Goal: Task Accomplishment & Management: Manage account settings

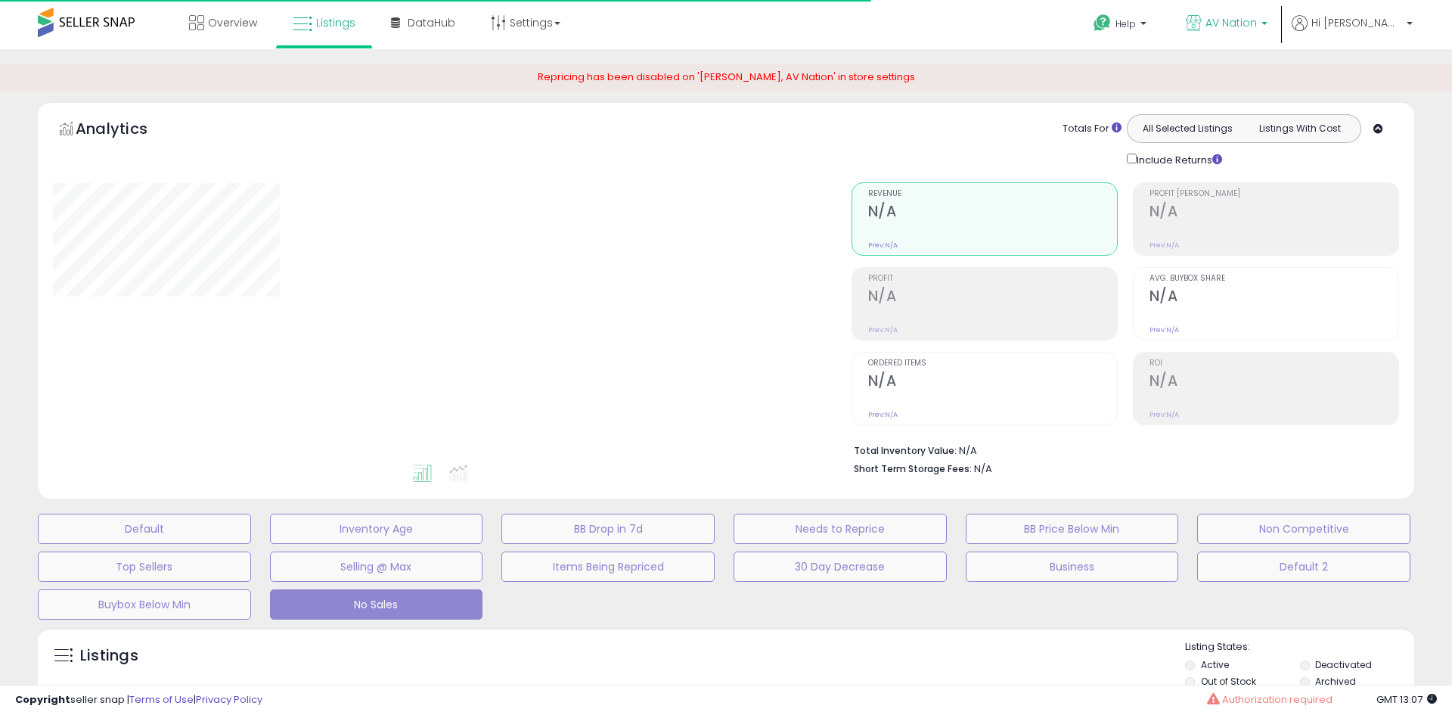
click at [1257, 20] on span "AV Nation" at bounding box center [1231, 22] width 51 height 15
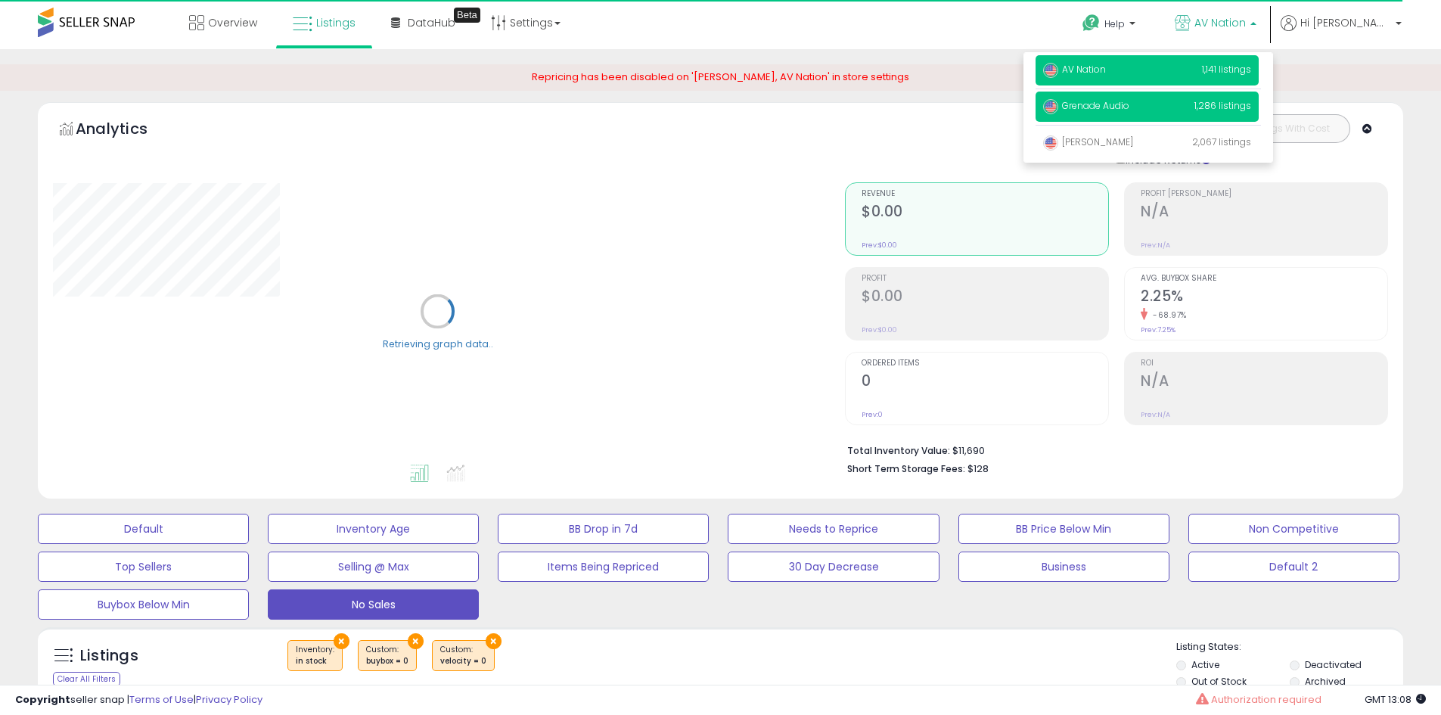
click at [1129, 107] on span "Grenade Audio" at bounding box center [1086, 105] width 86 height 13
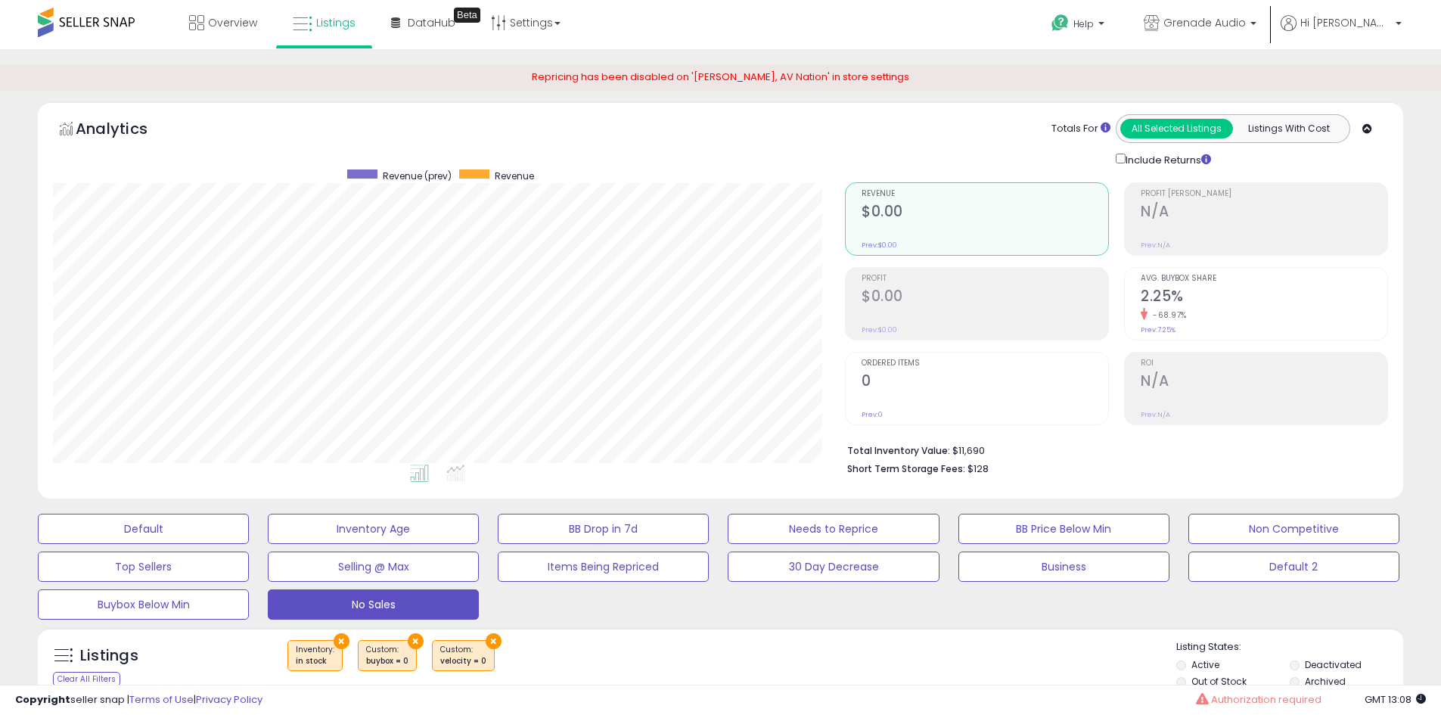
scroll to position [378, 0]
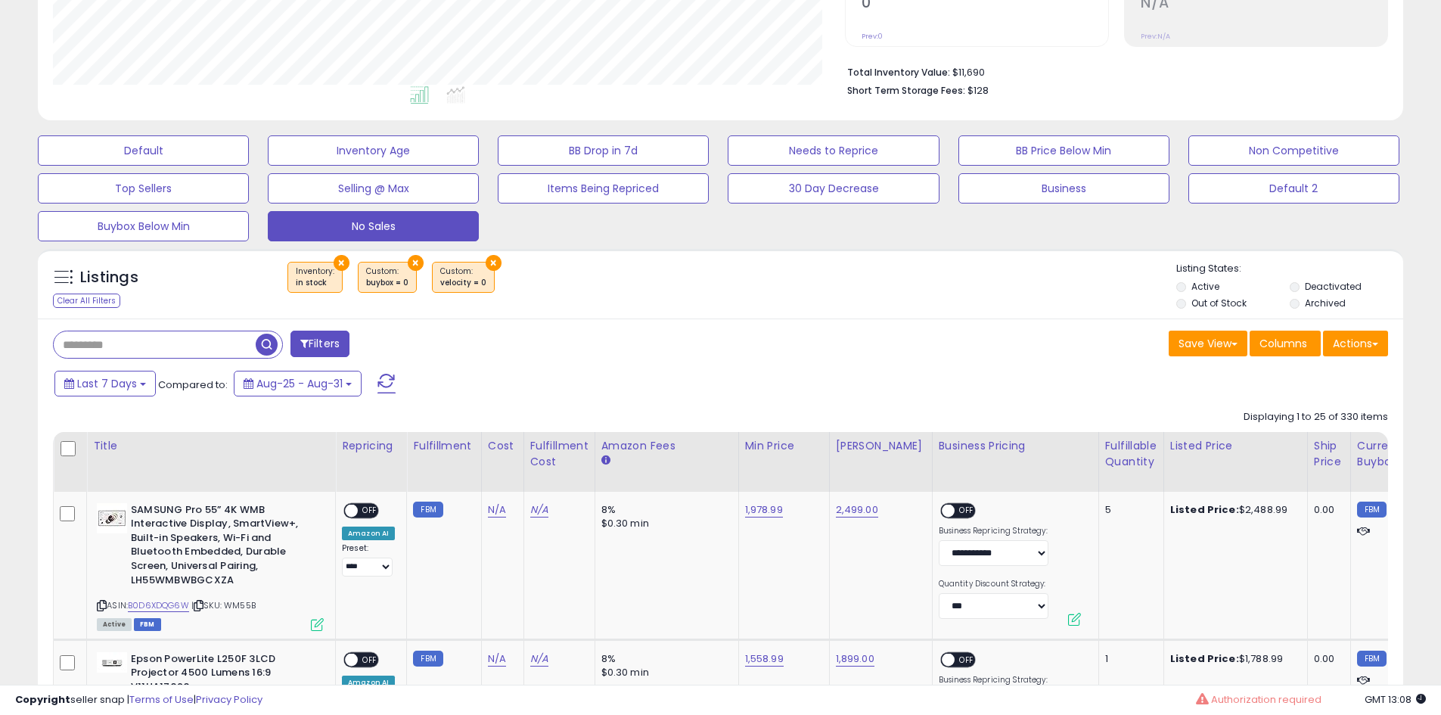
click at [337, 266] on button "×" at bounding box center [342, 263] width 16 height 16
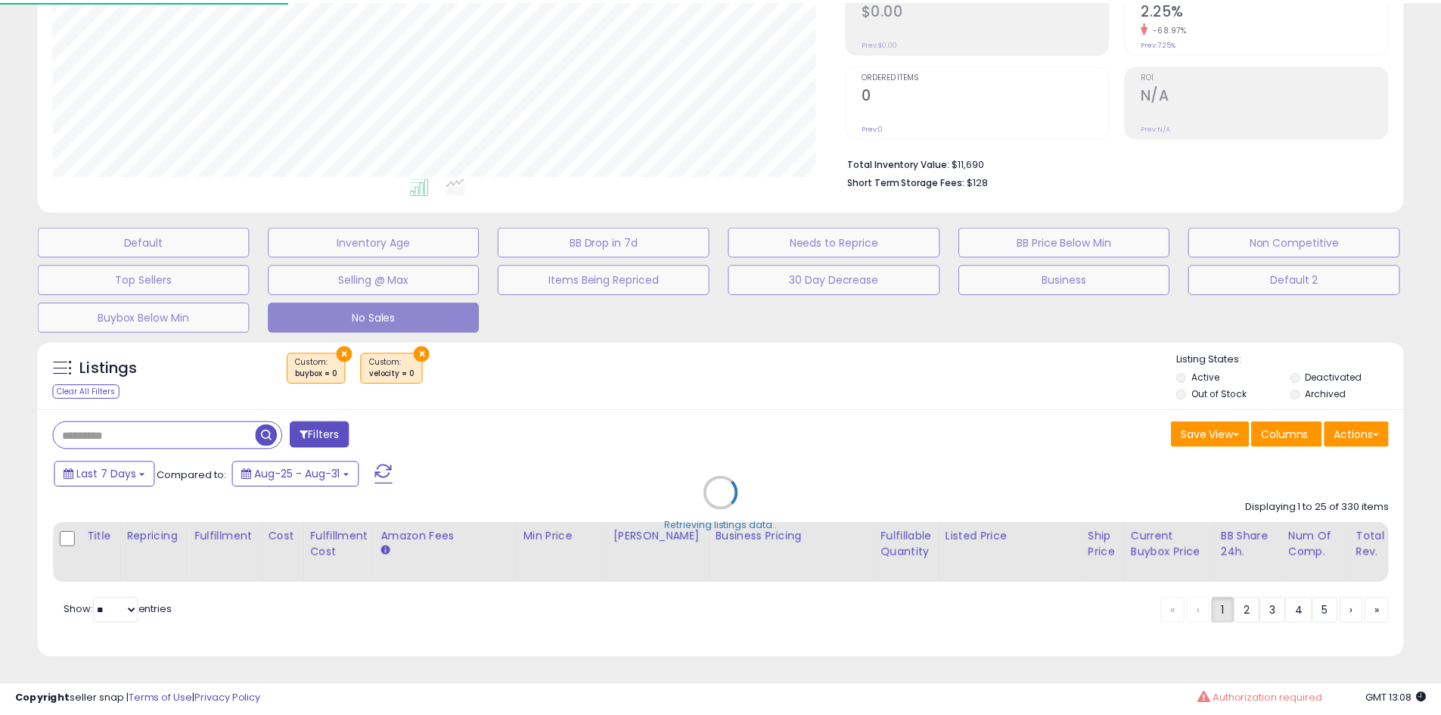
scroll to position [310, 799]
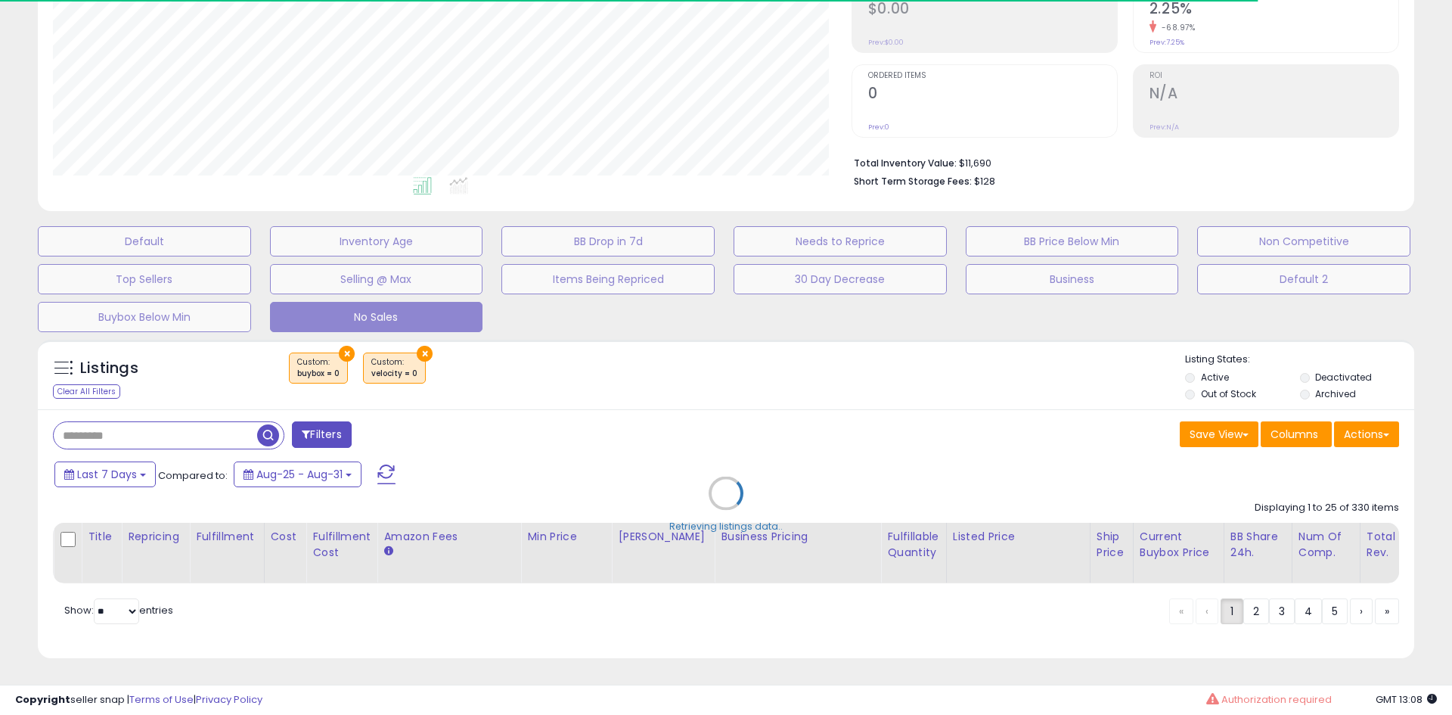
click at [342, 340] on div "Retrieving listings data.." at bounding box center [725, 504] width 1399 height 344
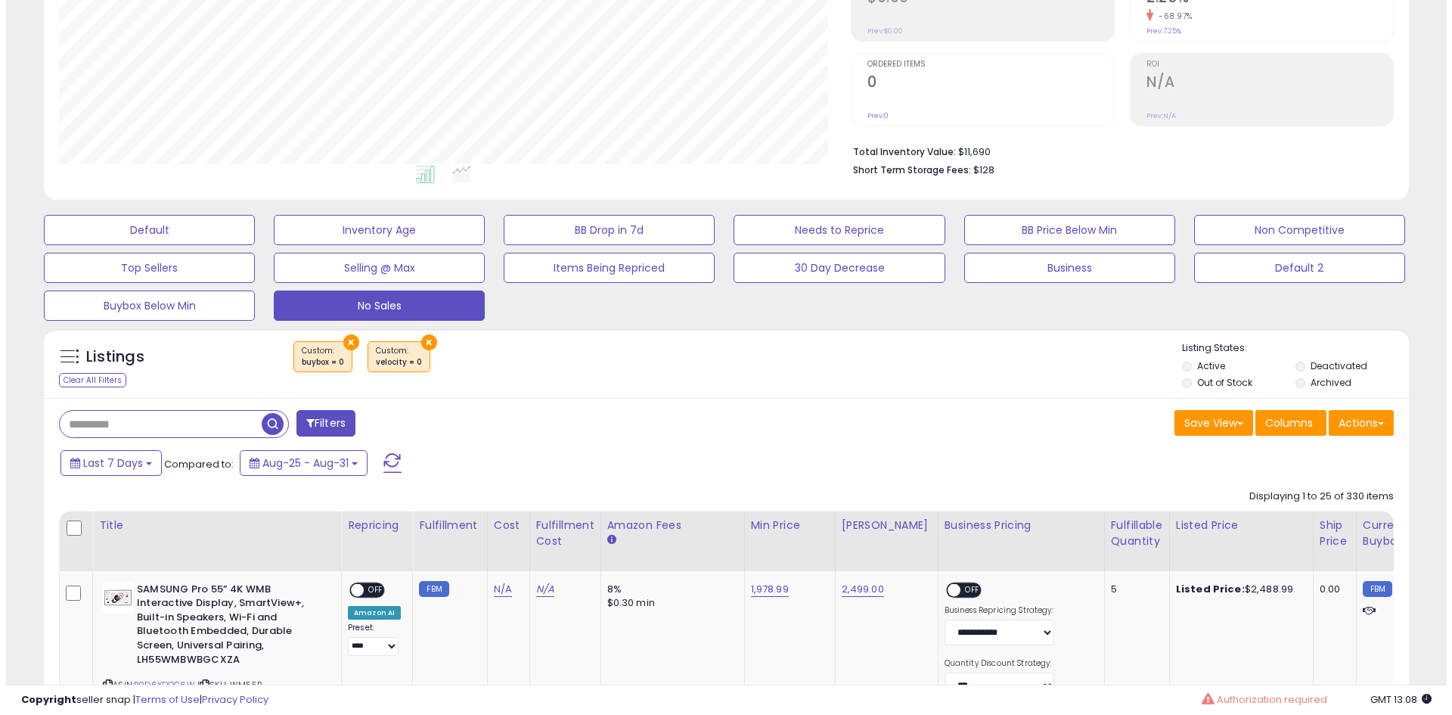
scroll to position [310, 792]
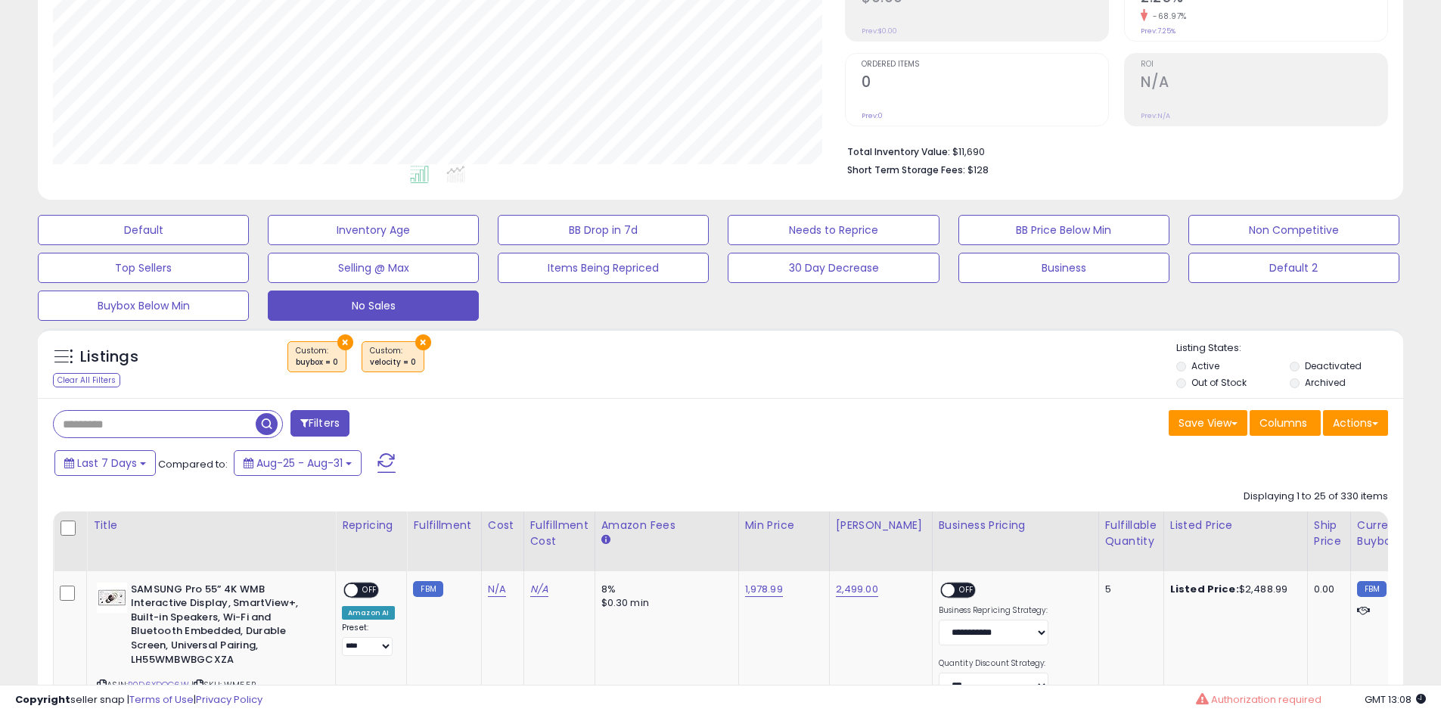
click at [344, 339] on button "×" at bounding box center [345, 342] width 16 height 16
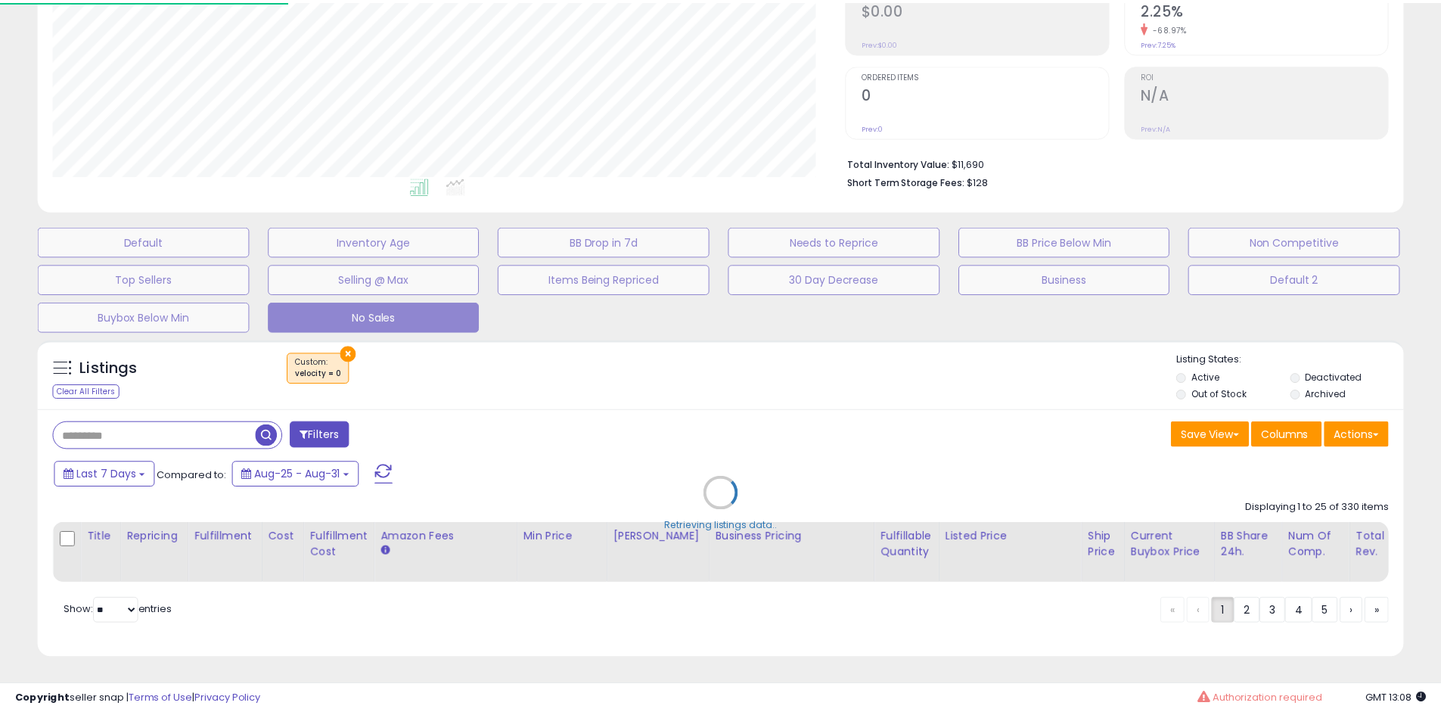
scroll to position [310, 799]
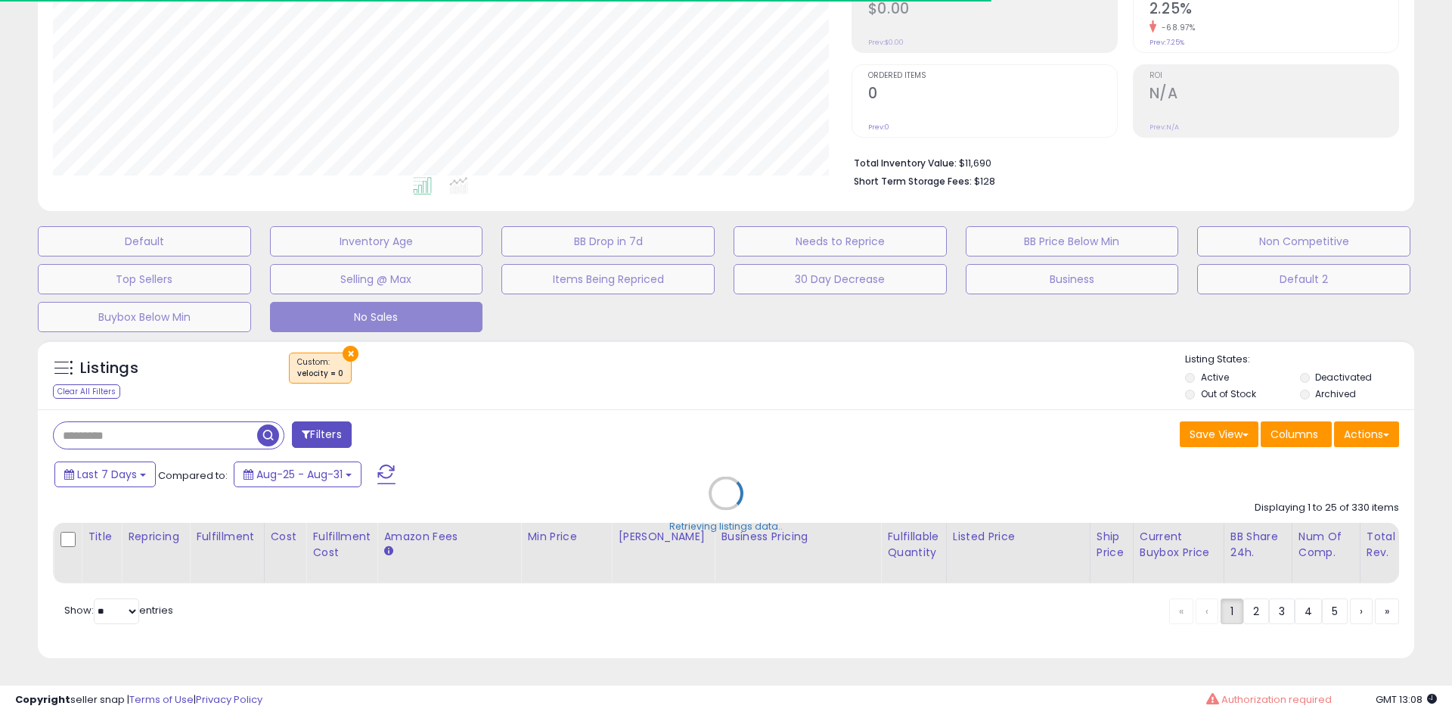
click at [348, 343] on div "Retrieving listings data.." at bounding box center [725, 504] width 1399 height 344
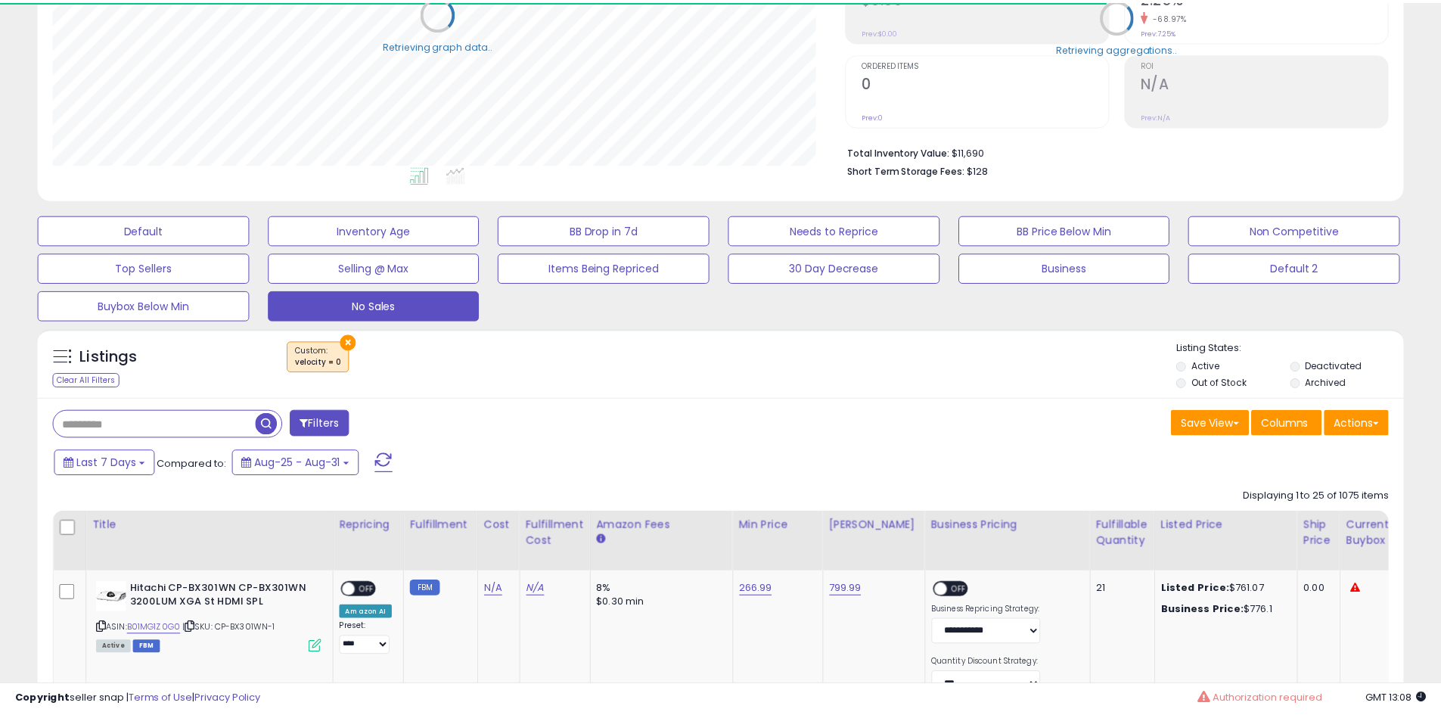
scroll to position [310, 792]
click at [348, 343] on button "×" at bounding box center [349, 342] width 16 height 16
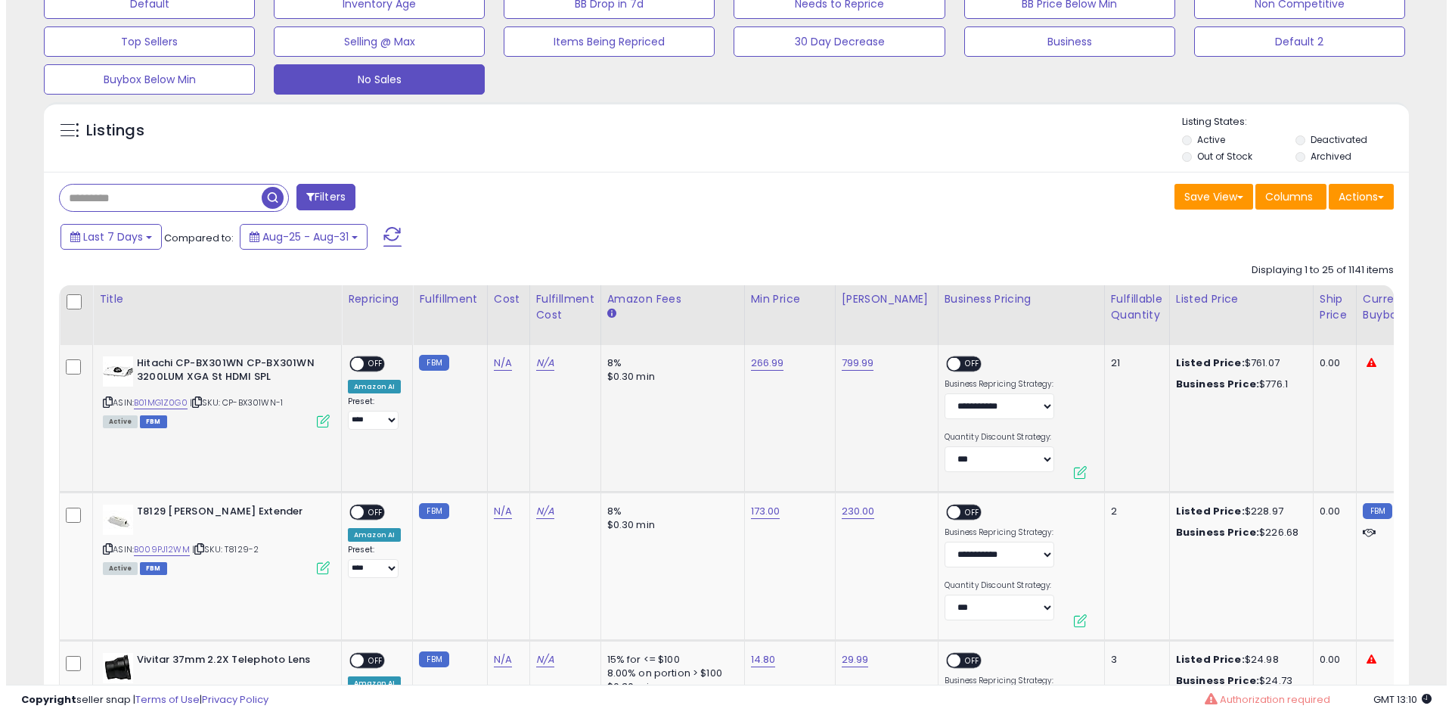
scroll to position [526, 0]
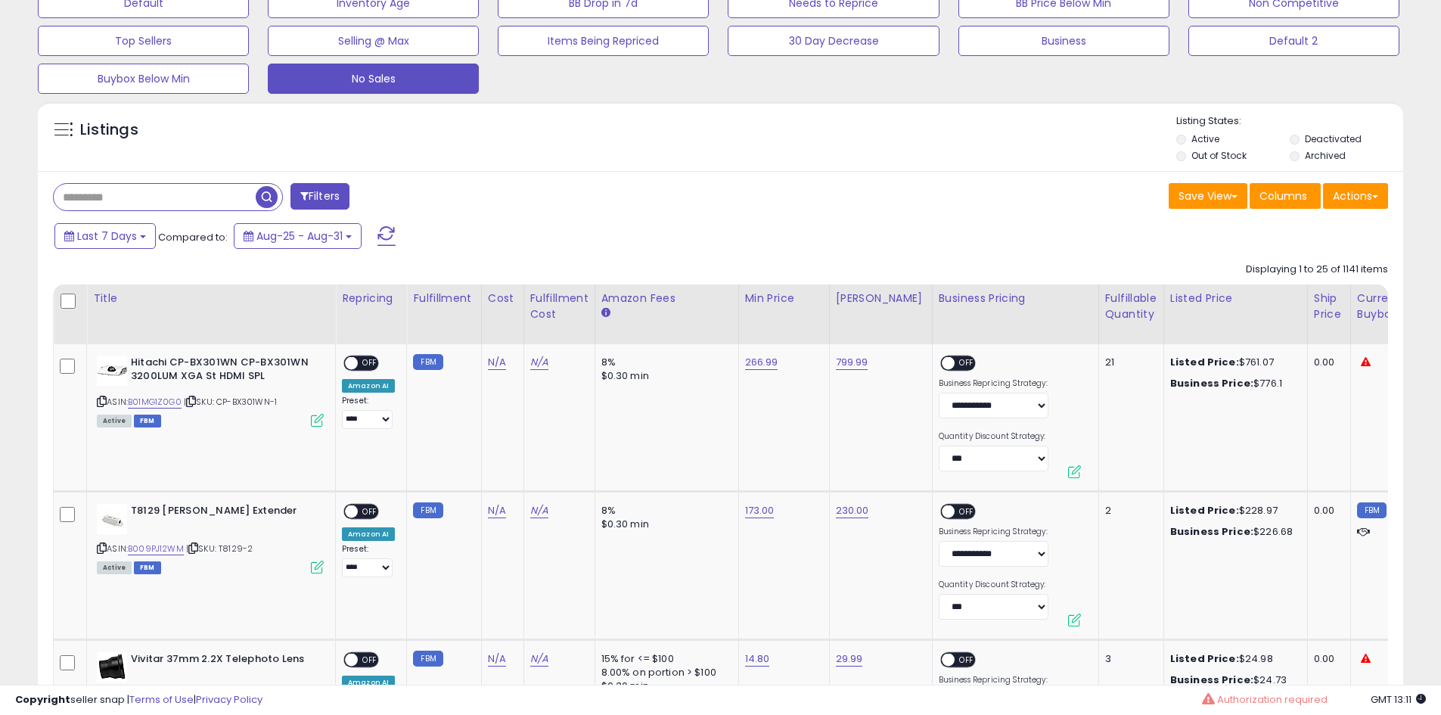
click at [335, 191] on button "Filters" at bounding box center [319, 196] width 59 height 26
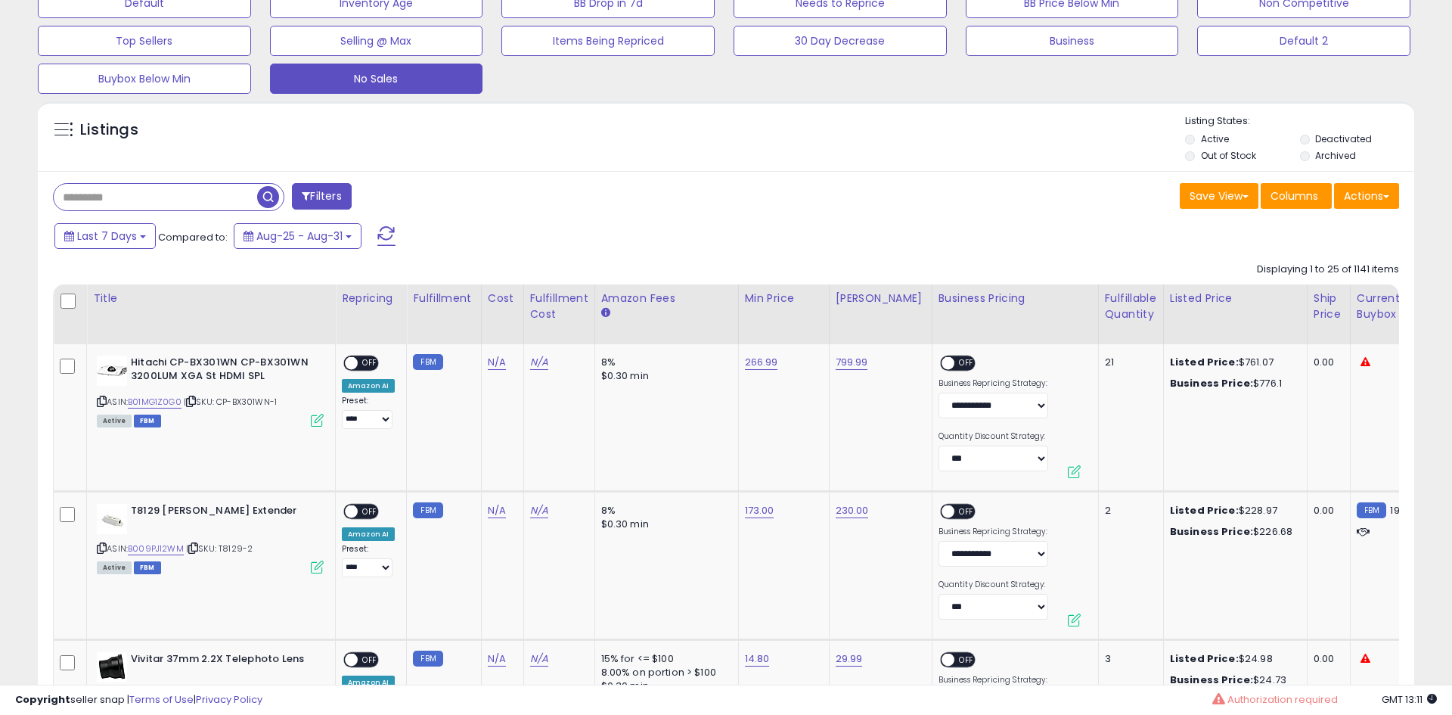
scroll to position [310, 799]
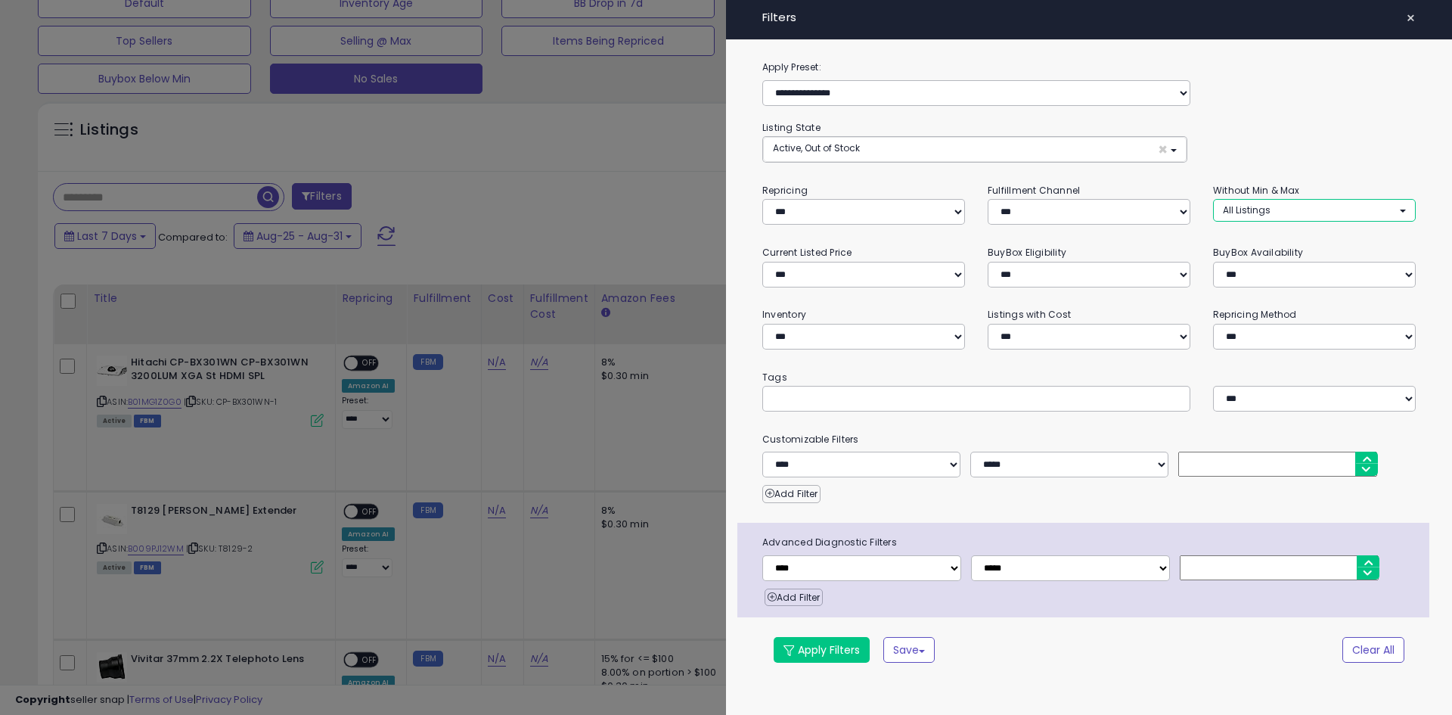
click at [1301, 219] on button "All Listings" at bounding box center [1314, 210] width 203 height 22
select select "**********"
click at [1277, 265] on span "Without Max" at bounding box center [1260, 268] width 57 height 13
click at [834, 653] on button "Apply Filters" at bounding box center [822, 650] width 96 height 26
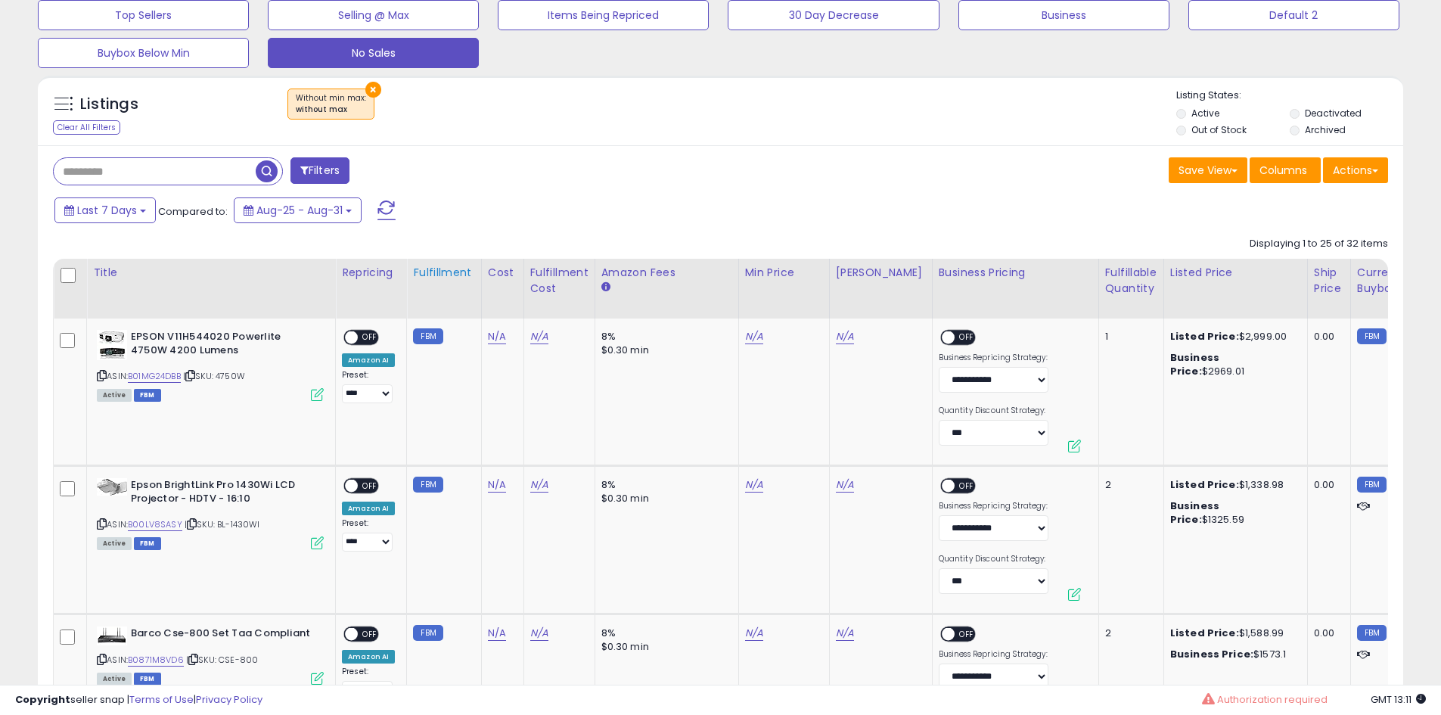
scroll to position [681, 0]
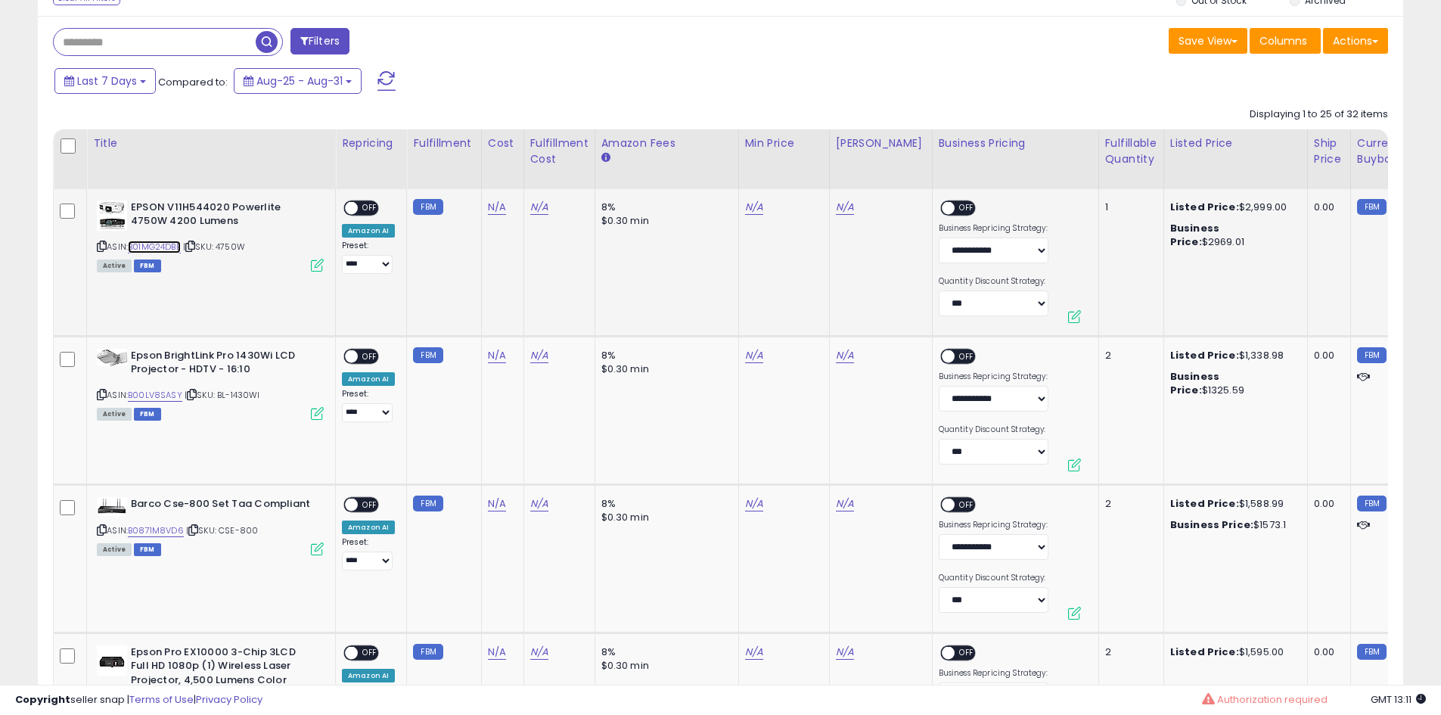
click at [159, 246] on link "B01MG24DBB" at bounding box center [154, 247] width 53 height 13
drag, startPoint x: 318, startPoint y: 205, endPoint x: 289, endPoint y: 207, distance: 28.8
click at [289, 207] on div "EPSON V11H544020 Powerlite 4750W 4200 Lumens" at bounding box center [210, 216] width 227 height 32
click at [288, 207] on b "EPSON V11H544020 Powerlite 4750W 4200 Lumens" at bounding box center [223, 216] width 184 height 32
click at [283, 208] on b "EPSON V11H544020 Powerlite 4750W 4200 Lumens" at bounding box center [223, 216] width 184 height 32
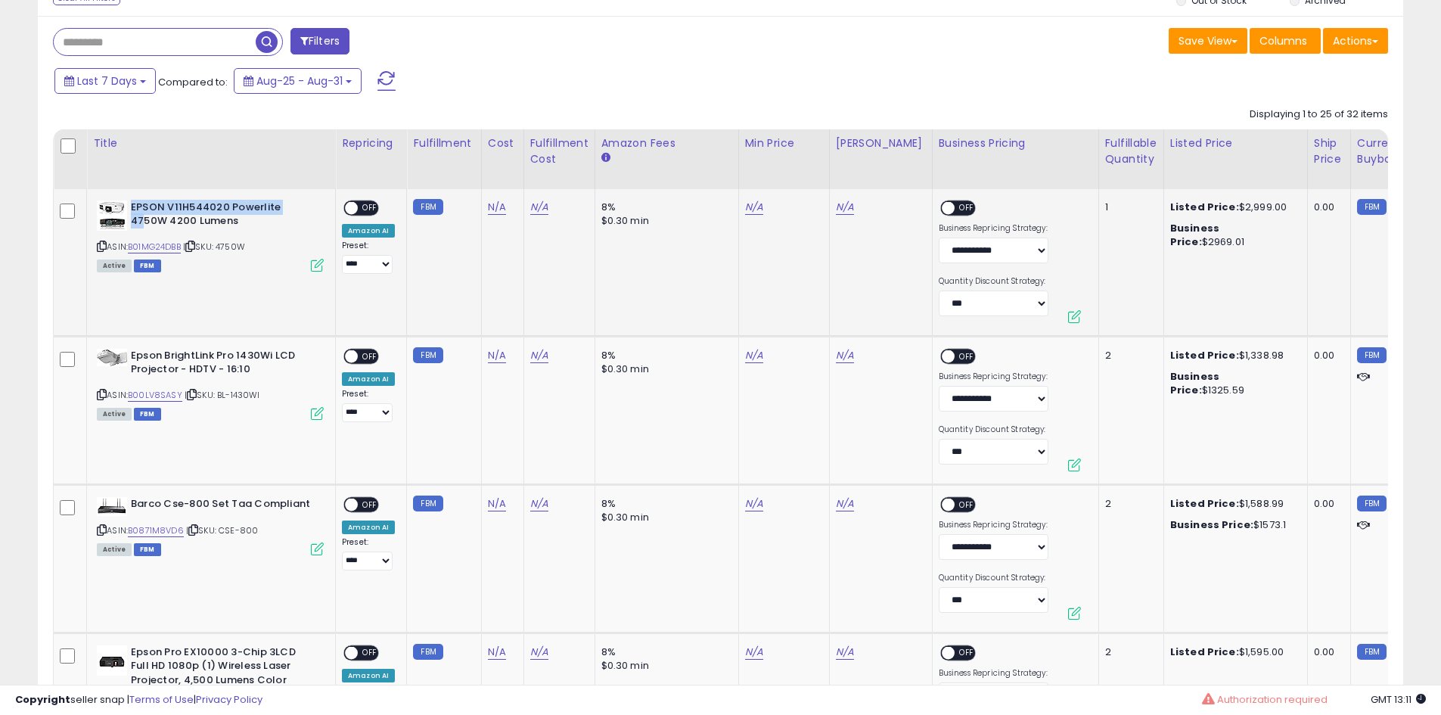
click at [278, 207] on b "EPSON V11H544020 Powerlite 4750W 4200 Lumens" at bounding box center [223, 216] width 184 height 32
drag, startPoint x: 279, startPoint y: 206, endPoint x: 315, endPoint y: 208, distance: 36.4
click at [315, 208] on div "EPSON V11H544020 Powerlite 4750W 4200 Lumens" at bounding box center [210, 216] width 227 height 32
click at [309, 207] on b "EPSON V11H544020 Powerlite 4750W 4200 Lumens" at bounding box center [223, 216] width 184 height 32
drag, startPoint x: 280, startPoint y: 207, endPoint x: 311, endPoint y: 208, distance: 31.1
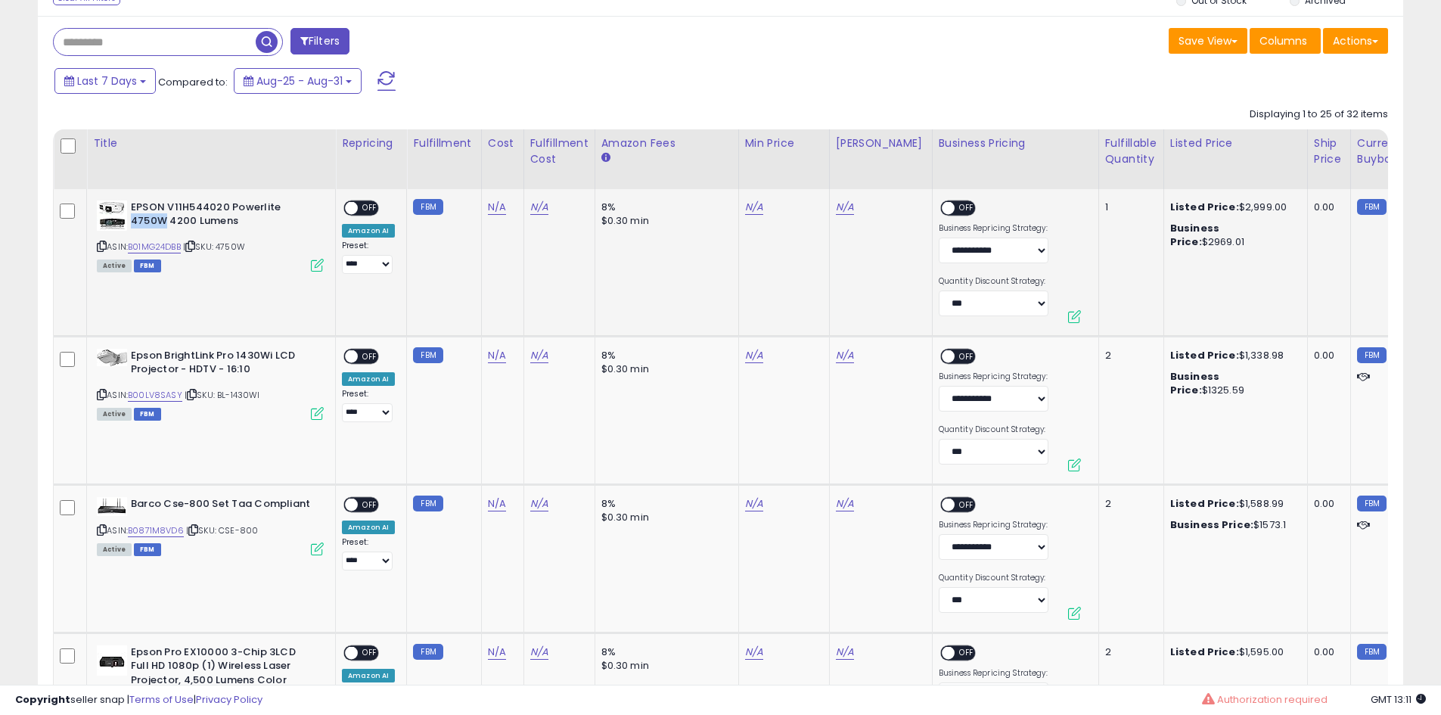
click at [311, 208] on b "EPSON V11H544020 Powerlite 4750W 4200 Lumens" at bounding box center [223, 216] width 184 height 32
copy b "4750W"
click at [171, 245] on link "B01MG24DBB" at bounding box center [154, 247] width 53 height 13
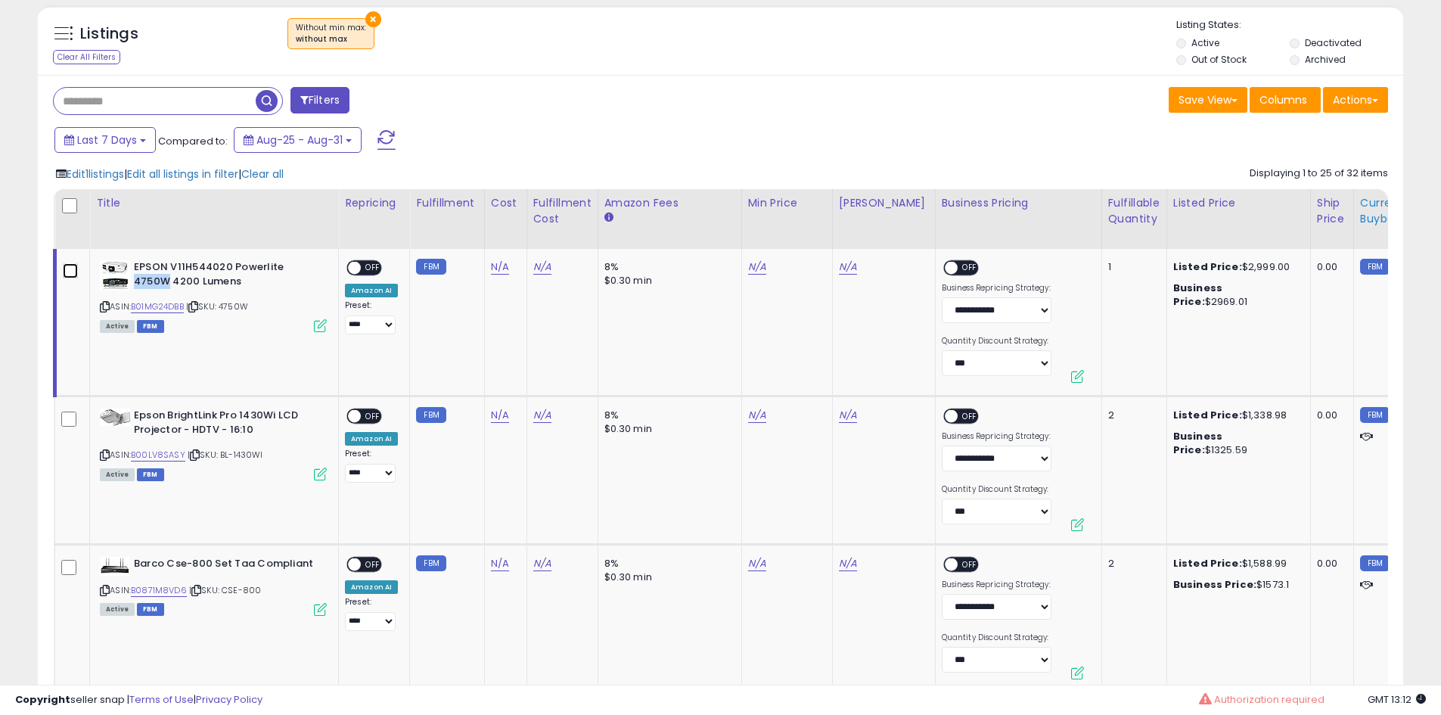
scroll to position [530, 0]
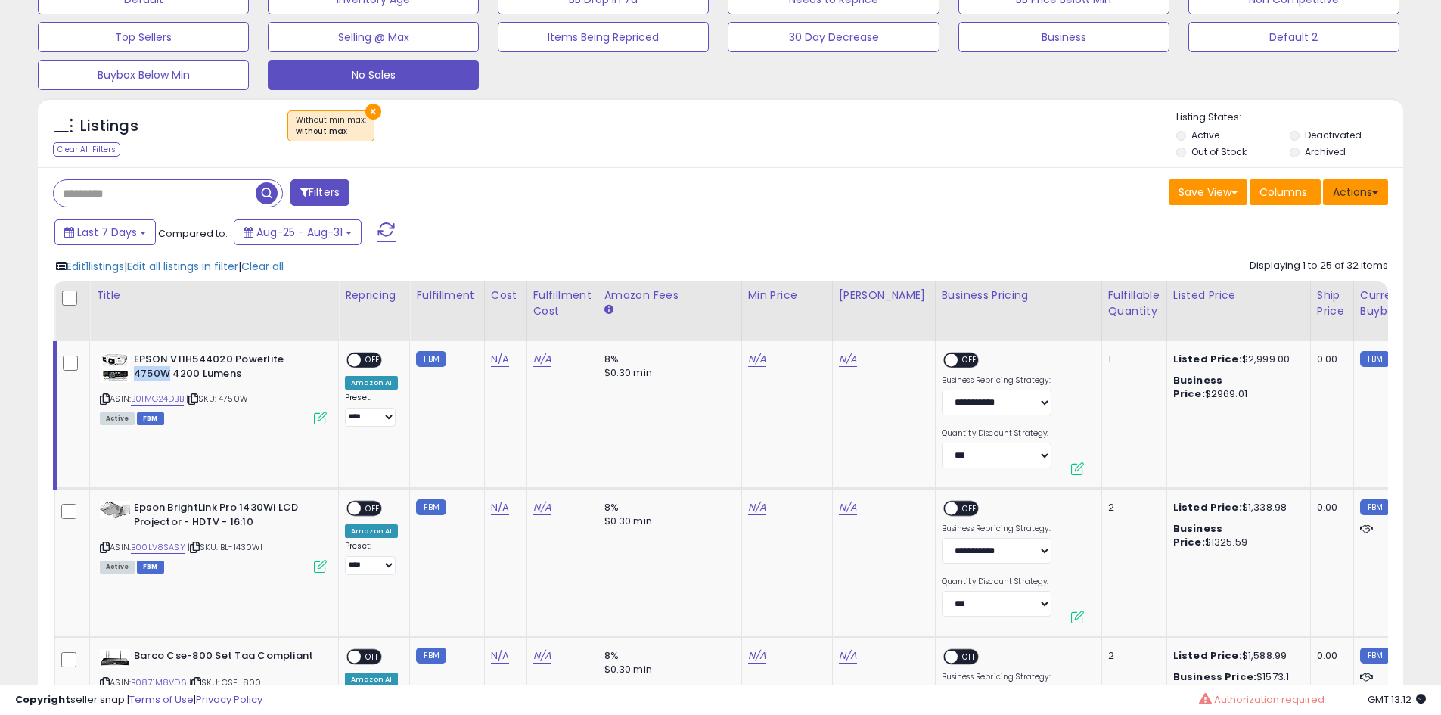
click at [1363, 186] on button "Actions" at bounding box center [1355, 192] width 65 height 26
drag, startPoint x: 856, startPoint y: 244, endPoint x: 601, endPoint y: 261, distance: 256.3
click at [855, 244] on div "Last 7 Days Compared to: Aug-25 - Aug-31" at bounding box center [552, 234] width 1002 height 34
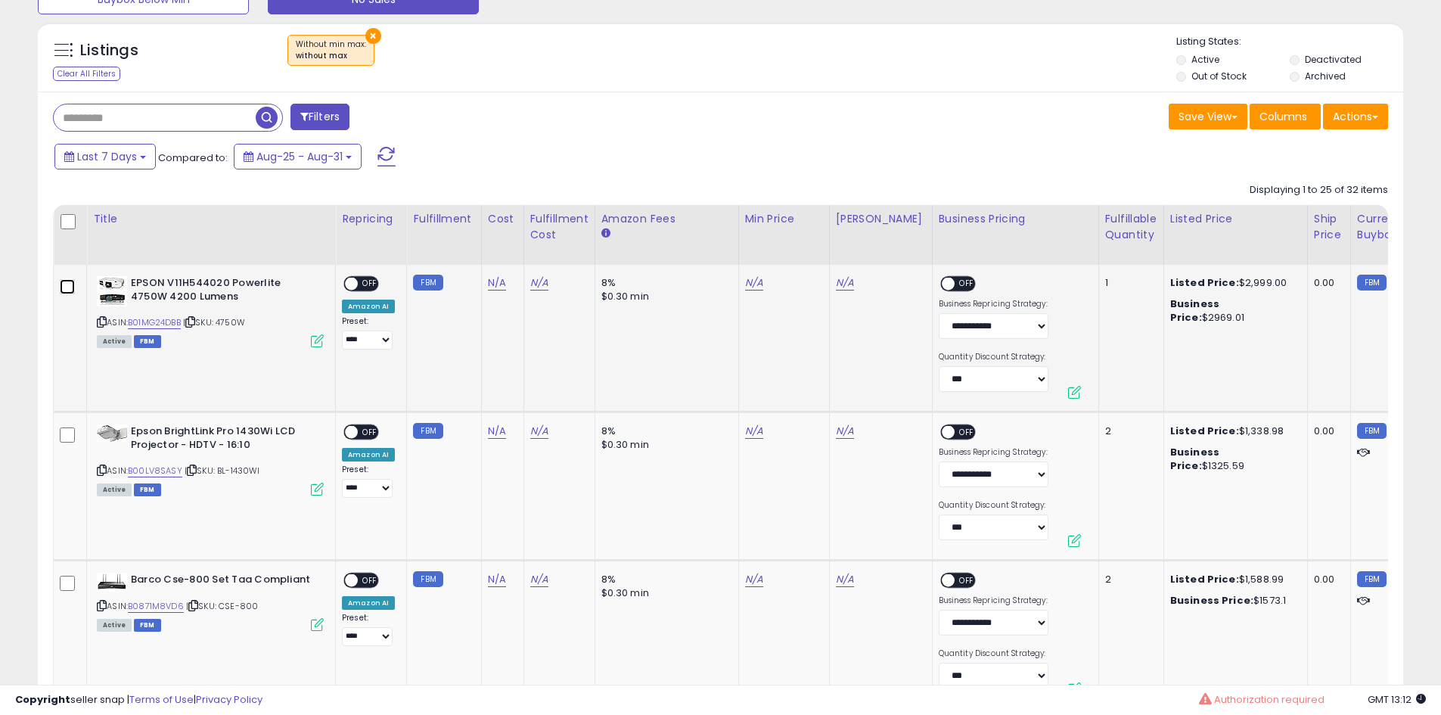
scroll to position [756, 0]
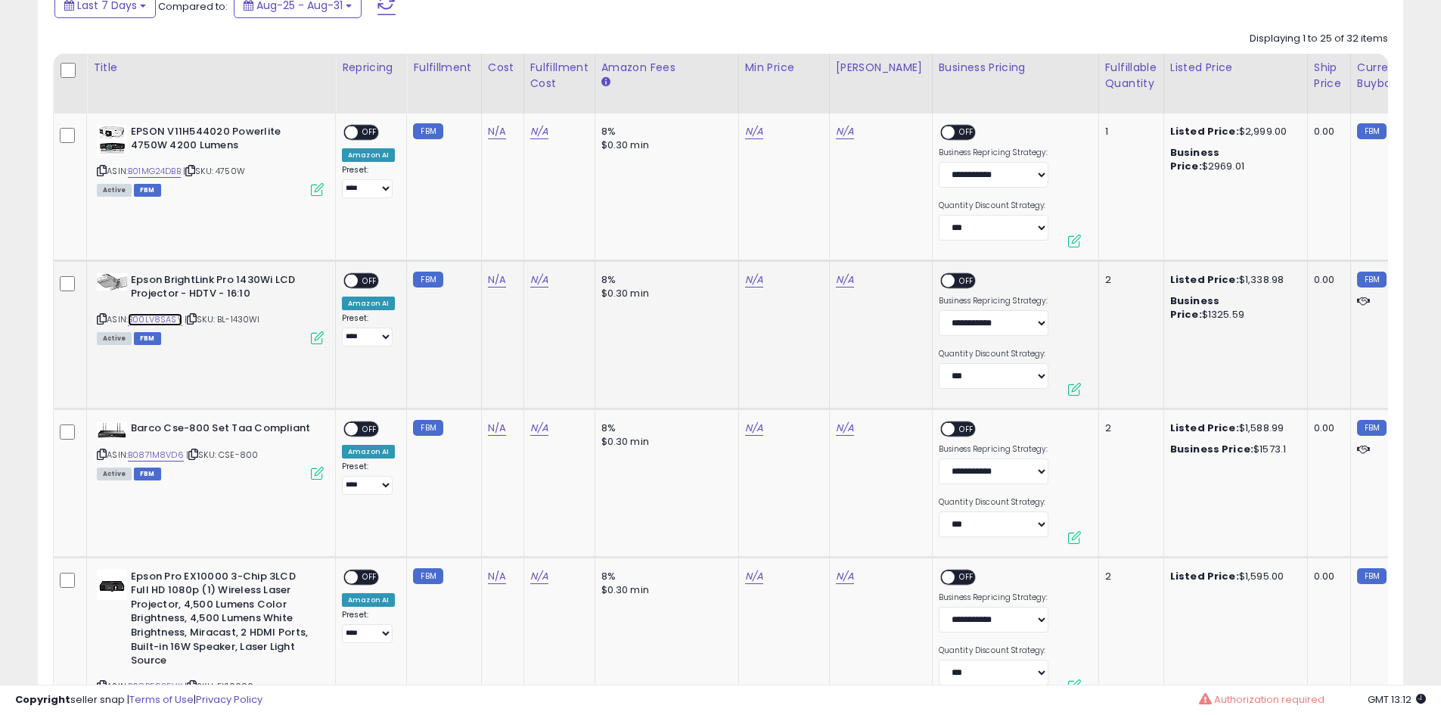
click at [172, 318] on link "B00LV8SASY" at bounding box center [155, 319] width 54 height 13
drag, startPoint x: 272, startPoint y: 318, endPoint x: 222, endPoint y: 321, distance: 50.0
click at [222, 321] on div "ASIN: B00LV8SASY | SKU: BL-1430WI Active FBM" at bounding box center [210, 308] width 227 height 70
copy span "BL-1430WI"
click at [175, 316] on link "B00LV8SASY" at bounding box center [155, 319] width 54 height 13
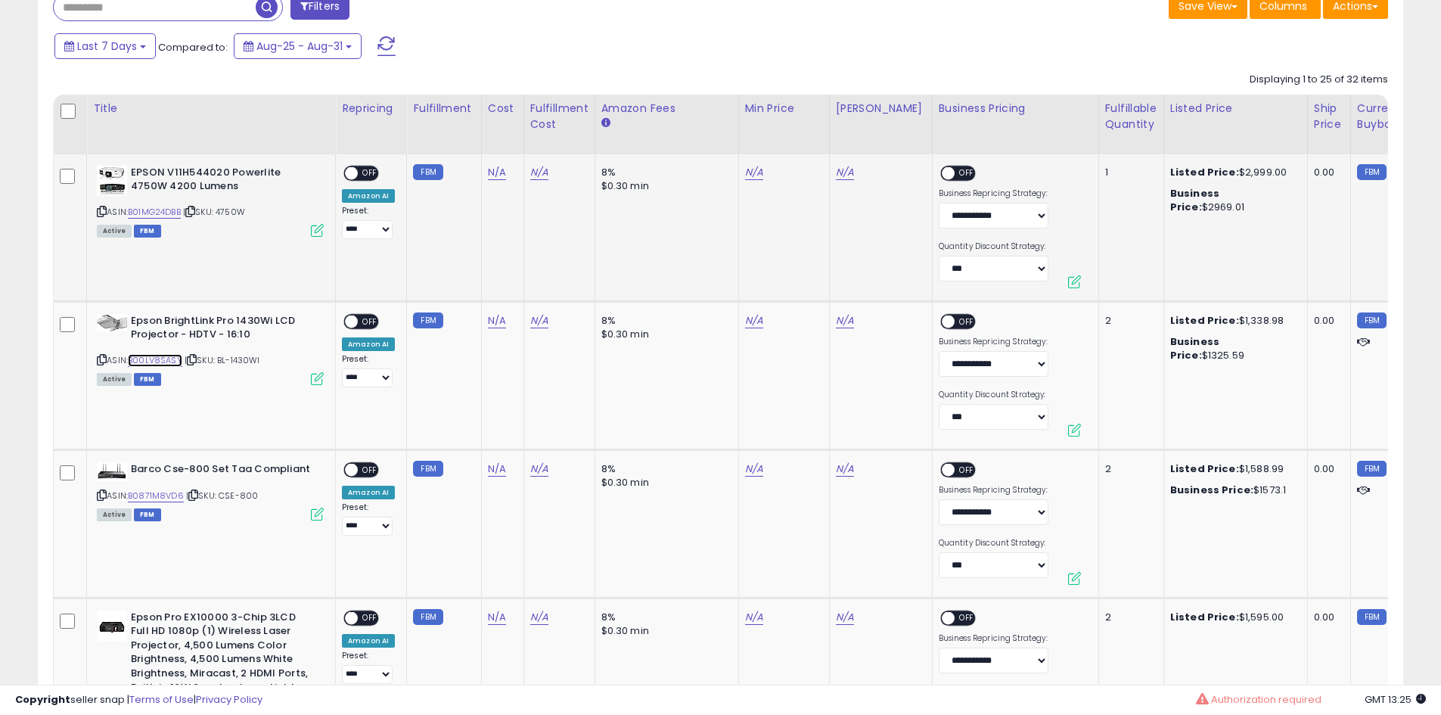
scroll to position [681, 0]
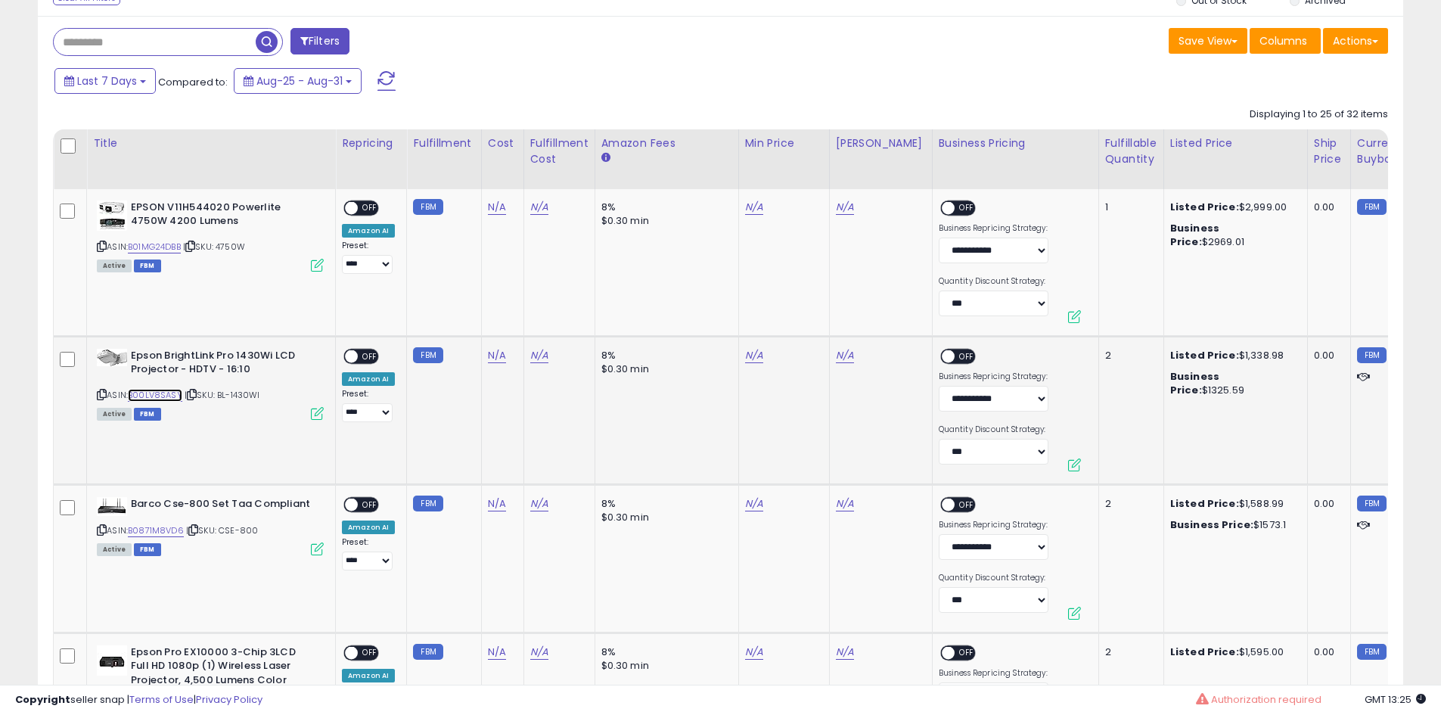
click at [166, 394] on link "B00LV8SASY" at bounding box center [155, 395] width 54 height 13
click at [749, 360] on link "N/A" at bounding box center [754, 355] width 18 height 15
type input "****"
click at [803, 317] on button "submit" at bounding box center [791, 317] width 26 height 23
click at [845, 361] on link "N/A" at bounding box center [845, 355] width 18 height 15
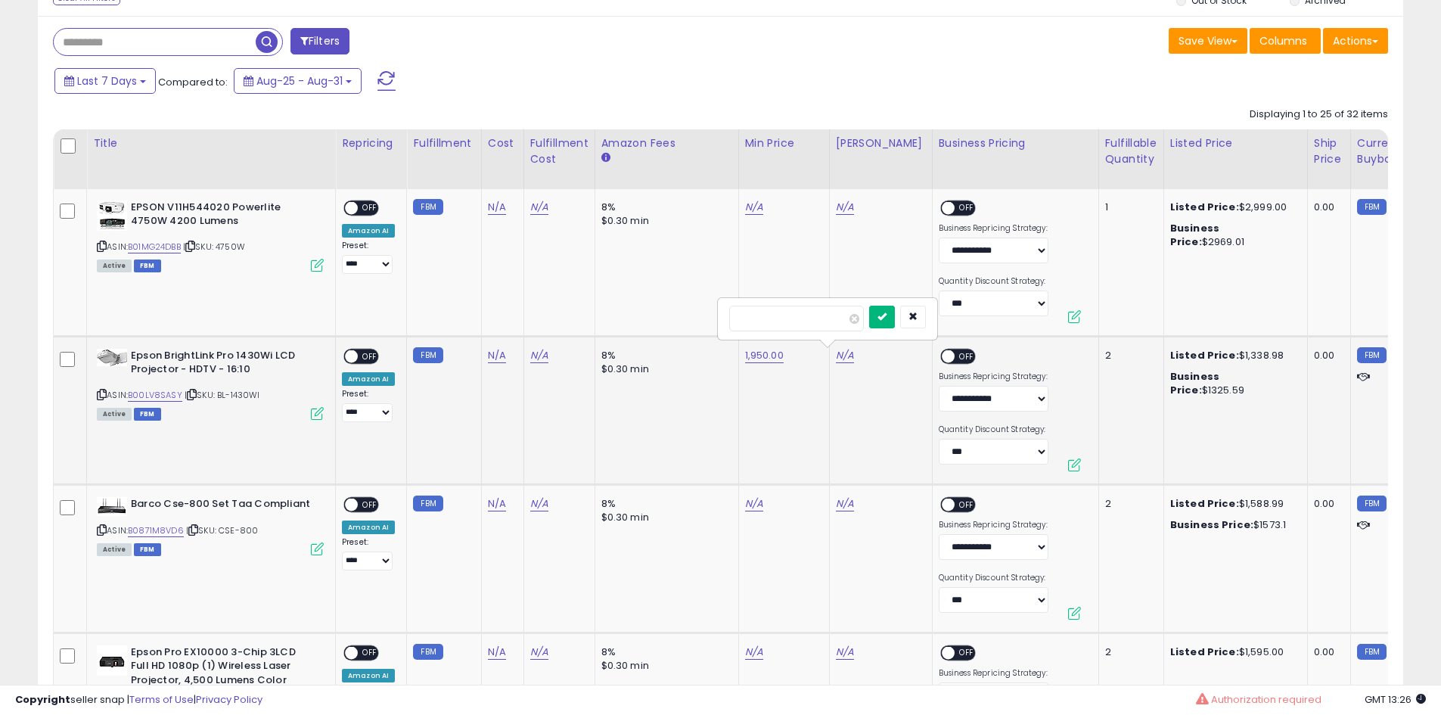
type input "****"
click at [895, 326] on button "submit" at bounding box center [882, 317] width 26 height 23
click at [359, 353] on span "OFF" at bounding box center [370, 355] width 24 height 13
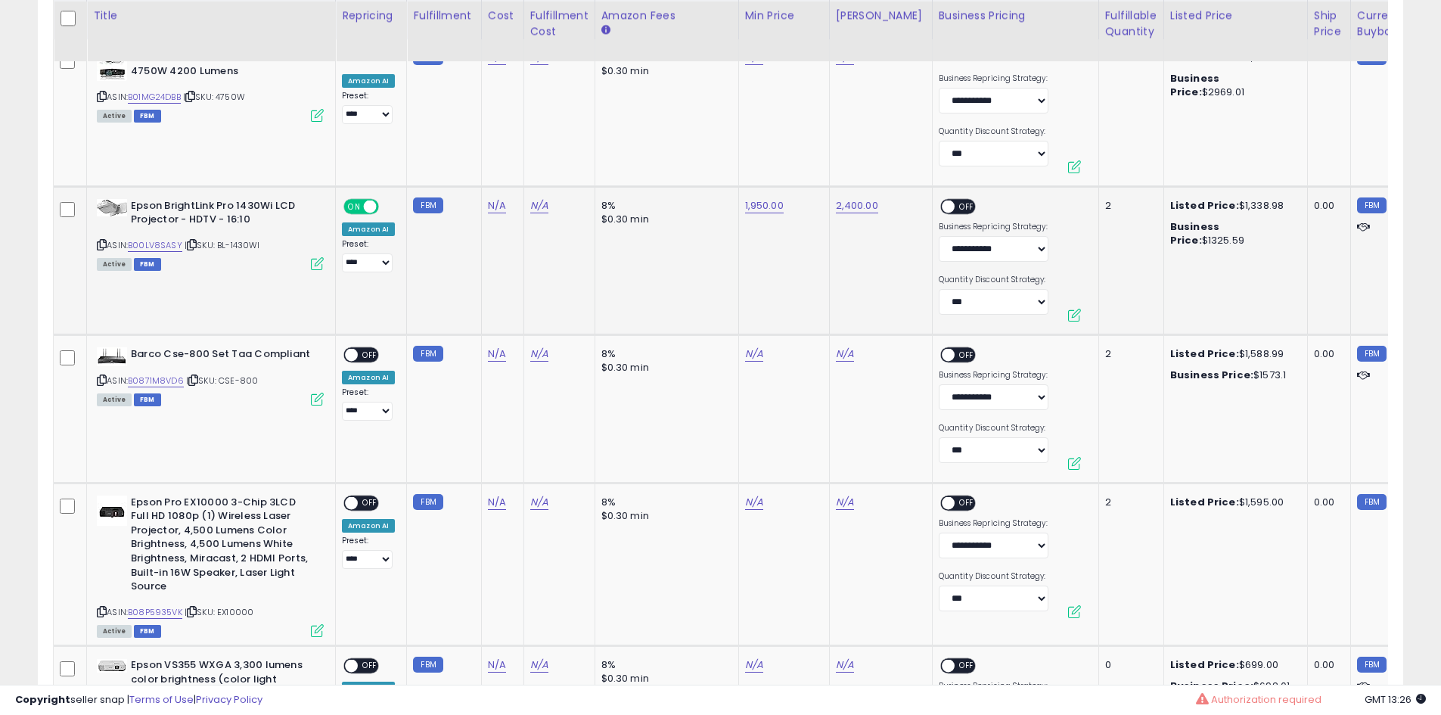
scroll to position [832, 0]
click at [272, 384] on div "ASIN: B0871M8VD6 | SKU: CSE-800 Active FBM" at bounding box center [210, 374] width 227 height 57
click at [272, 382] on div "ASIN: B0871M8VD6 | SKU: CSE-800 Active FBM" at bounding box center [210, 374] width 227 height 57
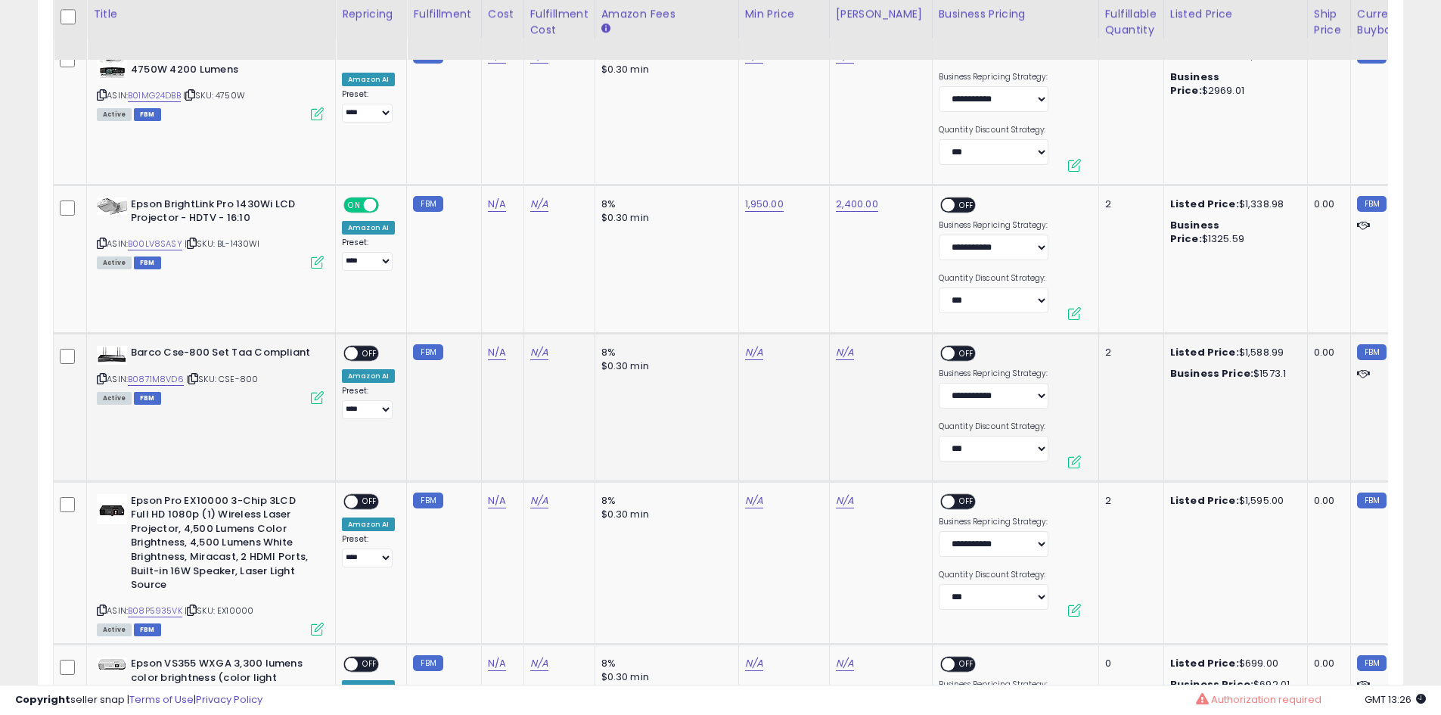
drag, startPoint x: 262, startPoint y: 383, endPoint x: 222, endPoint y: 380, distance: 40.2
click at [222, 380] on div "ASIN: B0871M8VD6 | SKU: CSE-800 Active FBM" at bounding box center [210, 374] width 227 height 57
copy span "CSE-800"
click at [166, 370] on div "ASIN: B0871M8VD6 | SKU: CSE-800 Active FBM" at bounding box center [210, 374] width 227 height 57
click at [163, 374] on link "B0871M8VD6" at bounding box center [156, 379] width 56 height 13
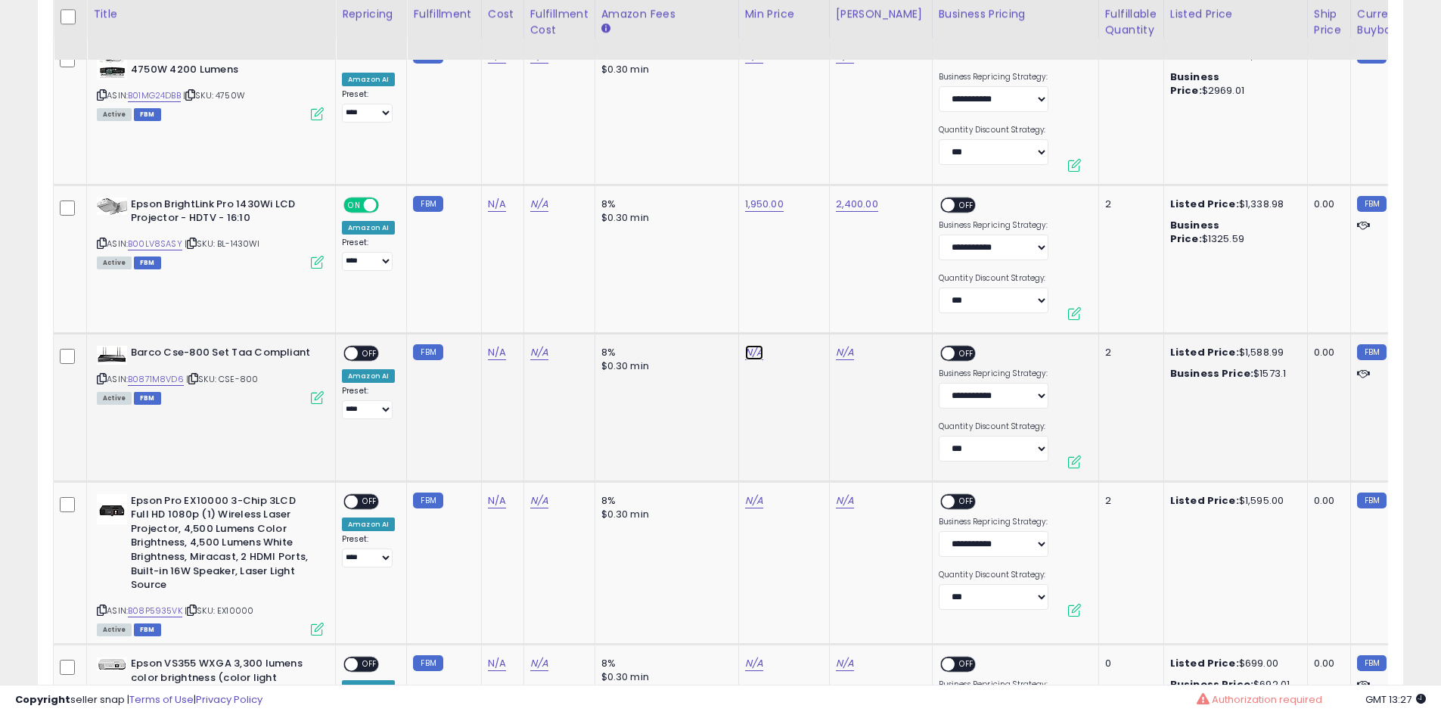
click at [756, 355] on link "N/A" at bounding box center [754, 352] width 18 height 15
type input "****"
click at [804, 317] on button "submit" at bounding box center [791, 314] width 26 height 23
click at [840, 358] on link "N/A" at bounding box center [845, 352] width 18 height 15
type input "****"
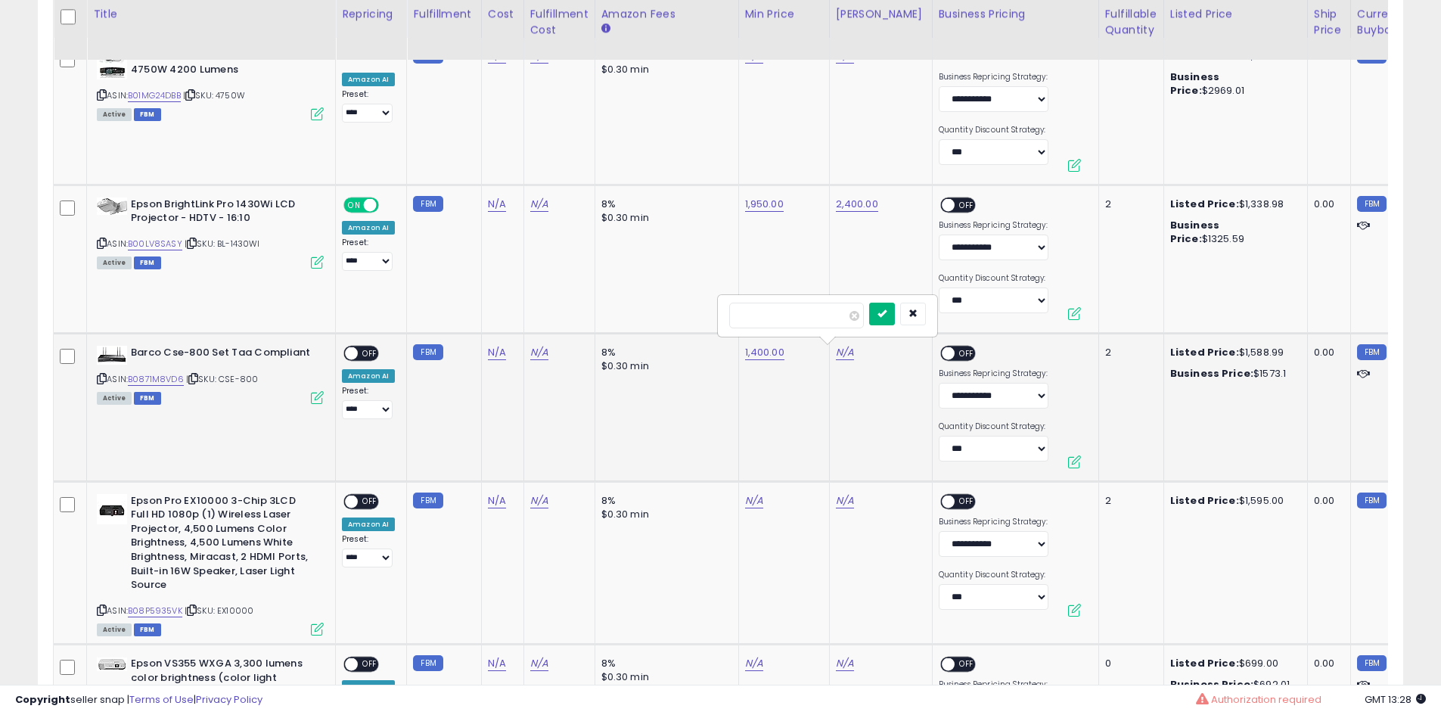
click at [887, 314] on icon "submit" at bounding box center [881, 313] width 9 height 9
click at [499, 349] on link "N/A" at bounding box center [497, 352] width 18 height 15
type input "****"
click at [546, 311] on button "submit" at bounding box center [536, 314] width 26 height 23
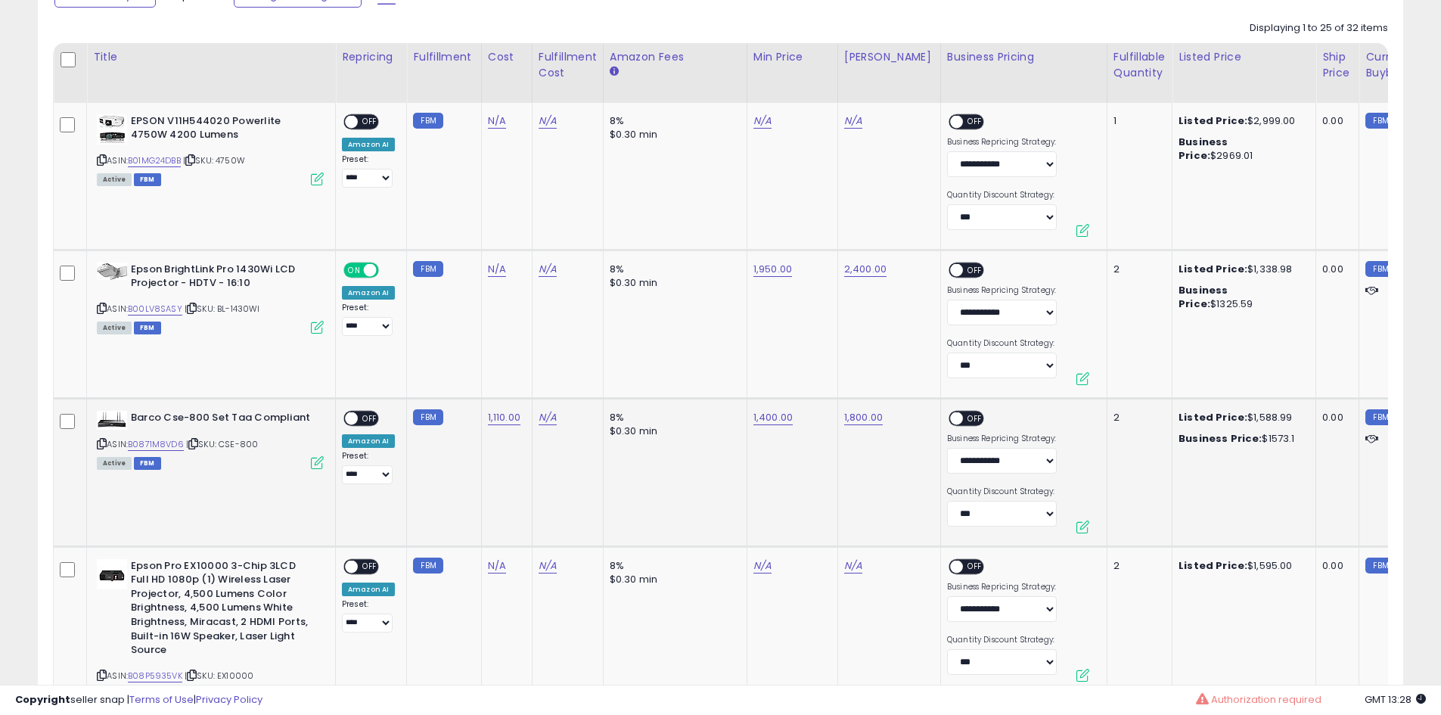
scroll to position [681, 0]
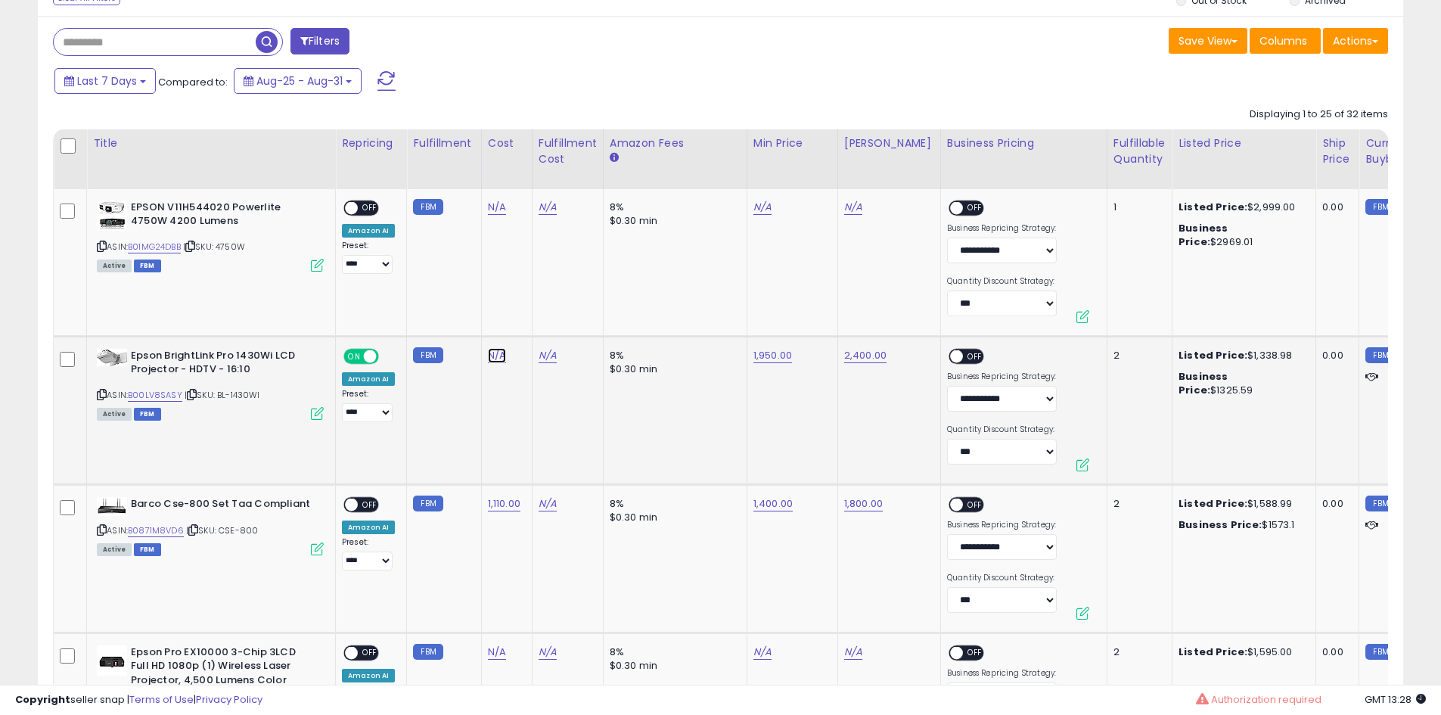
click at [495, 352] on link "N/A" at bounding box center [497, 355] width 18 height 15
click at [572, 318] on icon "button" at bounding box center [567, 316] width 9 height 9
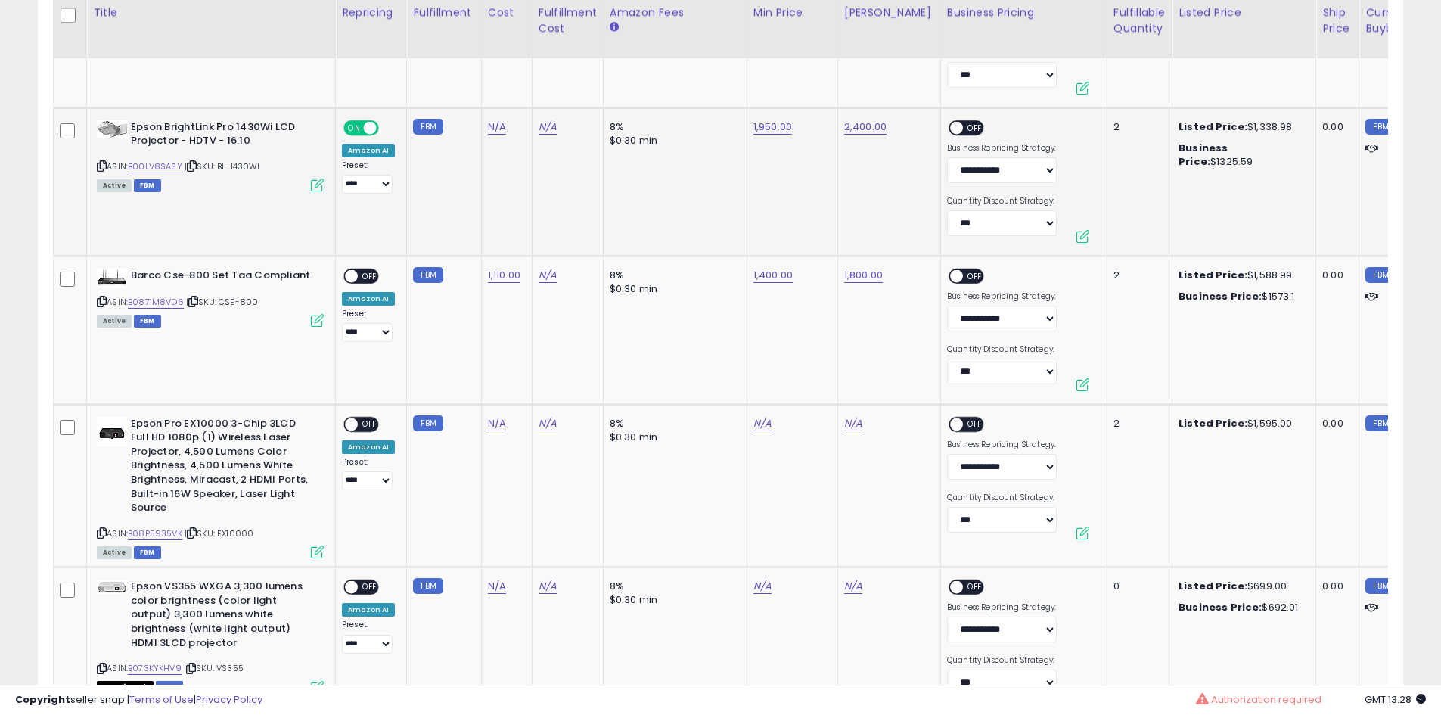
scroll to position [908, 0]
click at [363, 275] on span "OFF" at bounding box center [370, 277] width 24 height 13
click at [270, 539] on div "ASIN: B08P5935VK | SKU: EX10000 Active FBM" at bounding box center [210, 488] width 227 height 141
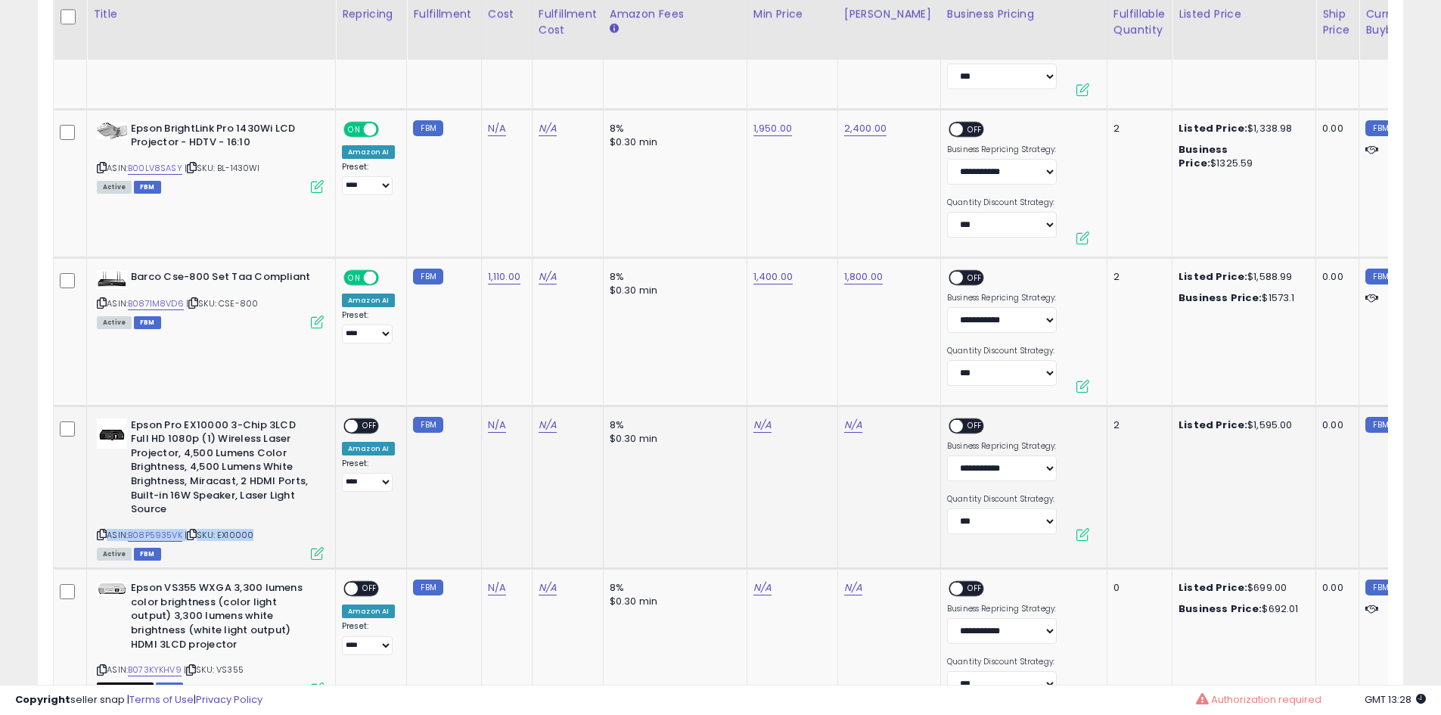
drag, startPoint x: 270, startPoint y: 539, endPoint x: 245, endPoint y: 539, distance: 25.0
click at [245, 539] on span "| SKU: EX10000" at bounding box center [219, 535] width 69 height 12
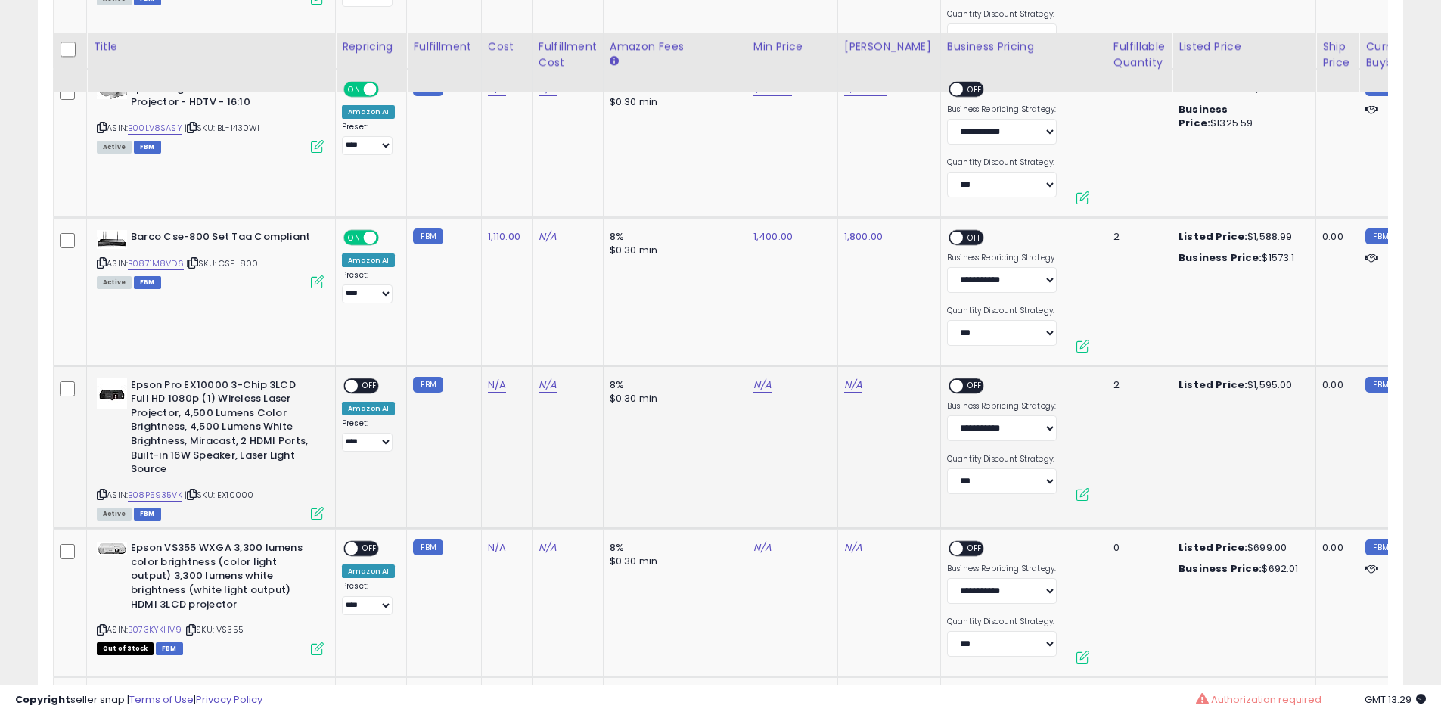
scroll to position [983, 0]
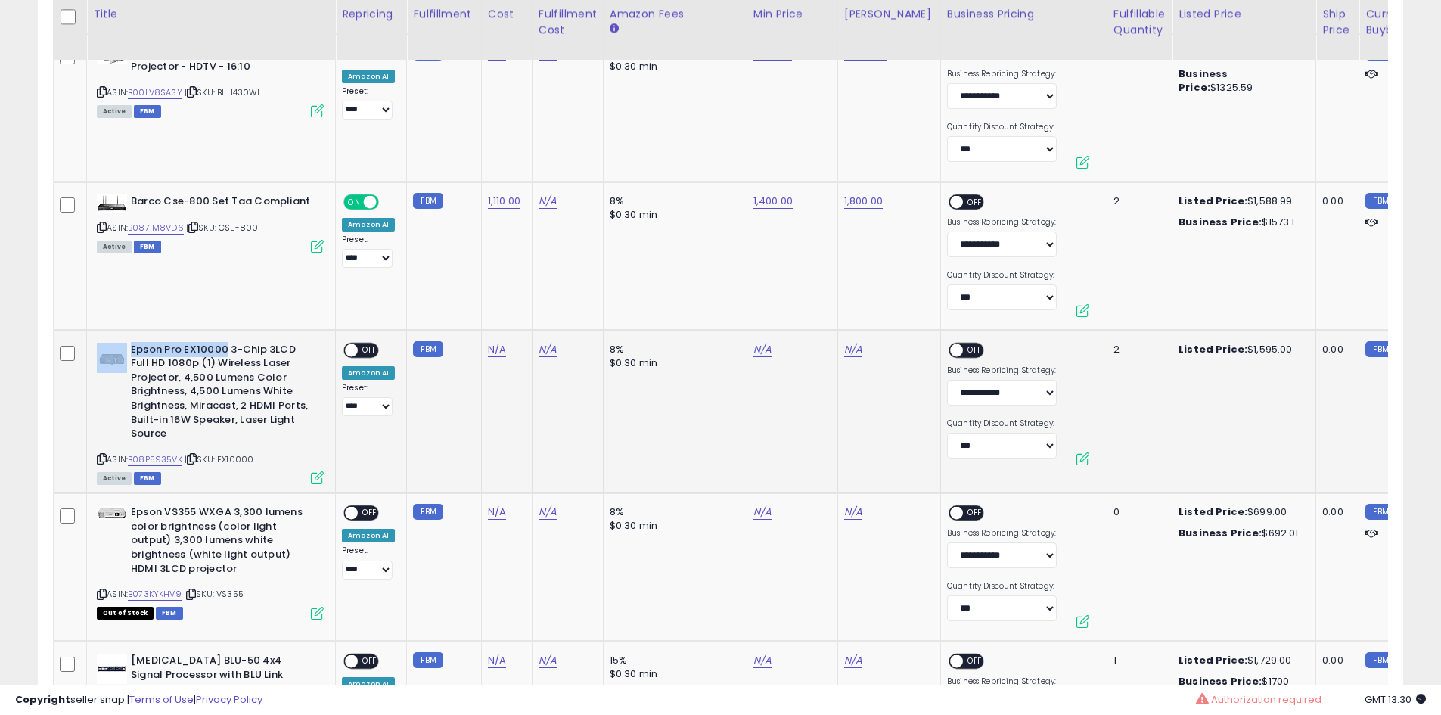
drag, startPoint x: 222, startPoint y: 344, endPoint x: 130, endPoint y: 348, distance: 92.4
click at [130, 348] on div "Epson Pro EX10000 3-Chip 3LCD Full HD 1080p (1) Wireless Laser Projector, 4,500…" at bounding box center [210, 394] width 227 height 102
copy div "Epson Pro EX10000"
click at [235, 457] on span "| SKU: EX10000" at bounding box center [219, 459] width 69 height 12
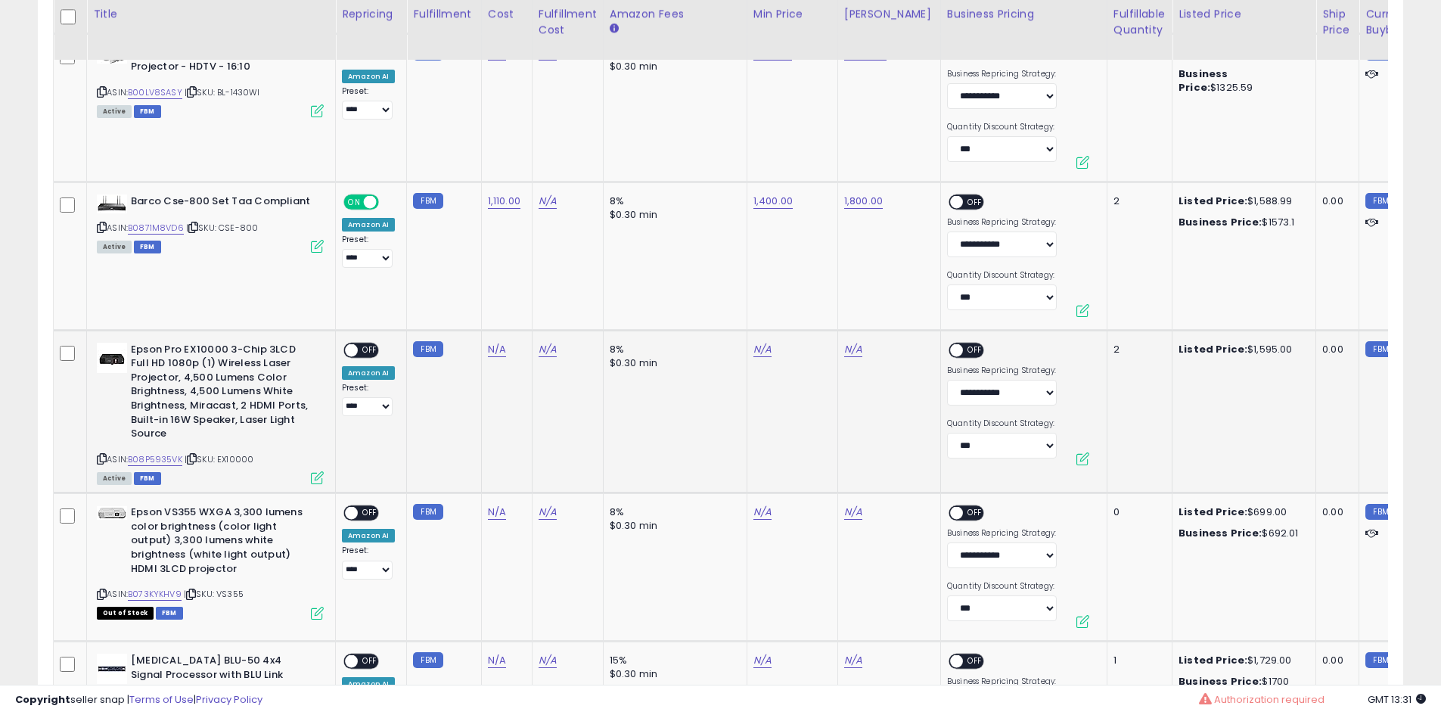
copy span "EX10000"
click at [168, 458] on link "B08P5935VK" at bounding box center [155, 459] width 54 height 13
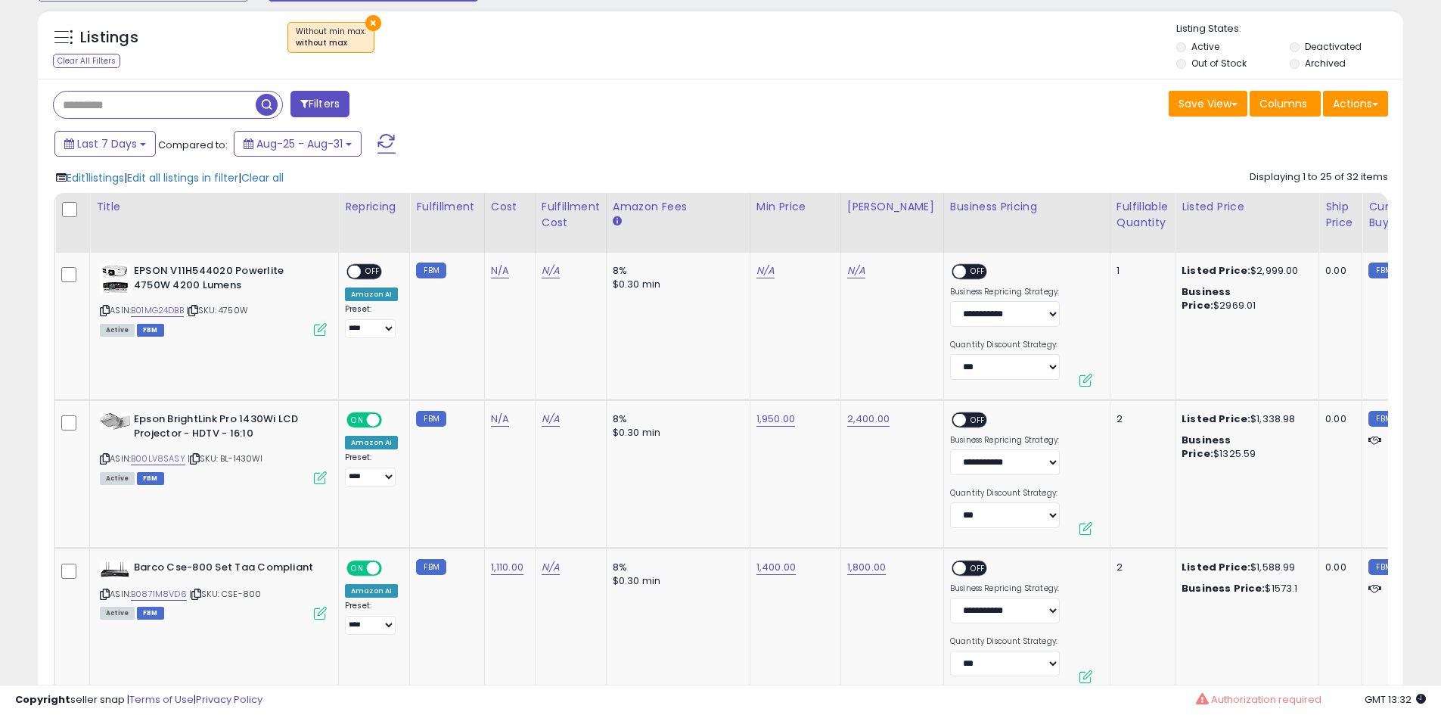
scroll to position [605, 0]
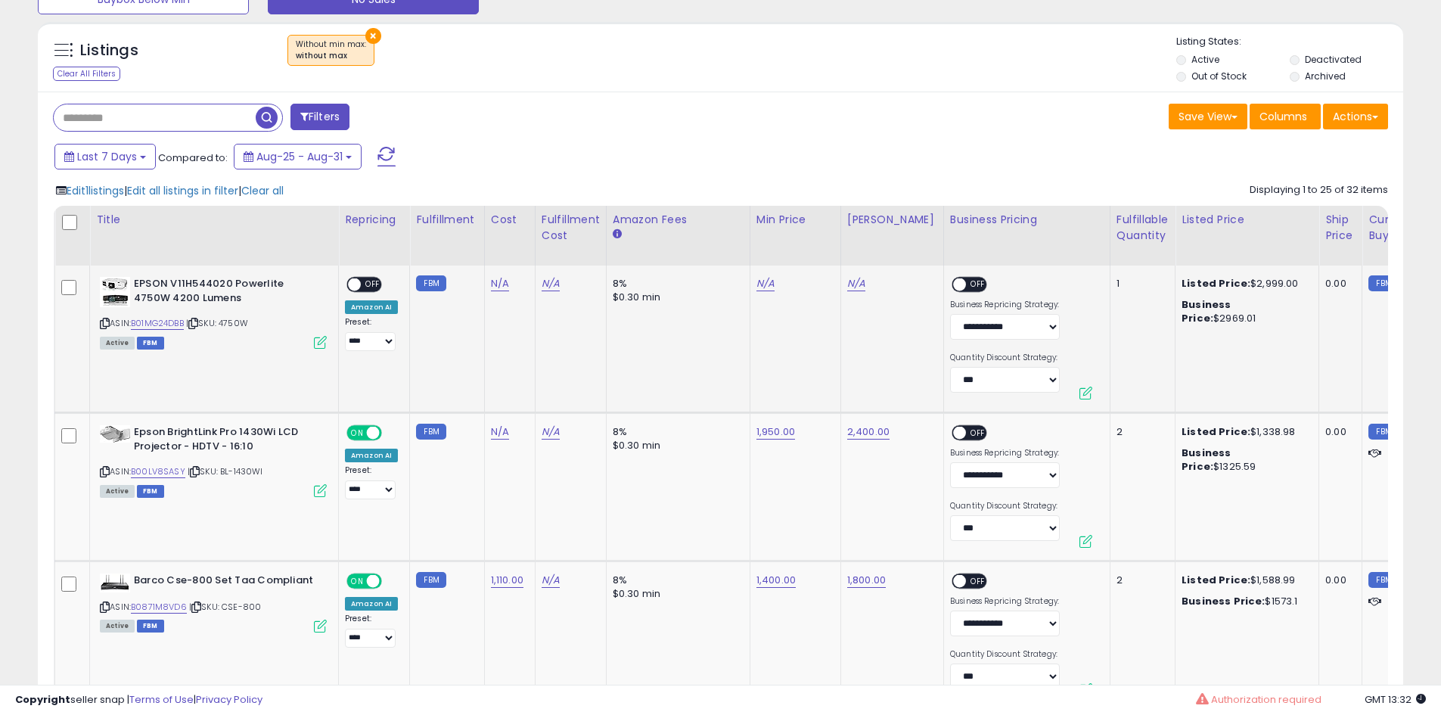
click at [79, 287] on td at bounding box center [72, 340] width 35 height 148
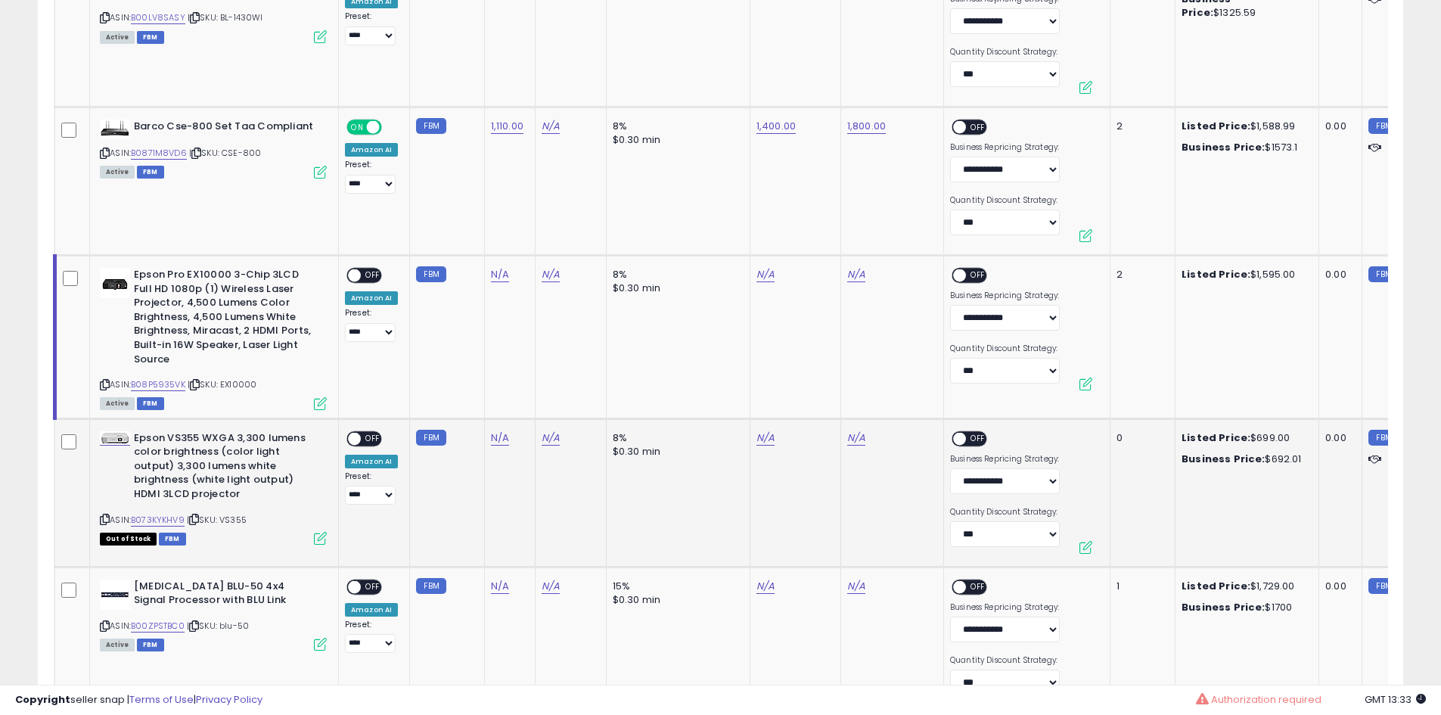
scroll to position [1210, 0]
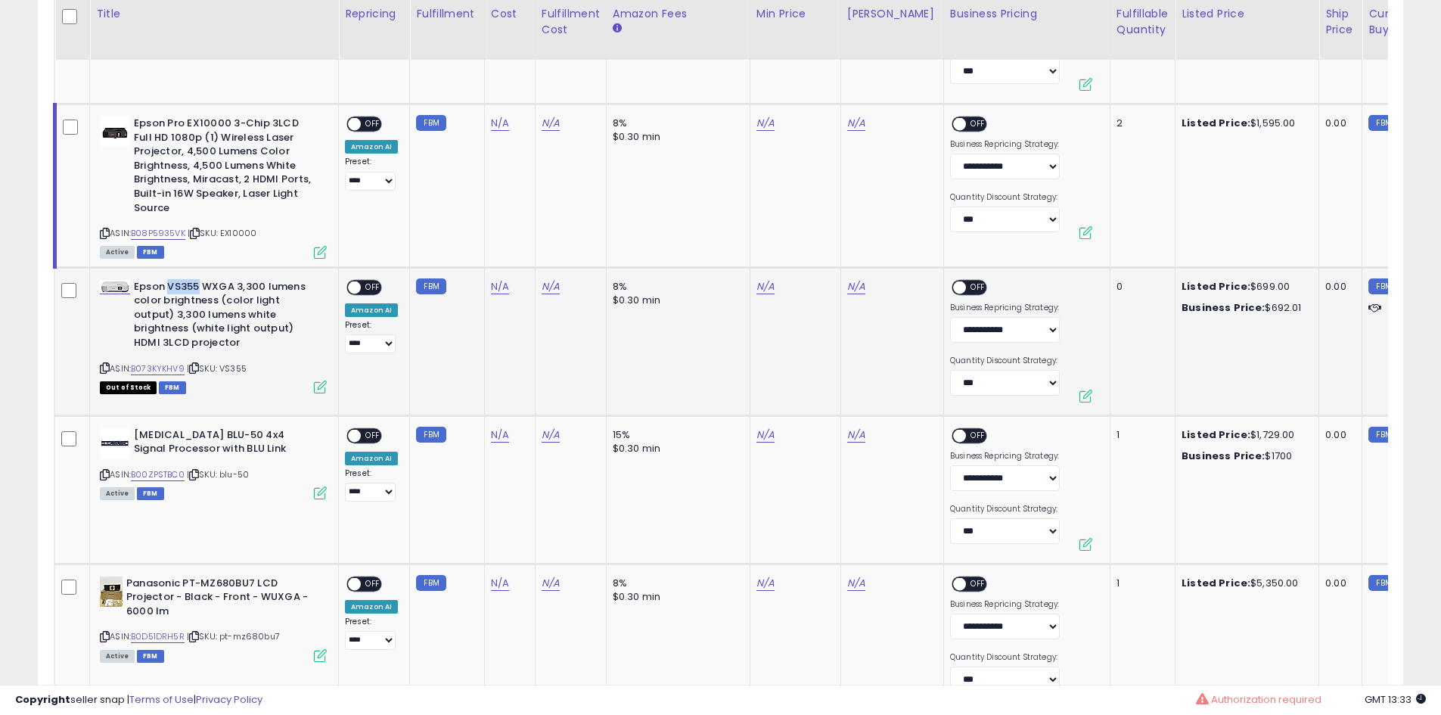
drag, startPoint x: 198, startPoint y: 281, endPoint x: 166, endPoint y: 286, distance: 32.1
click at [166, 286] on b "Epson VS355 WXGA 3,300 lumens color brightness (color light output) 3,300 lumen…" at bounding box center [226, 317] width 184 height 74
copy b "VS355"
click at [493, 287] on link "N/A" at bounding box center [500, 286] width 18 height 15
type input "***"
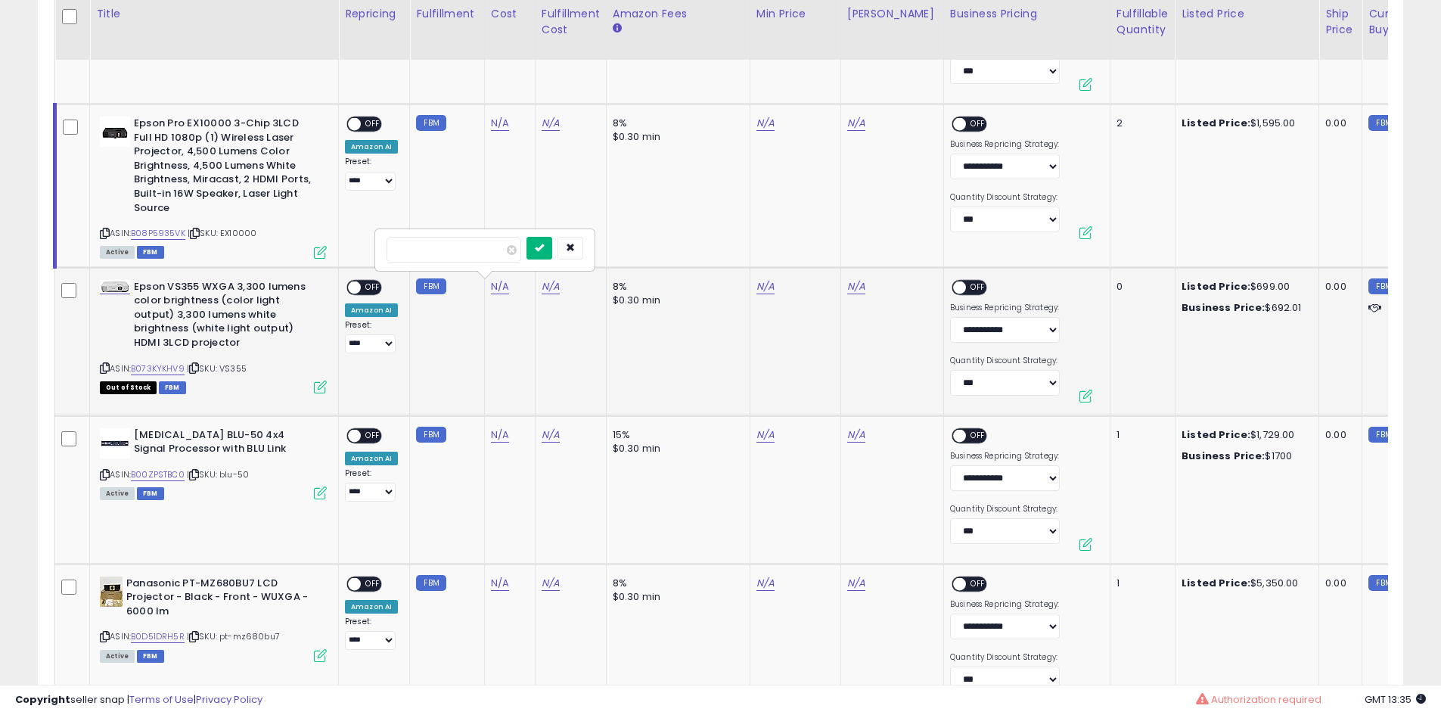
click at [544, 247] on icon "submit" at bounding box center [539, 247] width 9 height 9
click at [167, 365] on link "B073KYKHV9" at bounding box center [158, 368] width 54 height 13
click at [767, 284] on link "N/A" at bounding box center [766, 286] width 18 height 15
type input "***"
click at [809, 243] on icon "submit" at bounding box center [804, 247] width 9 height 9
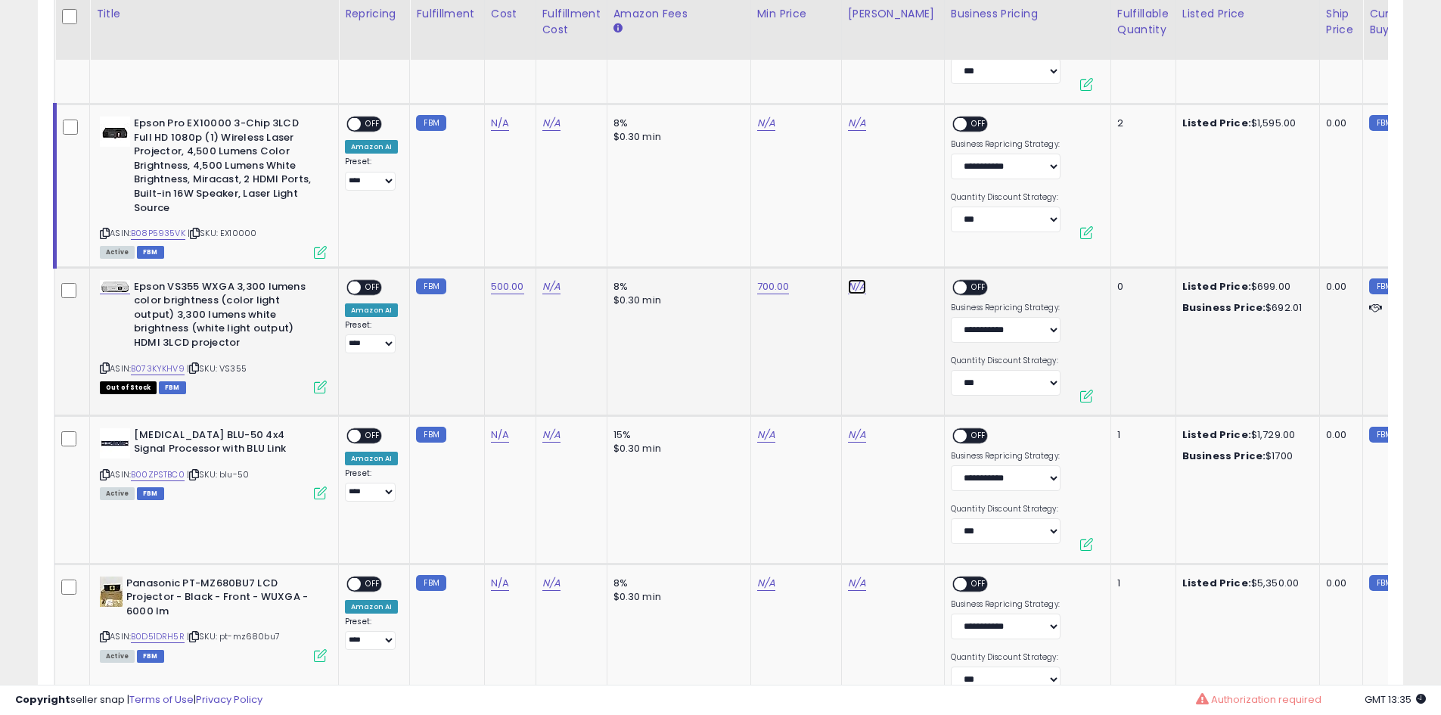
click at [848, 286] on link "N/A" at bounding box center [857, 286] width 18 height 15
type input "****"
click at [908, 251] on button "submit" at bounding box center [896, 248] width 26 height 23
click at [360, 293] on div "ON OFF" at bounding box center [348, 287] width 36 height 13
click at [375, 285] on span "OFF" at bounding box center [373, 287] width 24 height 13
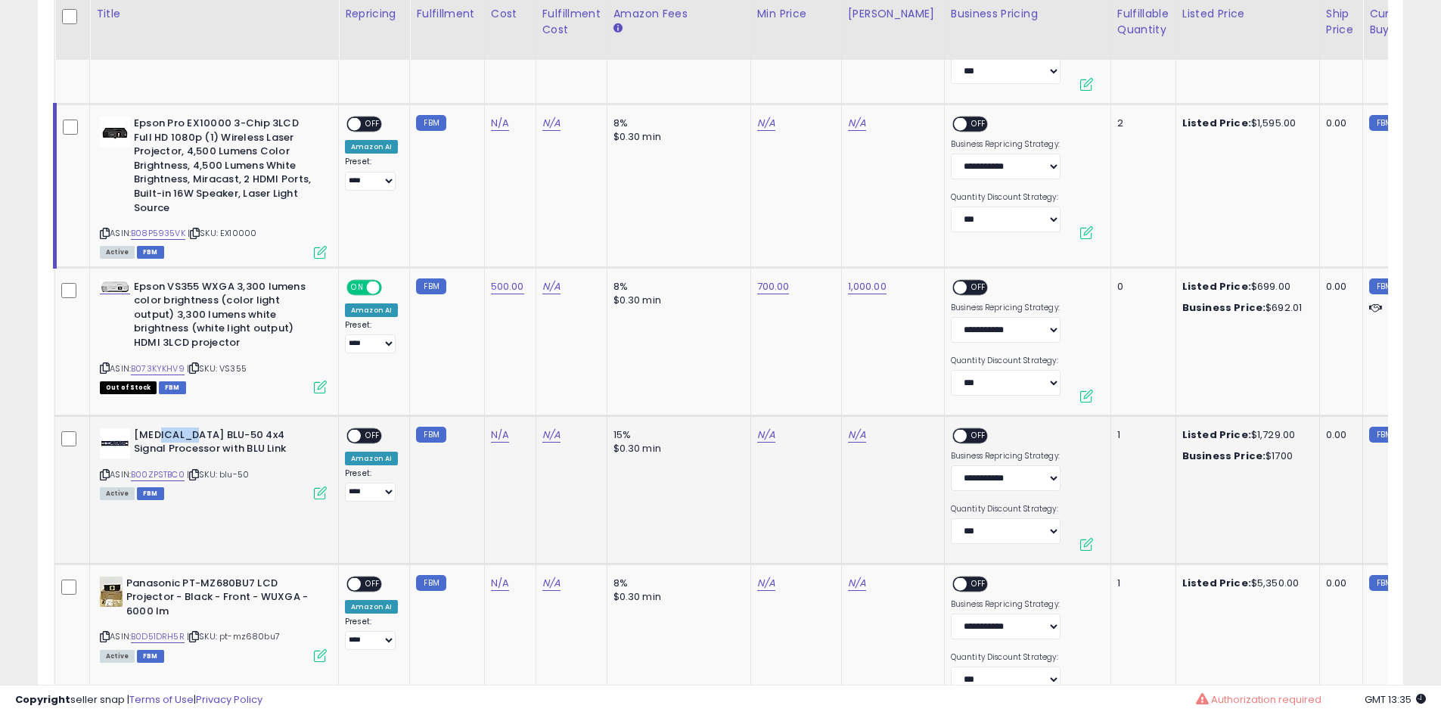
drag, startPoint x: 190, startPoint y: 436, endPoint x: 157, endPoint y: 436, distance: 32.5
click at [157, 436] on b "[MEDICAL_DATA] BLU-50 4x4 Signal Processor with BLU Link" at bounding box center [226, 444] width 184 height 32
copy b "BLU-50"
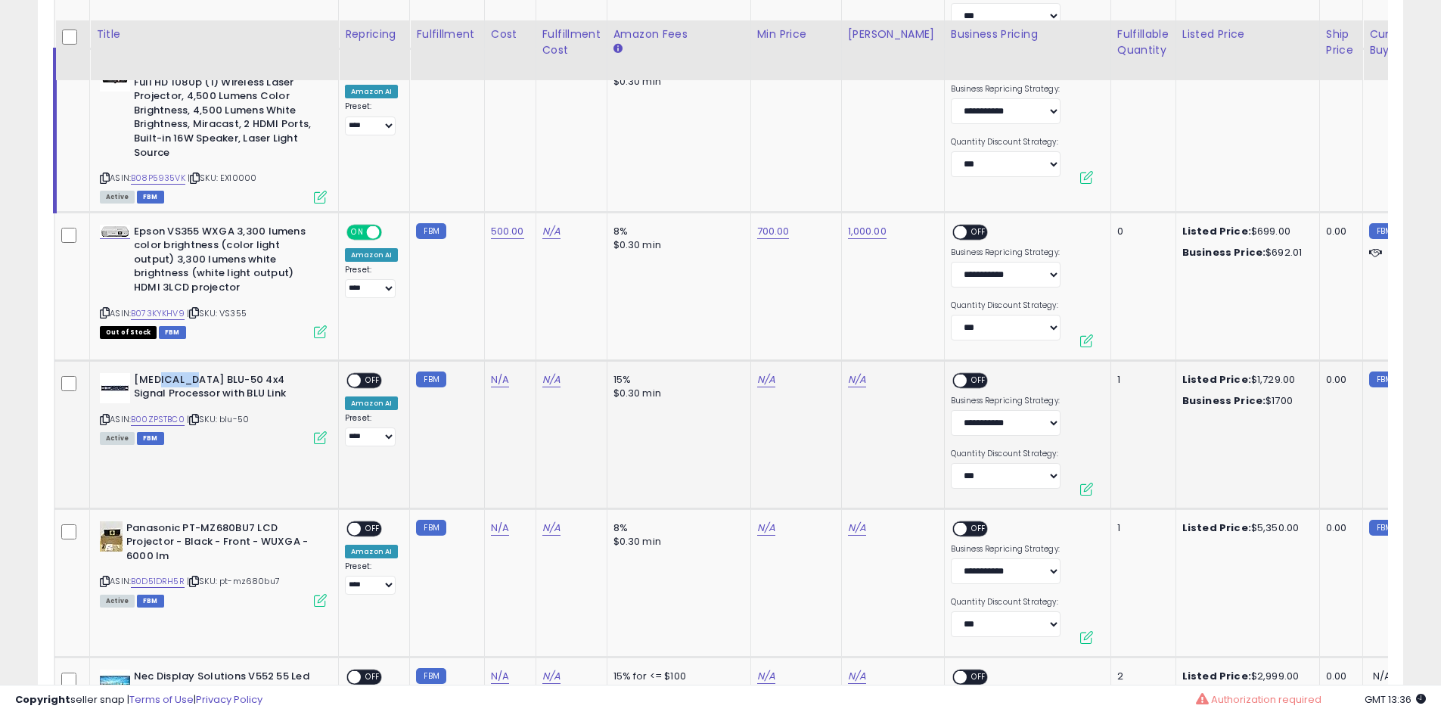
scroll to position [1286, 0]
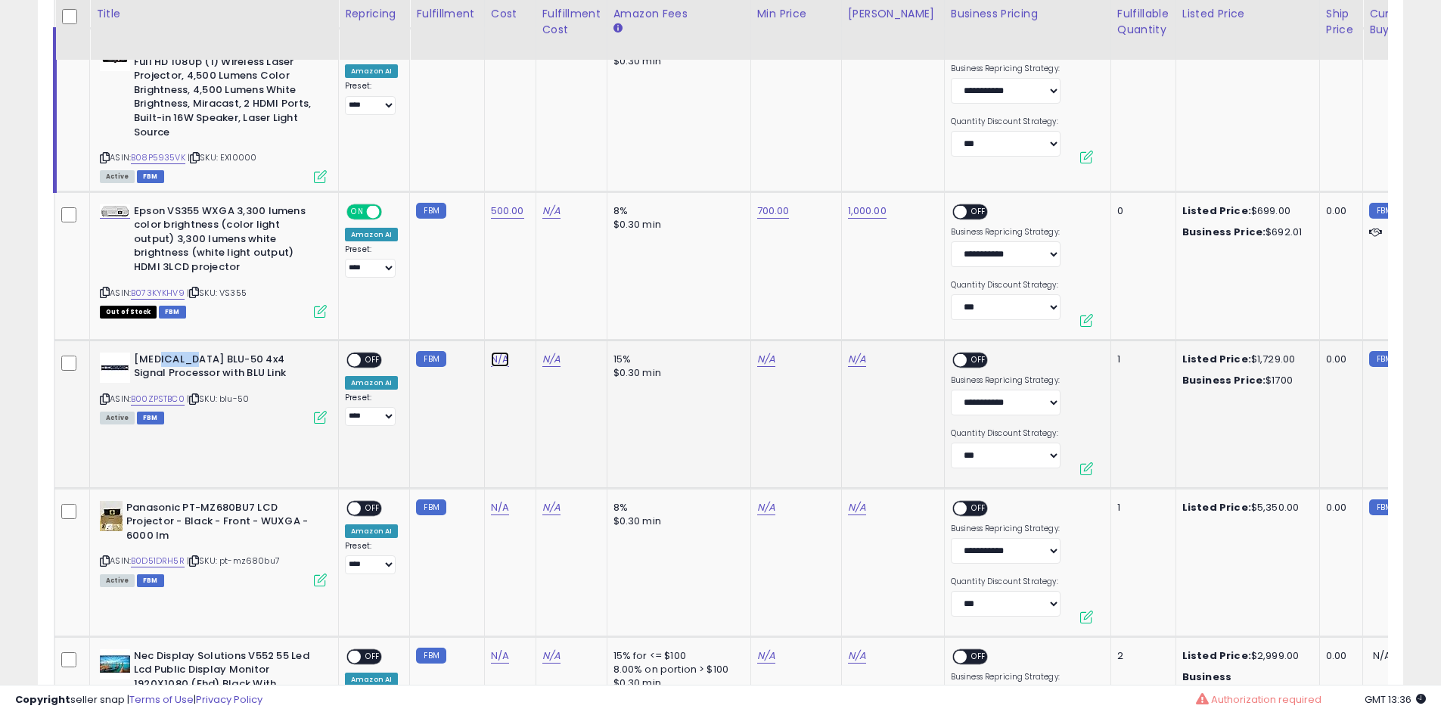
click at [504, 362] on link "N/A" at bounding box center [500, 359] width 18 height 15
type input "***"
click at [552, 321] on button "submit" at bounding box center [539, 320] width 26 height 23
click at [154, 393] on link "B00ZPSTBC0" at bounding box center [158, 399] width 54 height 13
click at [757, 356] on link "N/A" at bounding box center [766, 359] width 18 height 15
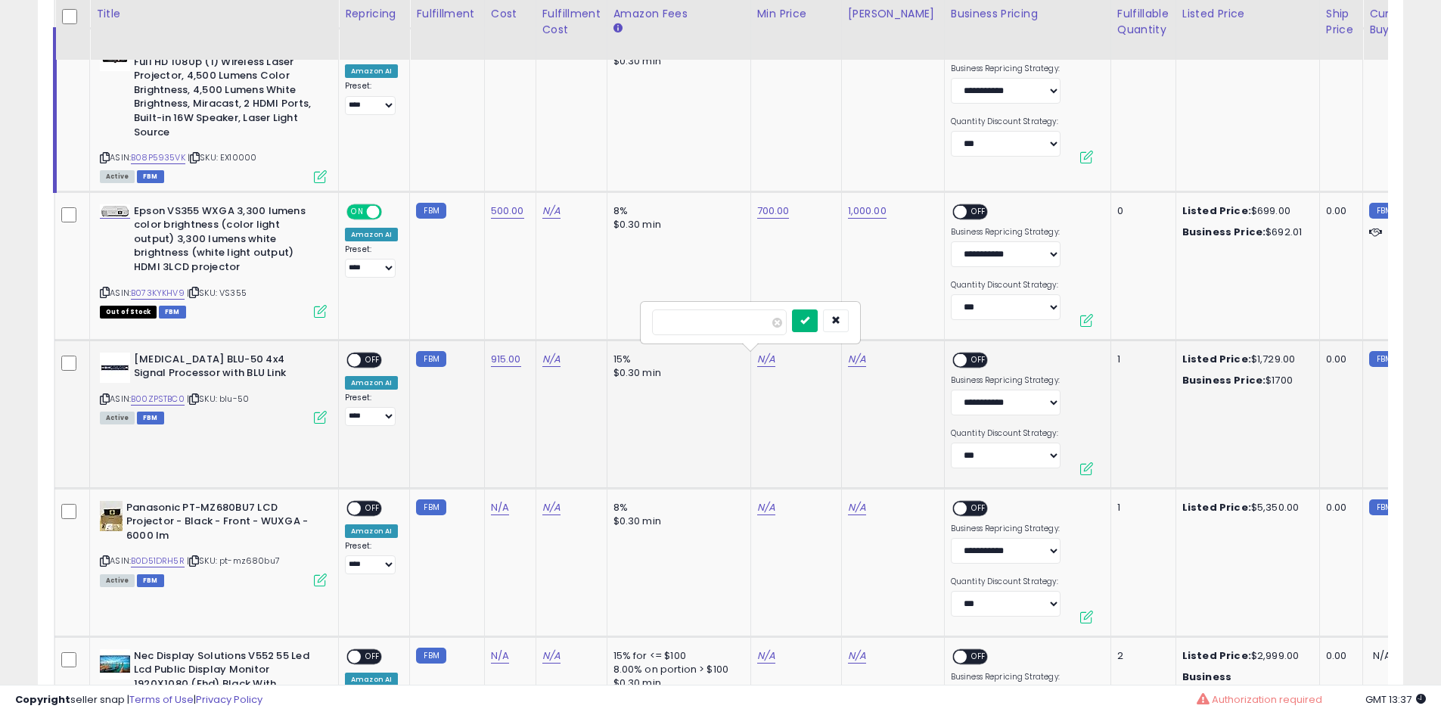
type input "****"
click at [809, 325] on icon "submit" at bounding box center [804, 319] width 9 height 9
click at [853, 359] on link "N/A" at bounding box center [857, 359] width 18 height 15
type input "****"
click at [900, 325] on icon "submit" at bounding box center [895, 319] width 9 height 9
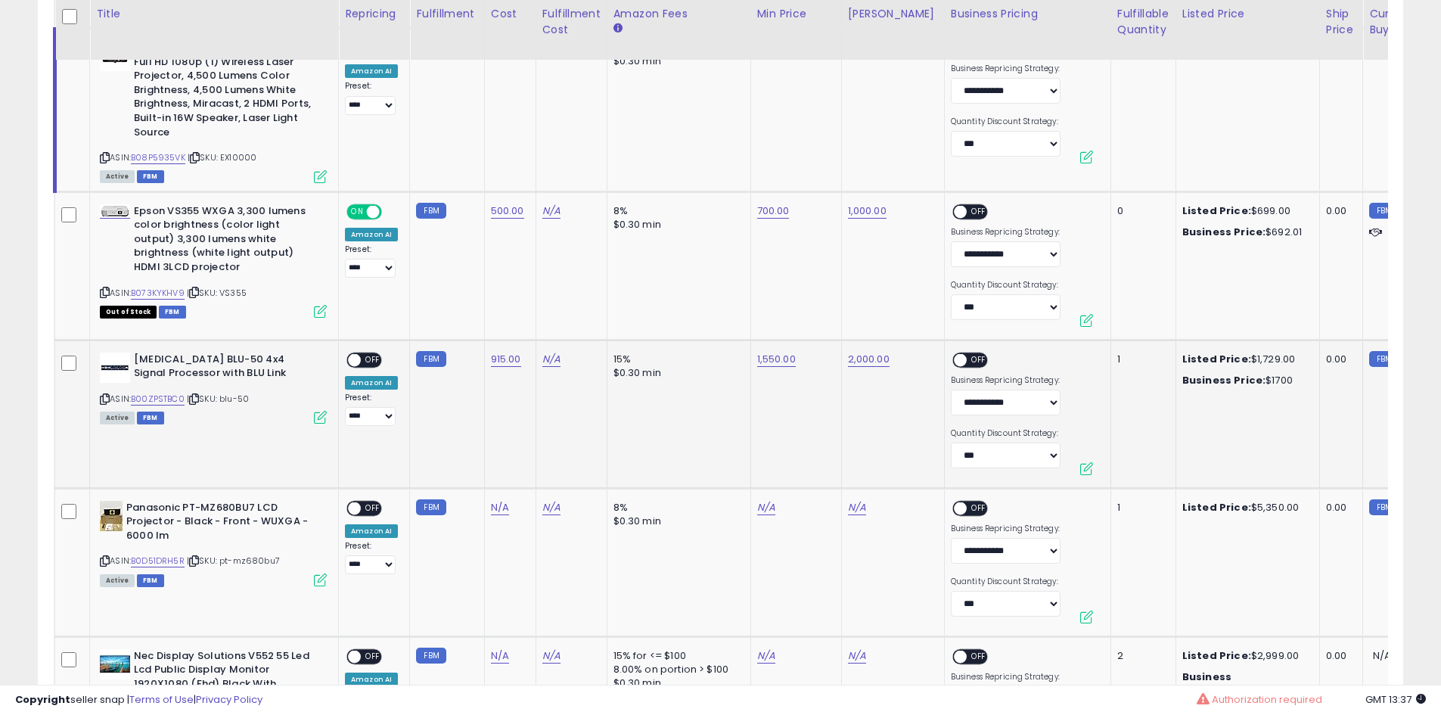
click at [364, 359] on span "OFF" at bounding box center [373, 359] width 24 height 13
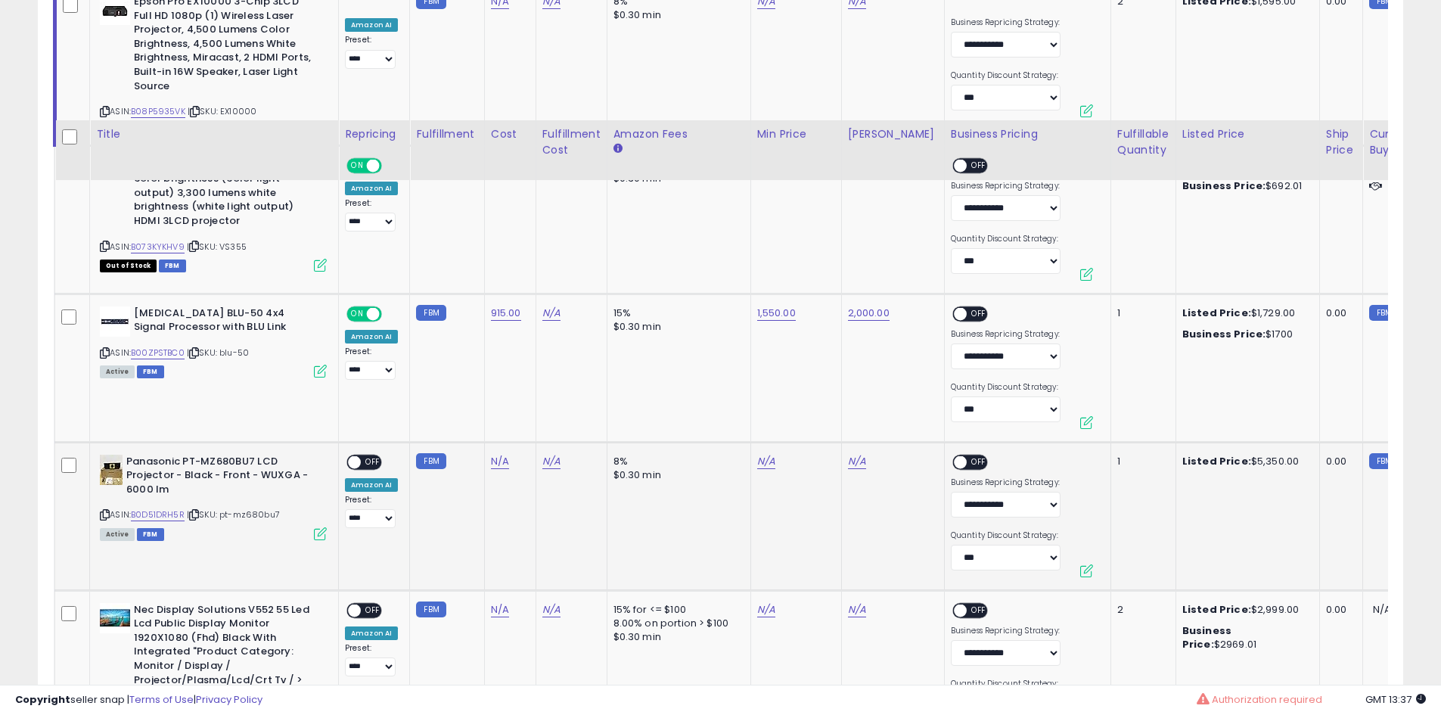
scroll to position [1513, 0]
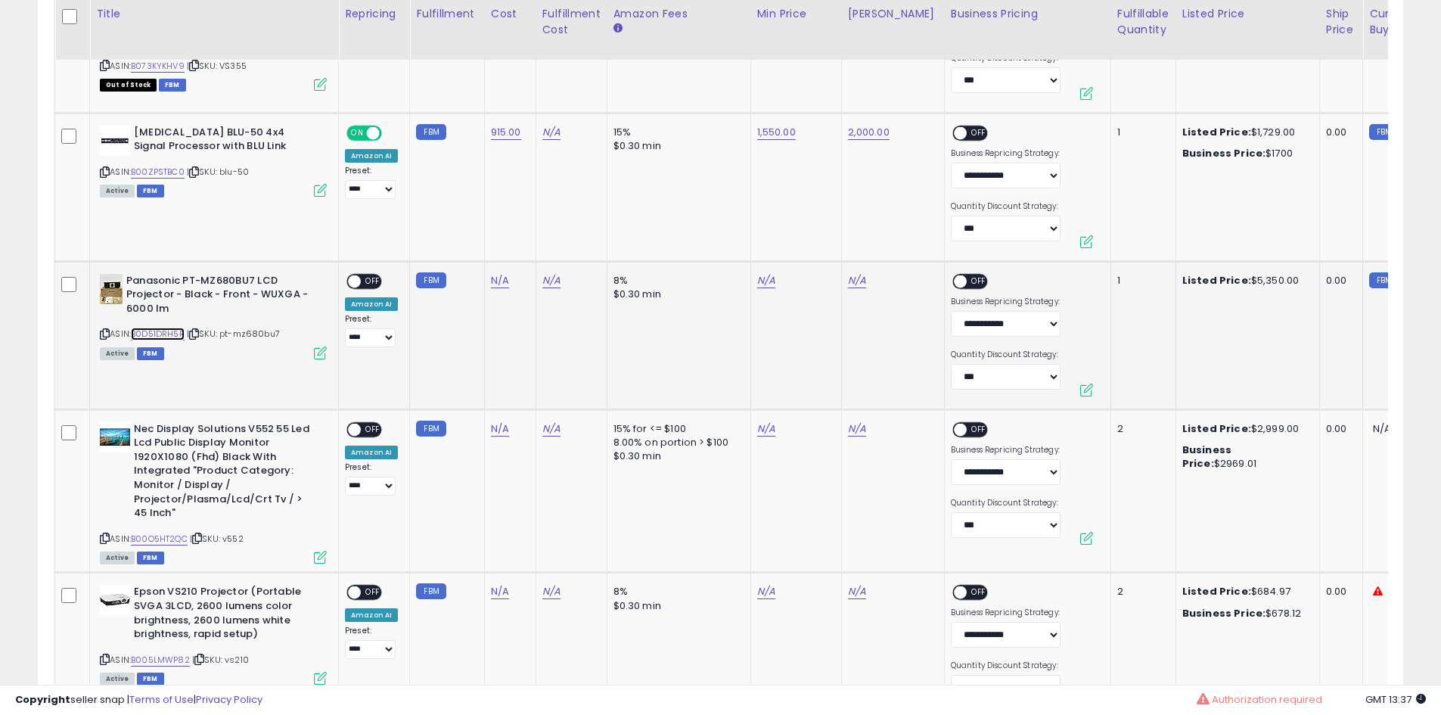
click at [175, 331] on link "B0D51DRH5R" at bounding box center [158, 334] width 54 height 13
drag, startPoint x: 253, startPoint y: 276, endPoint x: 182, endPoint y: 283, distance: 71.4
click at [182, 283] on b "Panasonic PT-MZ680BU7 LCD Projector - Black - Front - WUXGA - 6000 lm" at bounding box center [218, 297] width 184 height 46
copy b "PT-MZ680BU7"
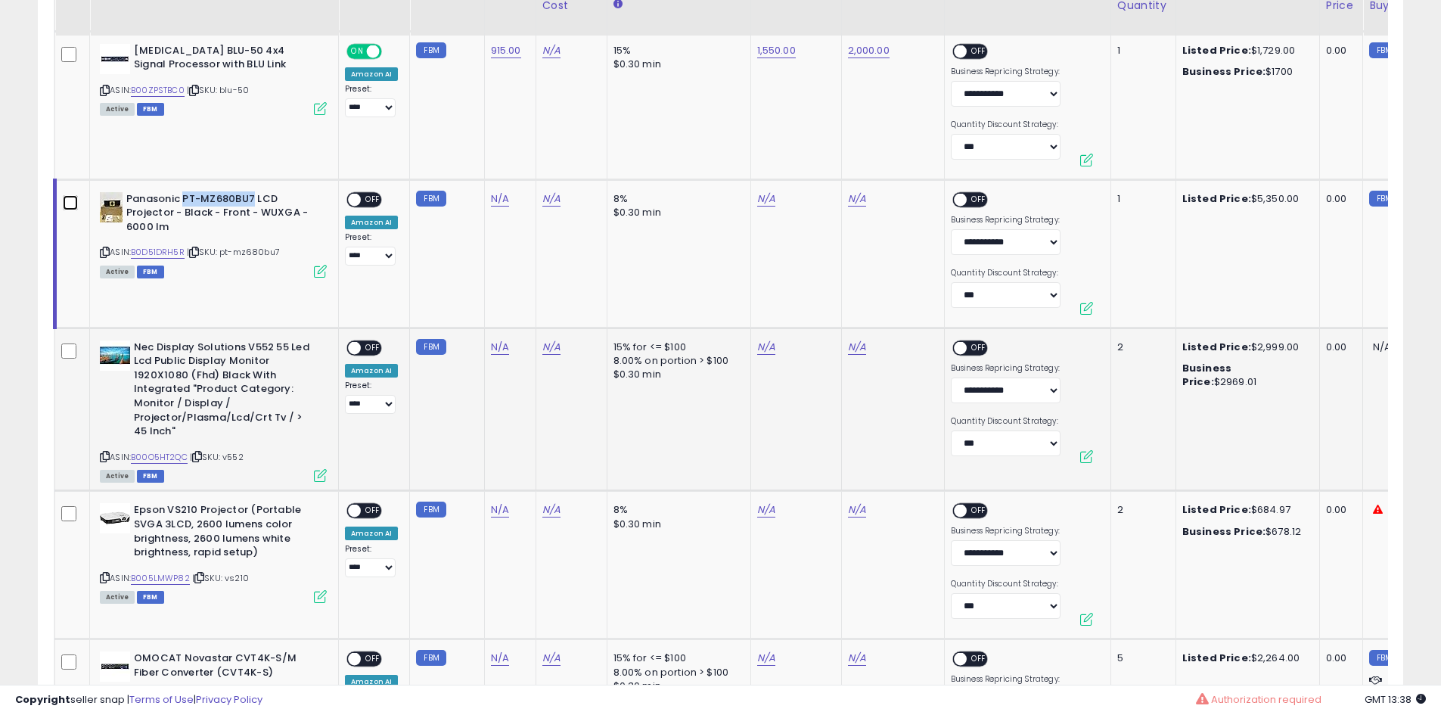
scroll to position [1740, 0]
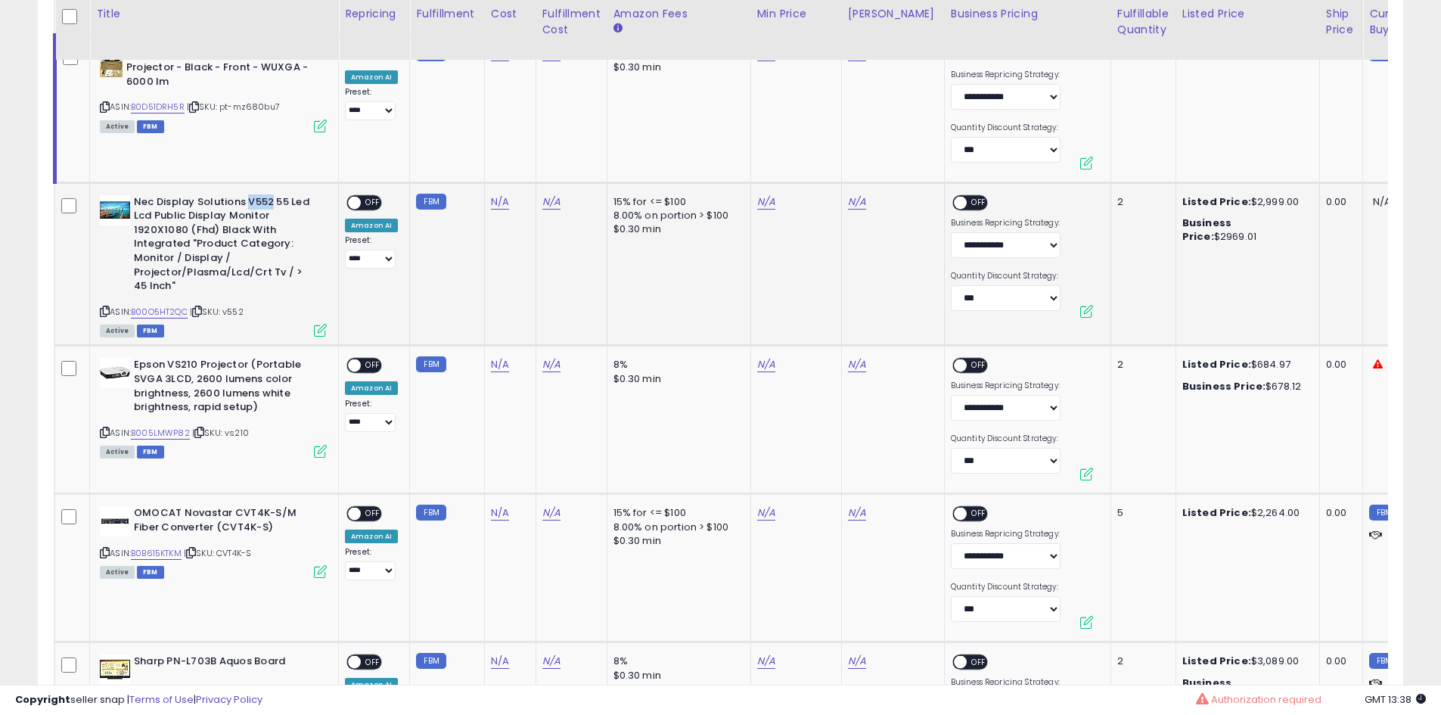
drag, startPoint x: 273, startPoint y: 200, endPoint x: 248, endPoint y: 203, distance: 25.1
click at [248, 203] on b "Nec Display Solutions V552 55 Led Lcd Public Display Monitor 1920X1080 (Fhd) Bl…" at bounding box center [226, 246] width 184 height 102
copy b "V552"
click at [182, 316] on link "B00O5HT2QC" at bounding box center [159, 312] width 57 height 13
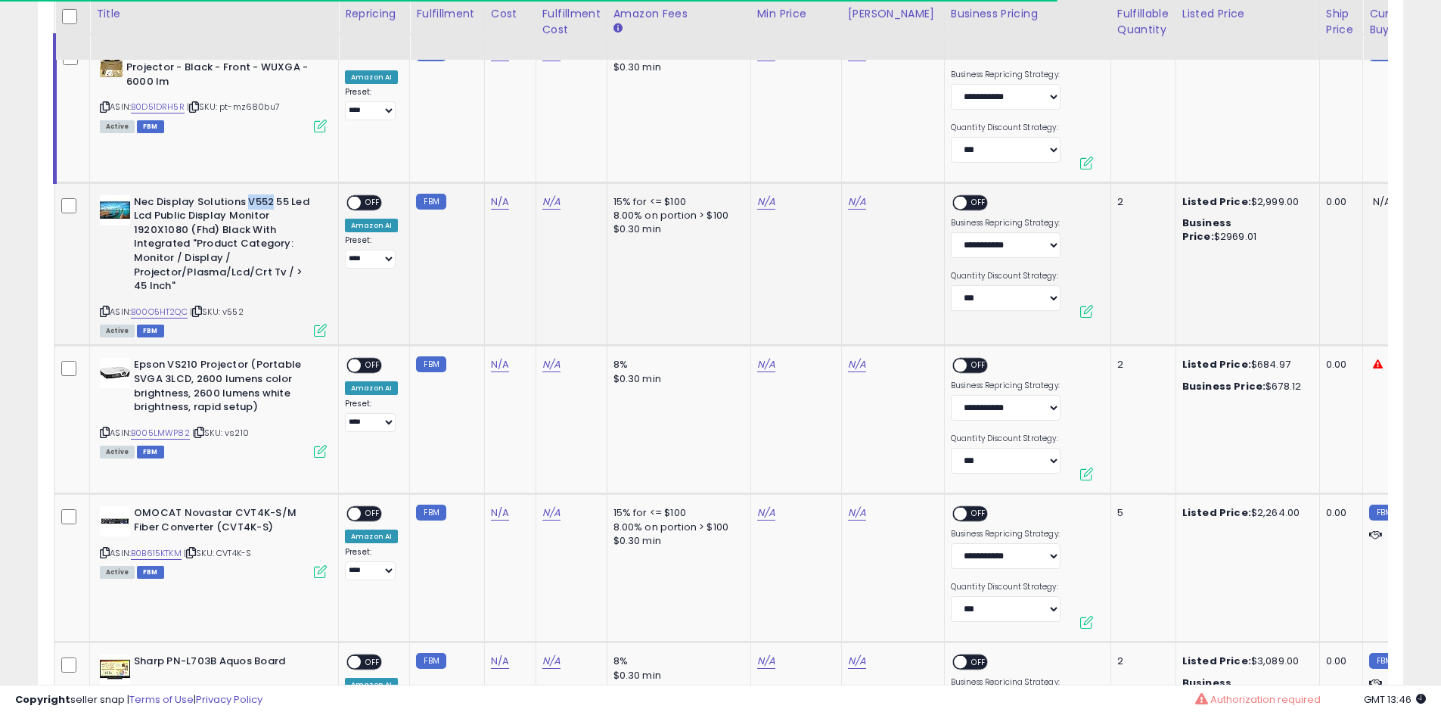
click at [273, 200] on b "Nec Display Solutions V552 55 Led Lcd Public Display Monitor 1920X1080 (Fhd) Bl…" at bounding box center [226, 246] width 184 height 102
drag, startPoint x: 270, startPoint y: 200, endPoint x: 247, endPoint y: 201, distance: 22.7
click at [247, 201] on b "Nec Display Solutions V552 55 Led Lcd Public Display Monitor 1920X1080 (Fhd) Bl…" at bounding box center [226, 246] width 184 height 102
copy b "V552"
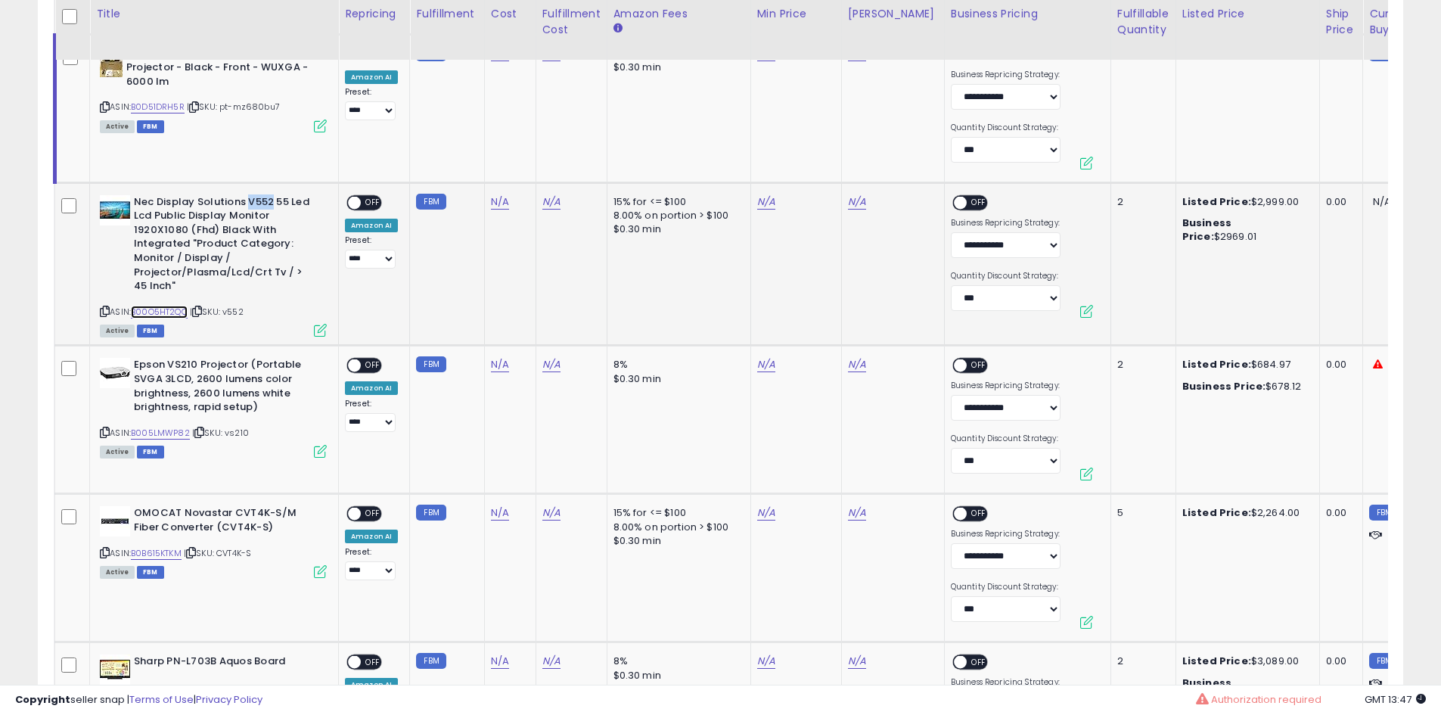
click at [174, 311] on link "B00O5HT2QC" at bounding box center [159, 312] width 57 height 13
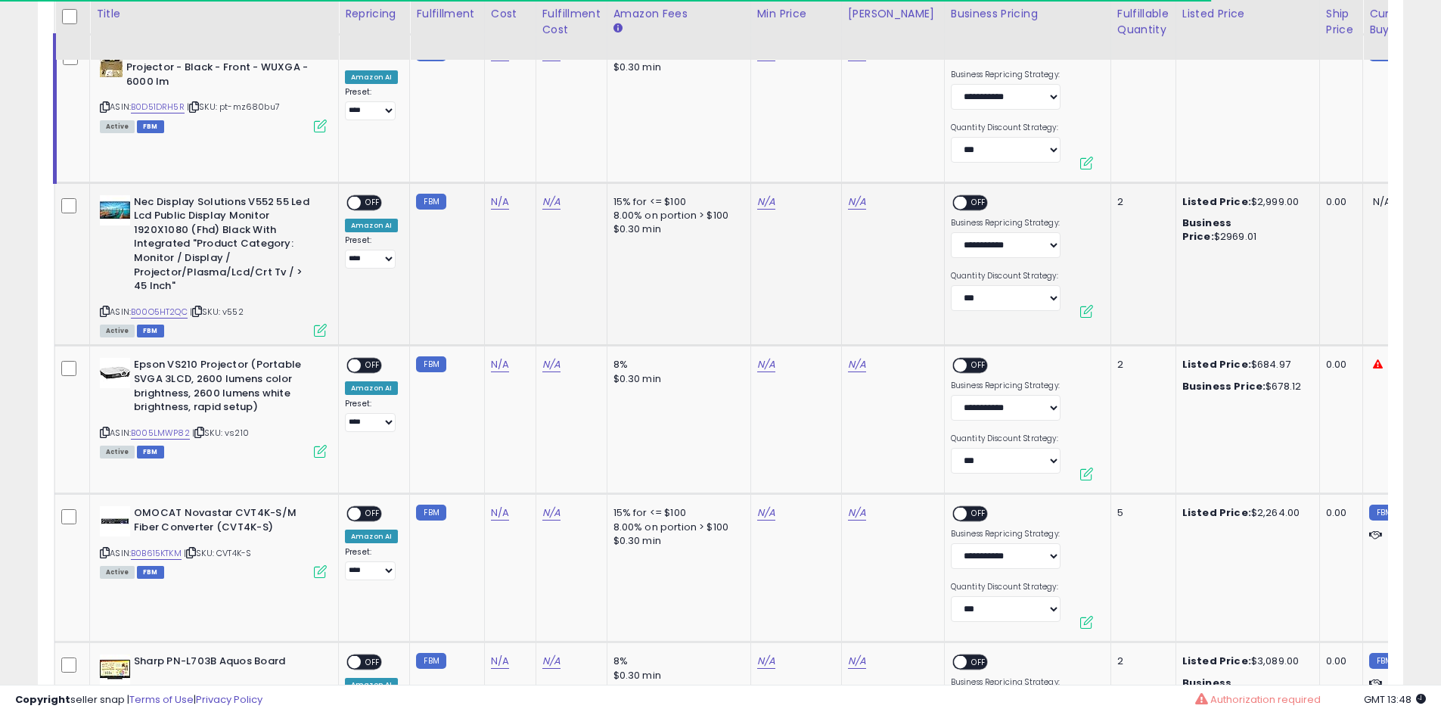
click at [772, 203] on div "N/A" at bounding box center [793, 202] width 73 height 14
click at [767, 203] on link "N/A" at bounding box center [766, 201] width 18 height 15
type input "****"
click at [815, 161] on div "****" at bounding box center [750, 165] width 197 height 26
click at [818, 160] on button "submit" at bounding box center [805, 163] width 26 height 23
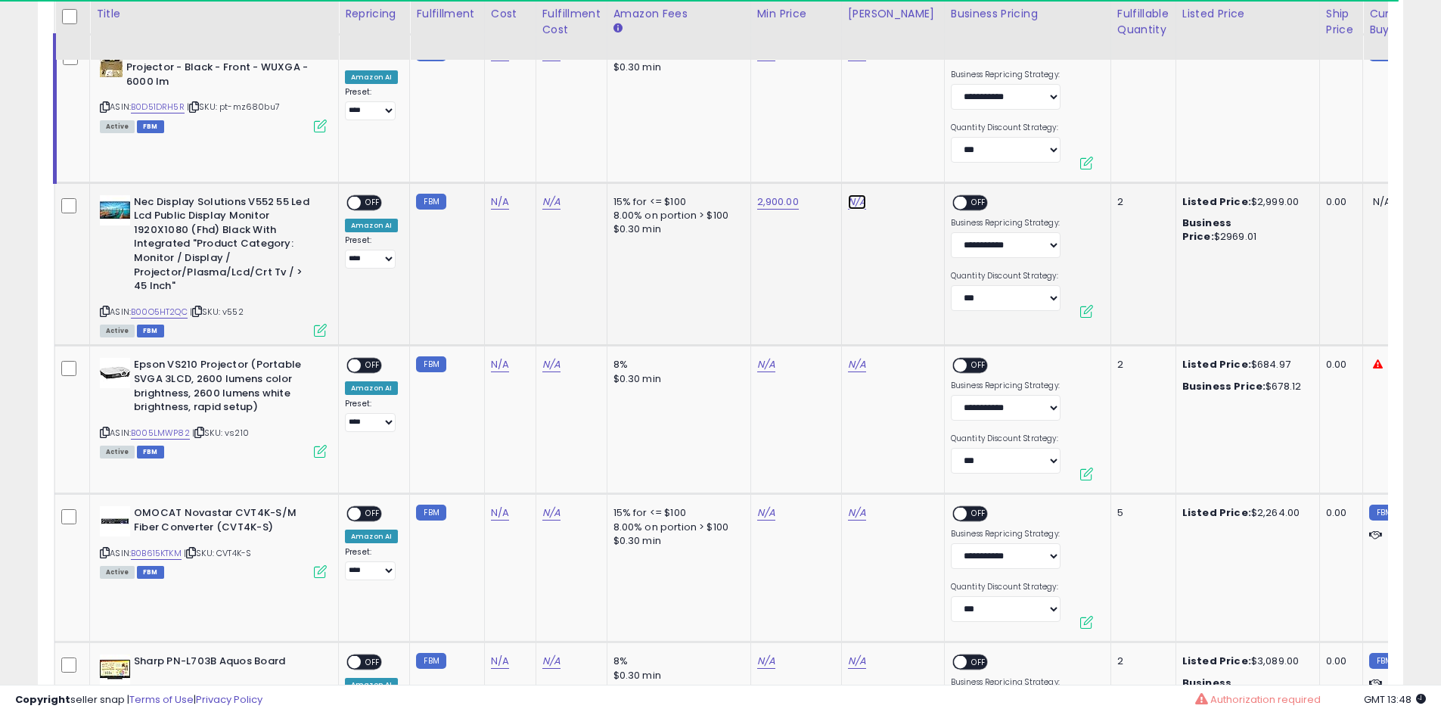
click at [851, 207] on link "N/A" at bounding box center [857, 201] width 18 height 15
type input "****"
click at [908, 165] on button "submit" at bounding box center [896, 163] width 26 height 23
click at [365, 200] on span "OFF" at bounding box center [373, 202] width 24 height 13
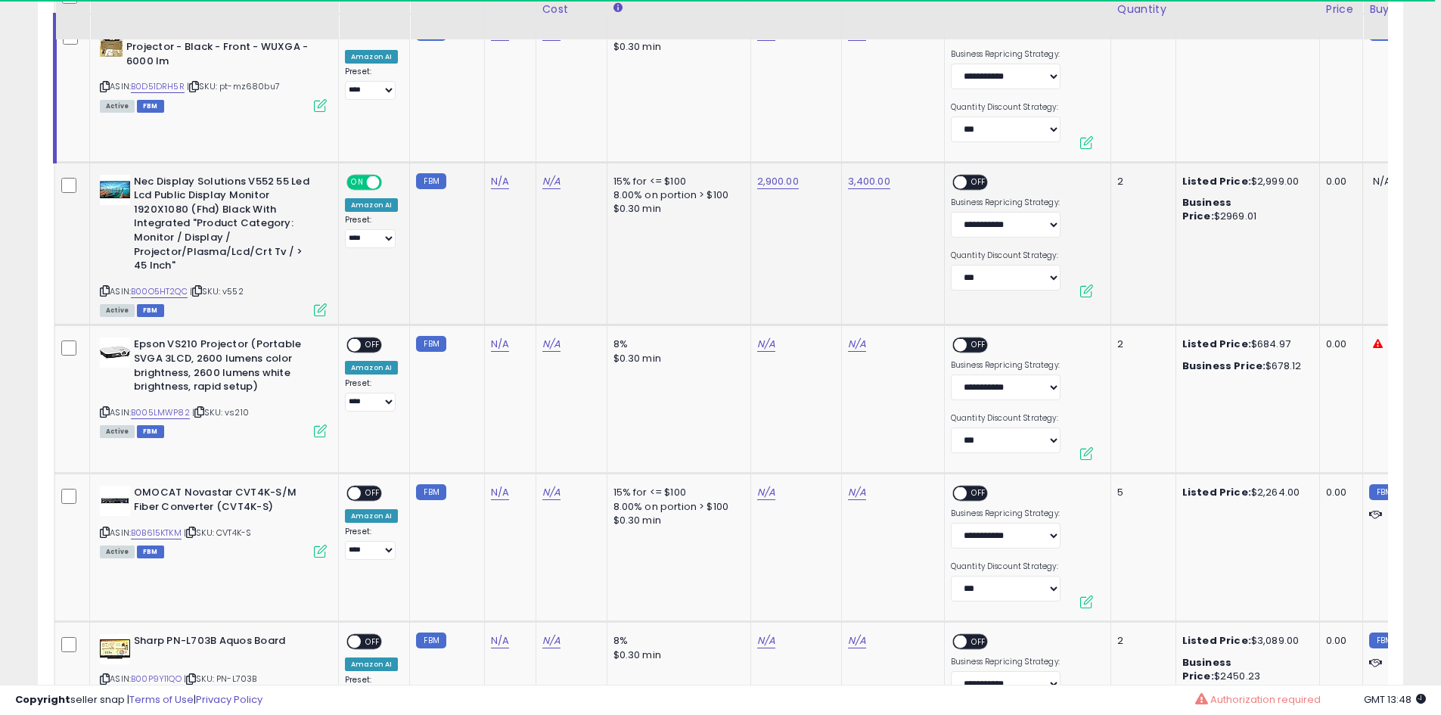
scroll to position [1891, 0]
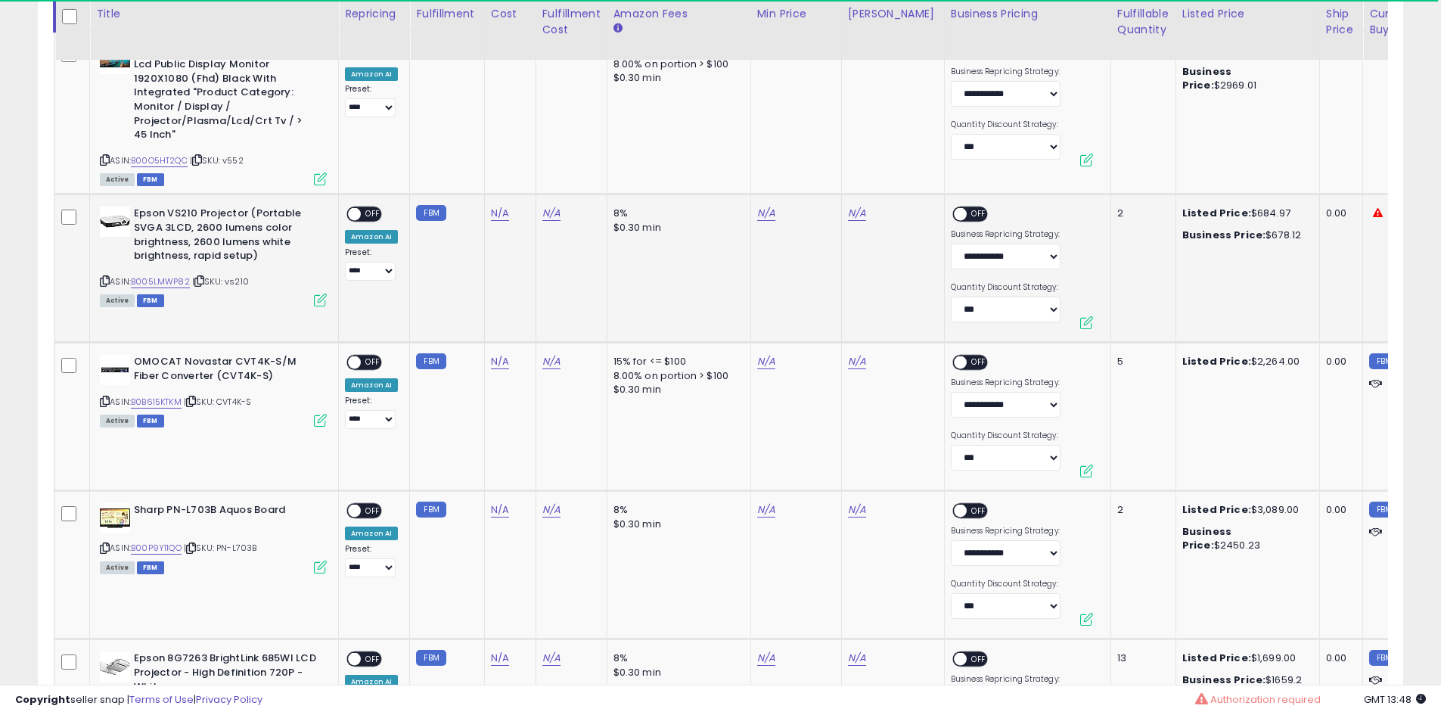
click at [194, 213] on b "Epson VS210 Projector (Portable SVGA 3LCD, 2600 lumens color brightness, 2600 l…" at bounding box center [226, 237] width 184 height 60
drag, startPoint x: 191, startPoint y: 212, endPoint x: 168, endPoint y: 214, distance: 22.8
click at [168, 214] on b "Epson VS210 Projector (Portable SVGA 3LCD, 2600 lumens color brightness, 2600 l…" at bounding box center [226, 237] width 184 height 60
click at [185, 216] on b "Epson VS210 Projector (Portable SVGA 3LCD, 2600 lumens color brightness, 2600 l…" at bounding box center [226, 237] width 184 height 60
drag, startPoint x: 191, startPoint y: 212, endPoint x: 170, endPoint y: 213, distance: 20.5
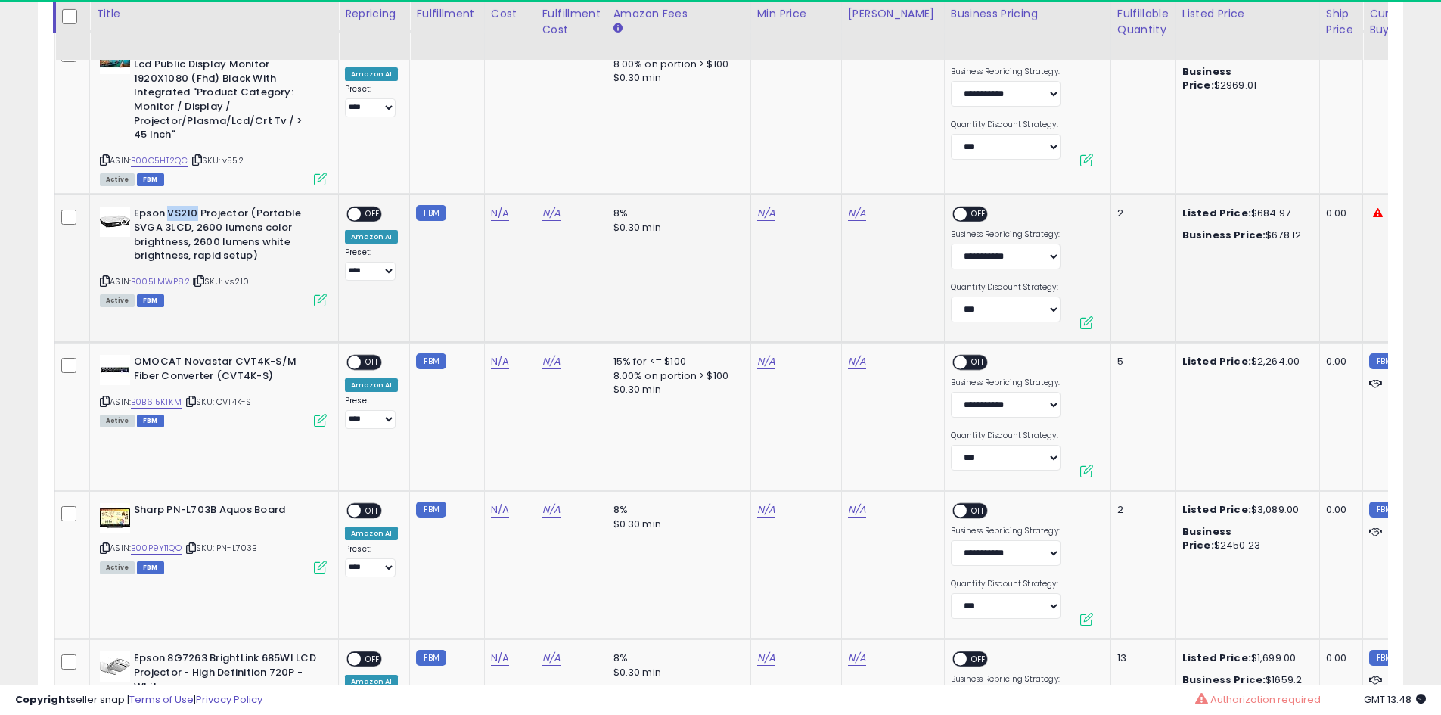
click at [170, 213] on b "Epson VS210 Projector (Portable SVGA 3LCD, 2600 lumens color brightness, 2600 l…" at bounding box center [226, 237] width 184 height 60
click at [182, 281] on link "B005LMWP82" at bounding box center [160, 281] width 59 height 13
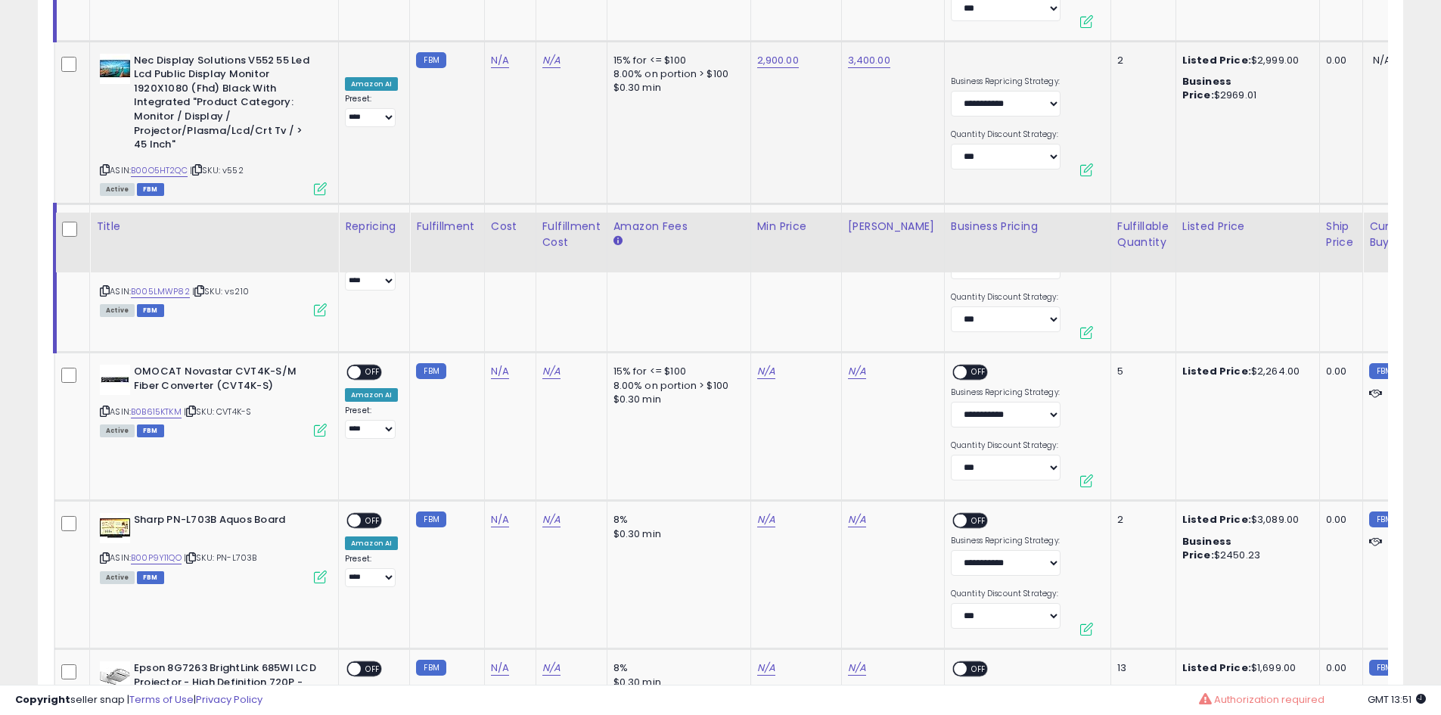
scroll to position [2118, 0]
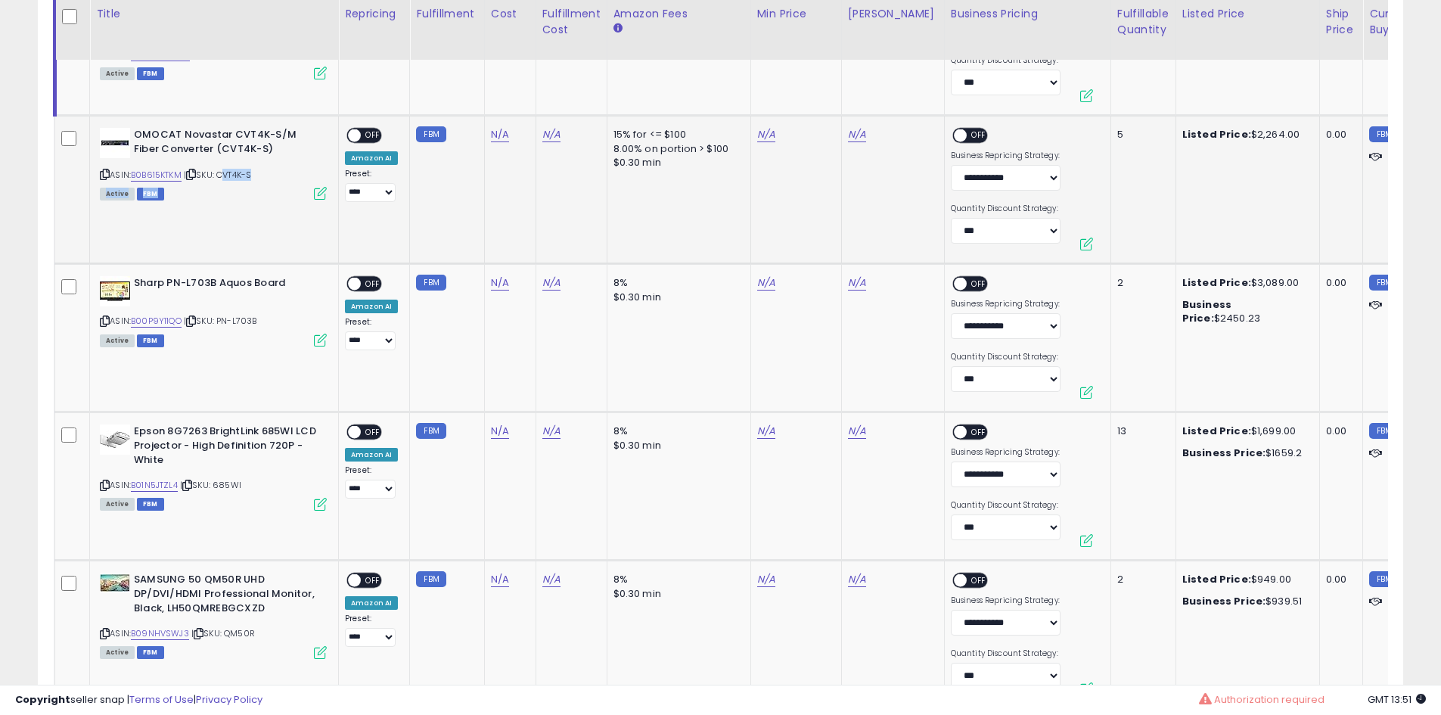
drag, startPoint x: 265, startPoint y: 181, endPoint x: 226, endPoint y: 179, distance: 38.6
click at [226, 179] on div "ASIN: B0B615KTKM | SKU: CVT4K-S Active FBM" at bounding box center [213, 163] width 227 height 70
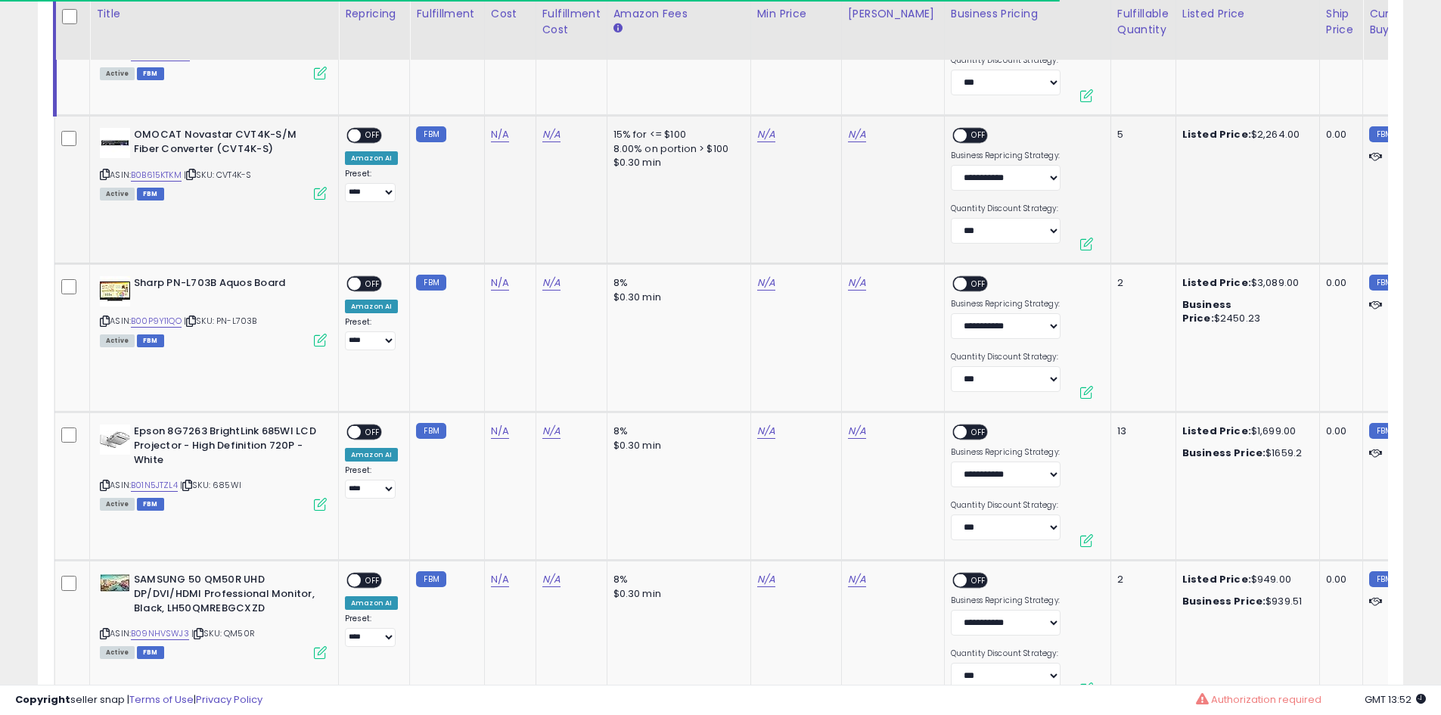
click at [167, 168] on div "ASIN: B0B615KTKM | SKU: CVT4K-S Active FBM" at bounding box center [213, 163] width 227 height 70
click at [166, 172] on link "B0B615KTKM" at bounding box center [156, 175] width 51 height 13
click at [500, 138] on link "N/A" at bounding box center [500, 134] width 18 height 15
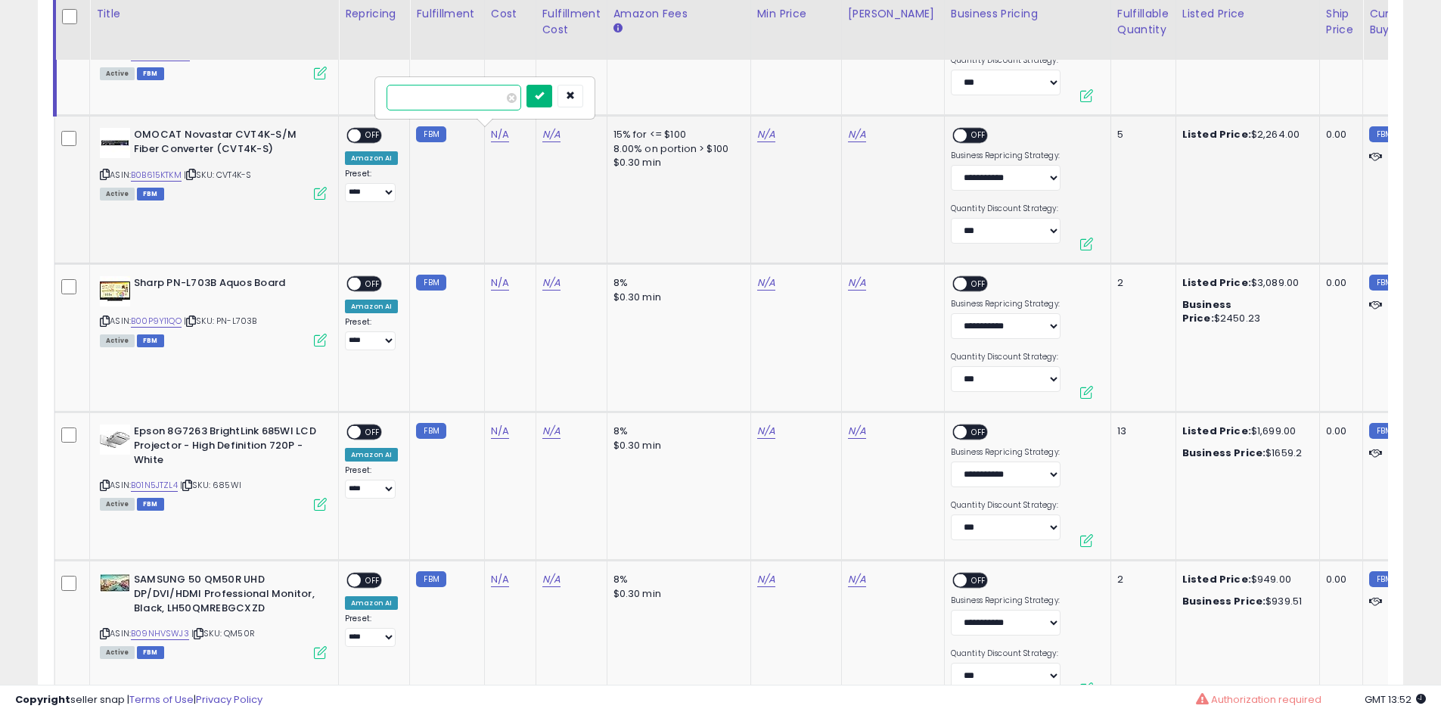
type input "****"
click at [552, 95] on button "submit" at bounding box center [539, 96] width 26 height 23
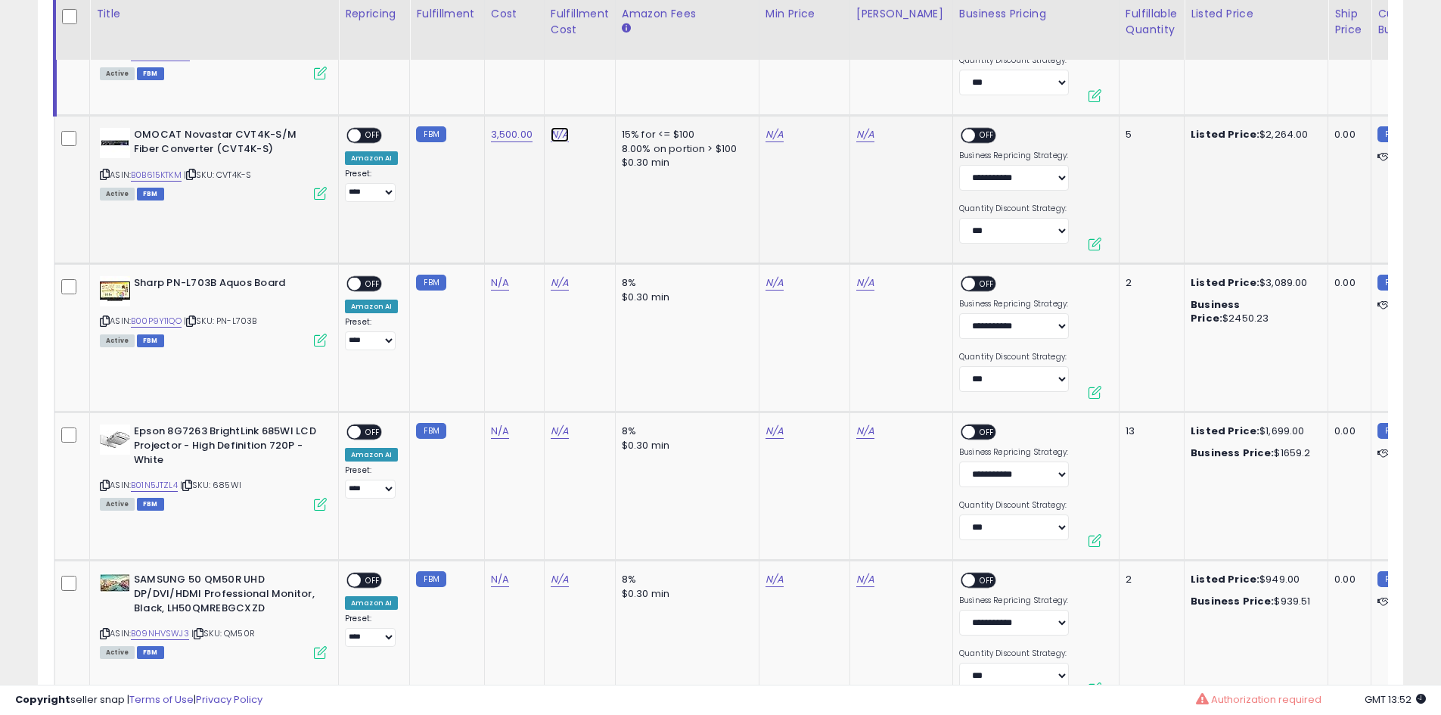
click at [551, 139] on link "N/A" at bounding box center [560, 134] width 18 height 15
click at [511, 141] on link "3,500.00" at bounding box center [512, 134] width 42 height 15
click at [643, 86] on button "button" at bounding box center [630, 96] width 26 height 23
click at [451, 100] on input "number" at bounding box center [465, 98] width 135 height 26
type input "*"
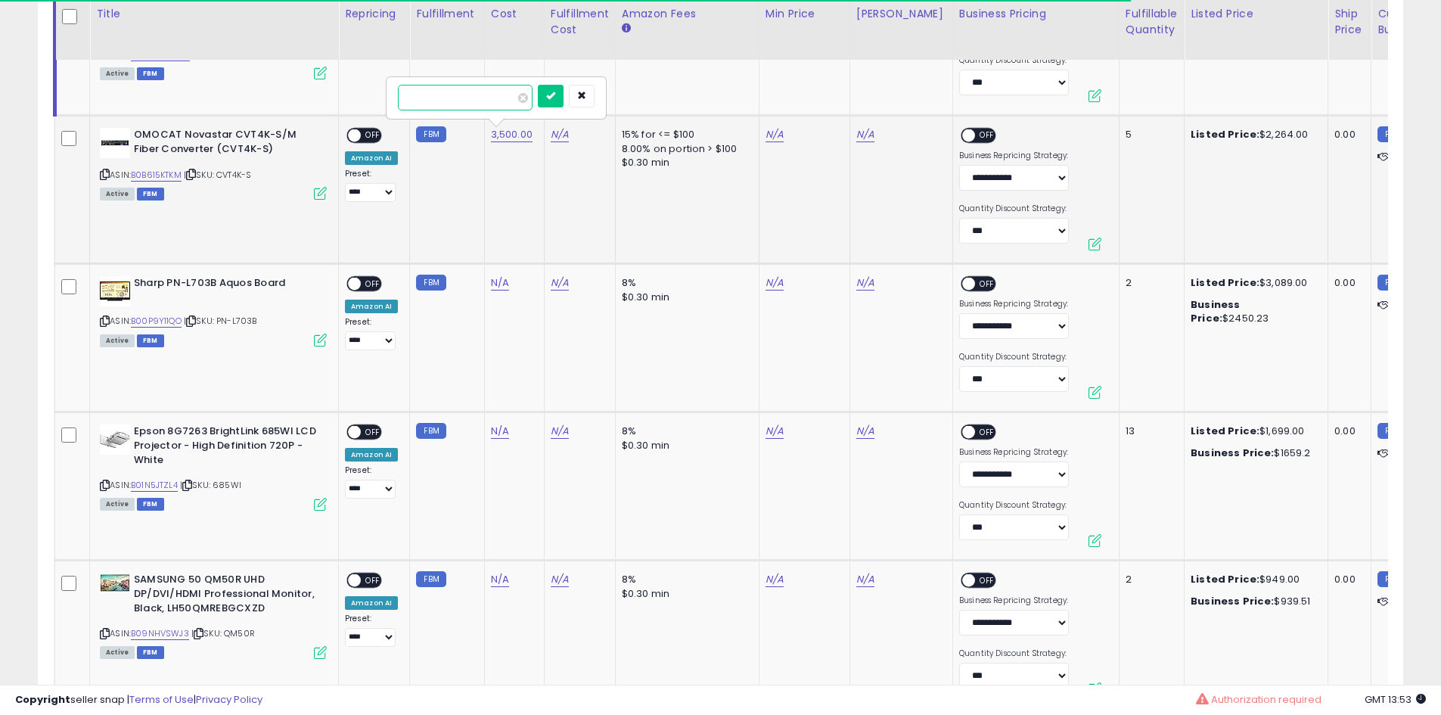
type input "****"
click at [587, 98] on div at bounding box center [566, 98] width 57 height 26
click at [564, 98] on button "submit" at bounding box center [551, 96] width 26 height 23
click at [769, 133] on link "N/A" at bounding box center [775, 134] width 18 height 15
type input "****"
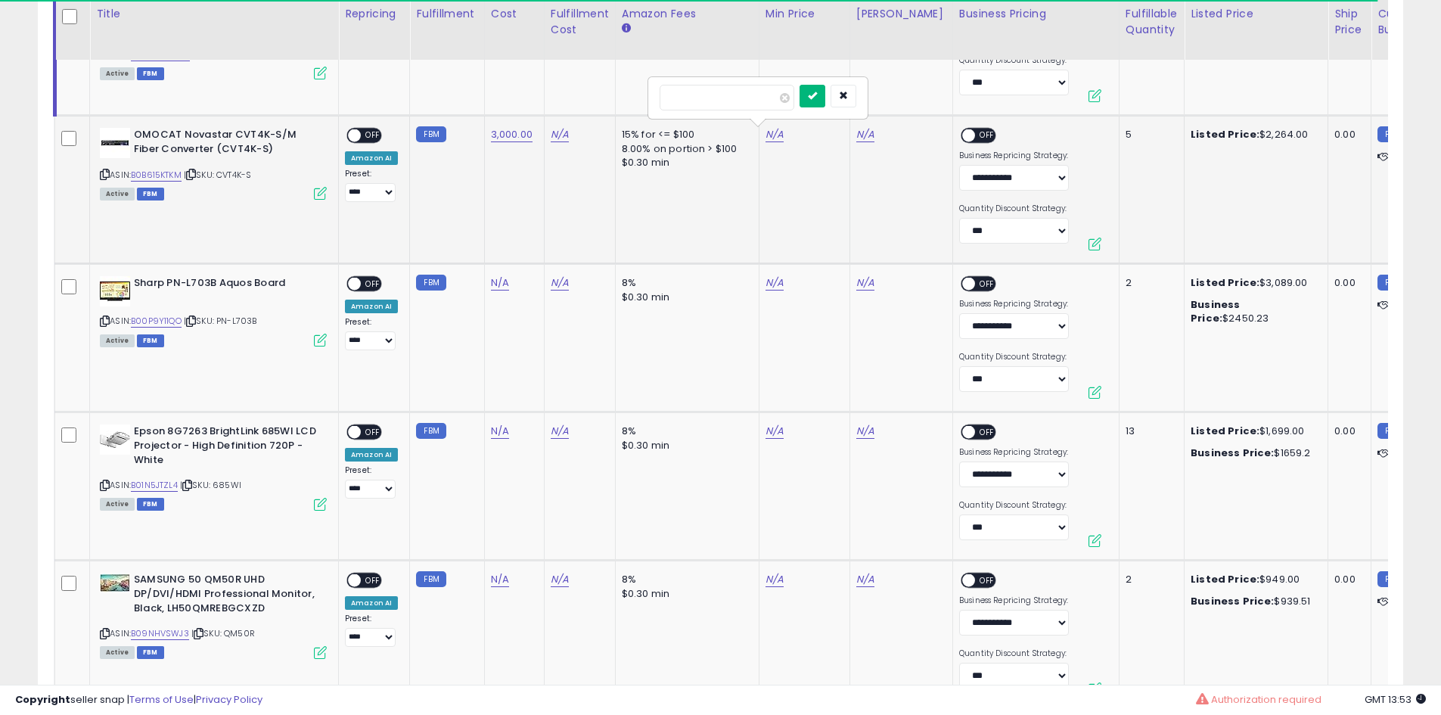
click at [817, 95] on icon "submit" at bounding box center [812, 95] width 9 height 9
click at [857, 135] on link "N/A" at bounding box center [865, 134] width 18 height 15
type input "****"
click at [916, 94] on button "submit" at bounding box center [903, 96] width 26 height 23
click at [371, 132] on span "OFF" at bounding box center [373, 135] width 24 height 13
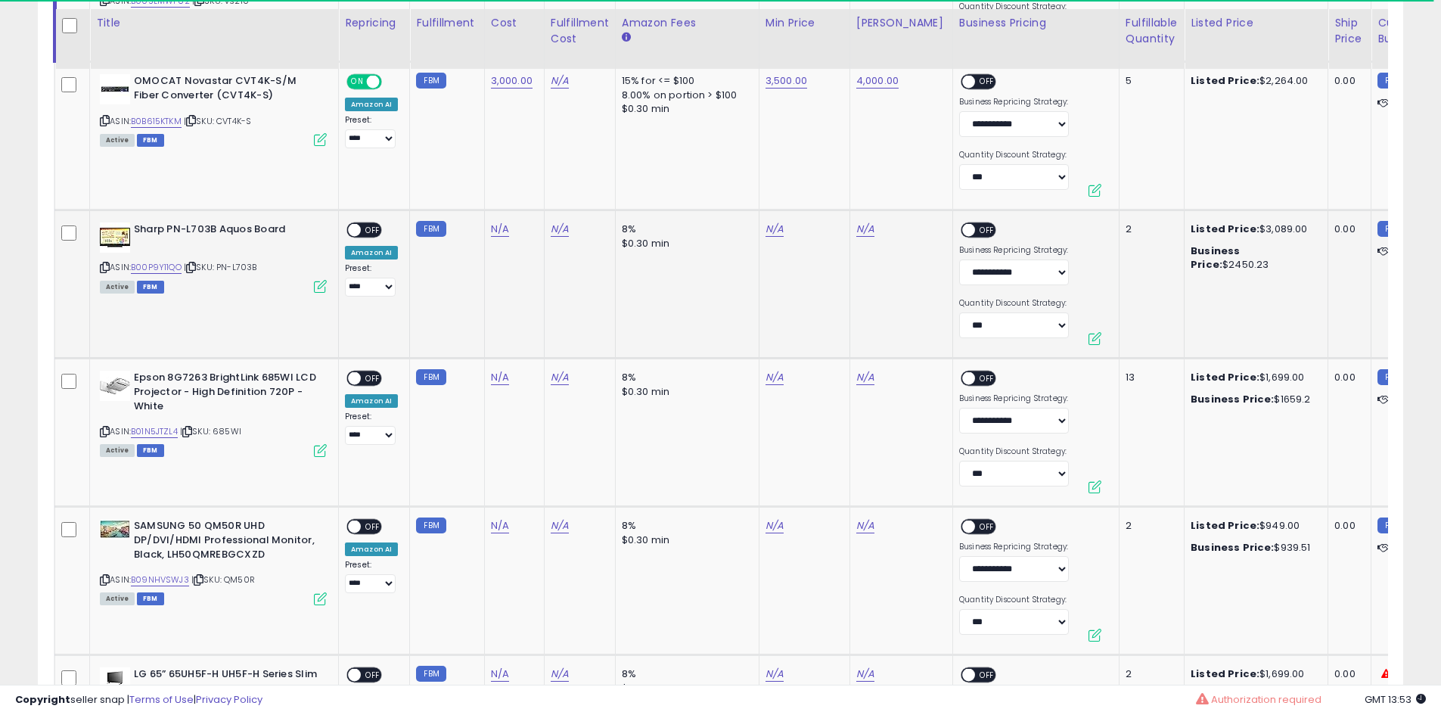
scroll to position [2194, 0]
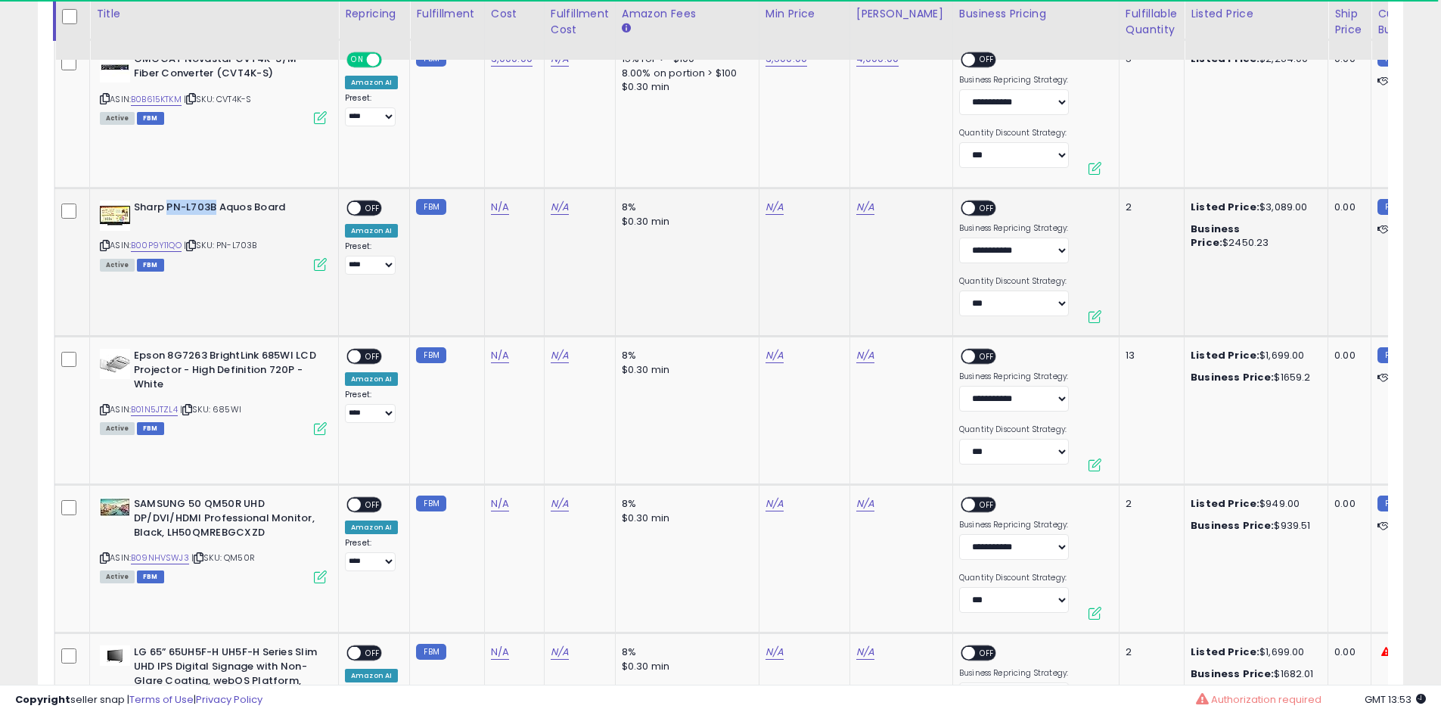
drag, startPoint x: 216, startPoint y: 210, endPoint x: 167, endPoint y: 206, distance: 49.3
click at [167, 206] on b "Sharp PN-L703B Aquos Board" at bounding box center [226, 209] width 184 height 18
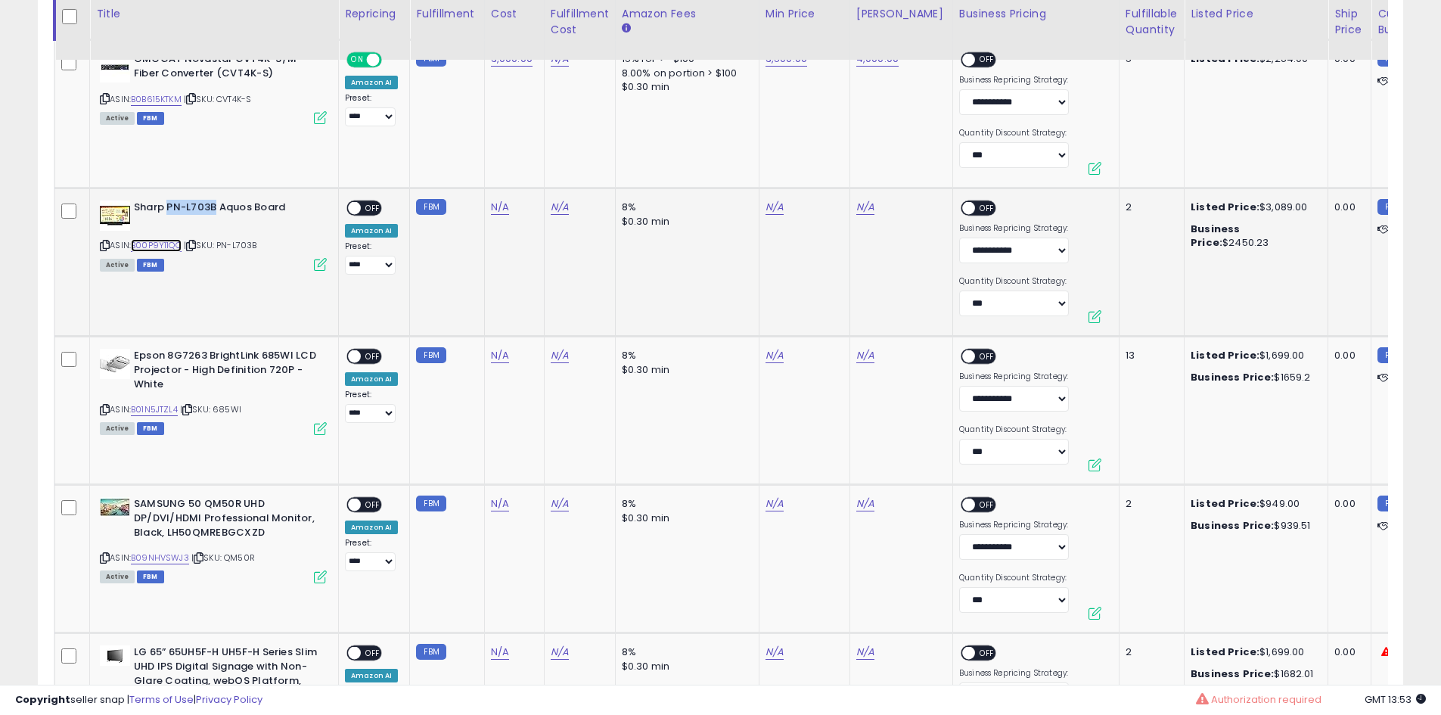
click at [176, 250] on link "B00P9Y11QO" at bounding box center [156, 245] width 51 height 13
click at [498, 203] on link "N/A" at bounding box center [500, 207] width 18 height 15
type input "****"
click at [544, 171] on icon "submit" at bounding box center [539, 167] width 9 height 9
click at [770, 215] on td "N/A" at bounding box center [804, 262] width 91 height 148
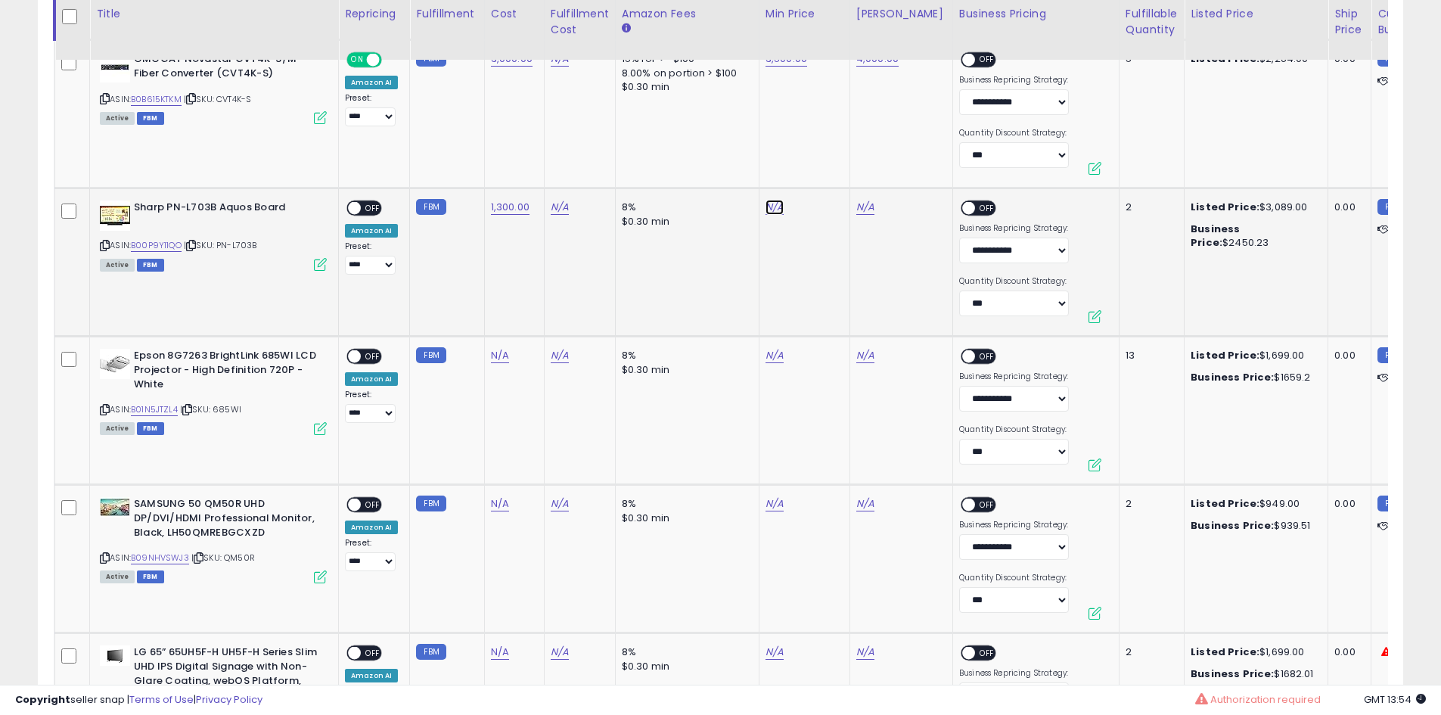
click at [772, 210] on link "N/A" at bounding box center [775, 207] width 18 height 15
type input "****"
click at [825, 177] on button "submit" at bounding box center [813, 168] width 26 height 23
click at [857, 207] on link "N/A" at bounding box center [865, 207] width 18 height 15
type input "****"
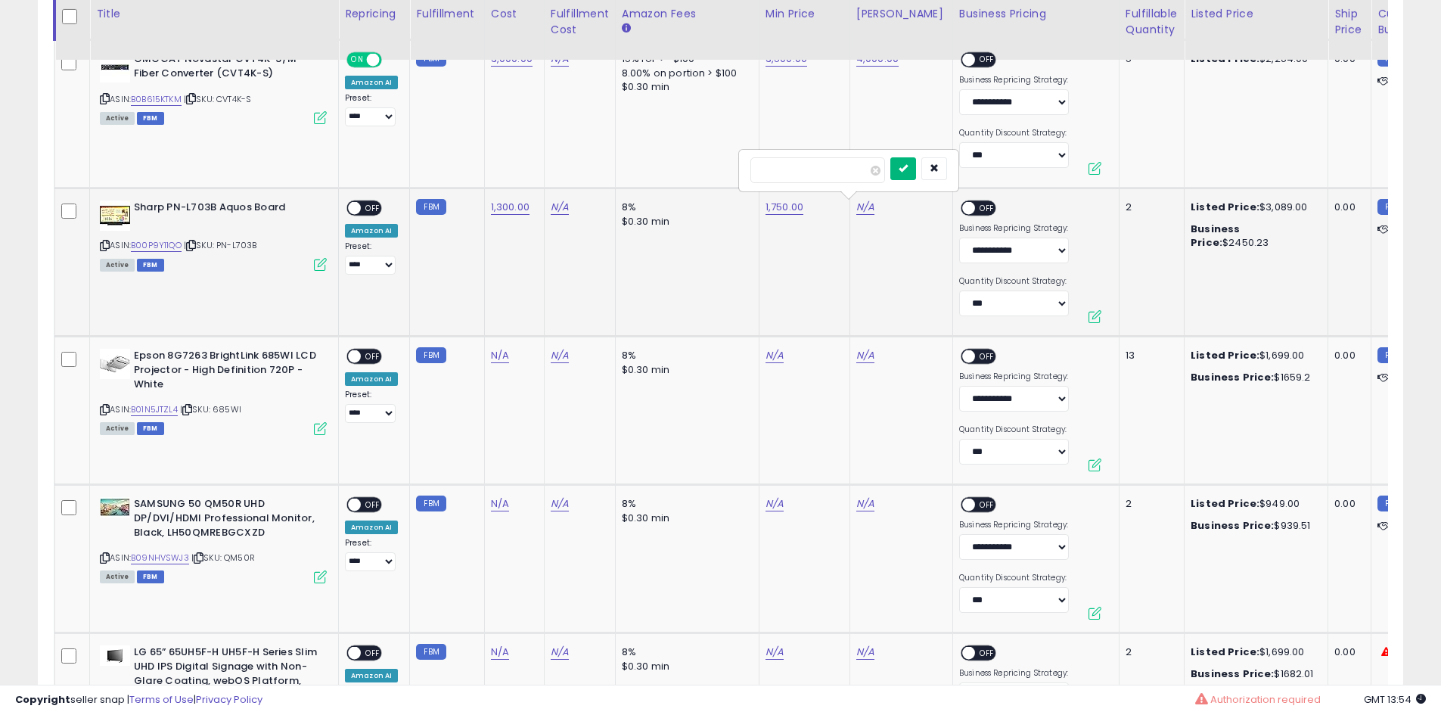
click at [916, 169] on button "submit" at bounding box center [903, 168] width 26 height 23
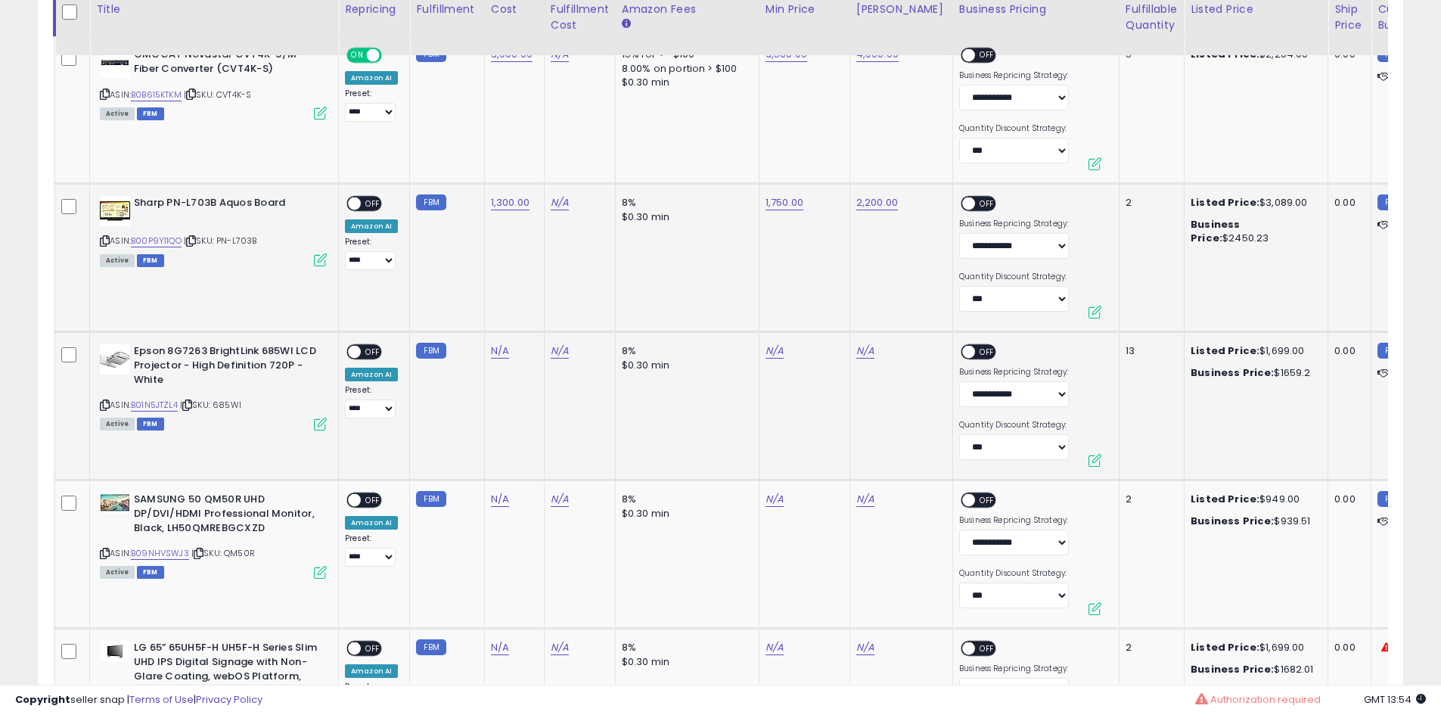
scroll to position [2269, 0]
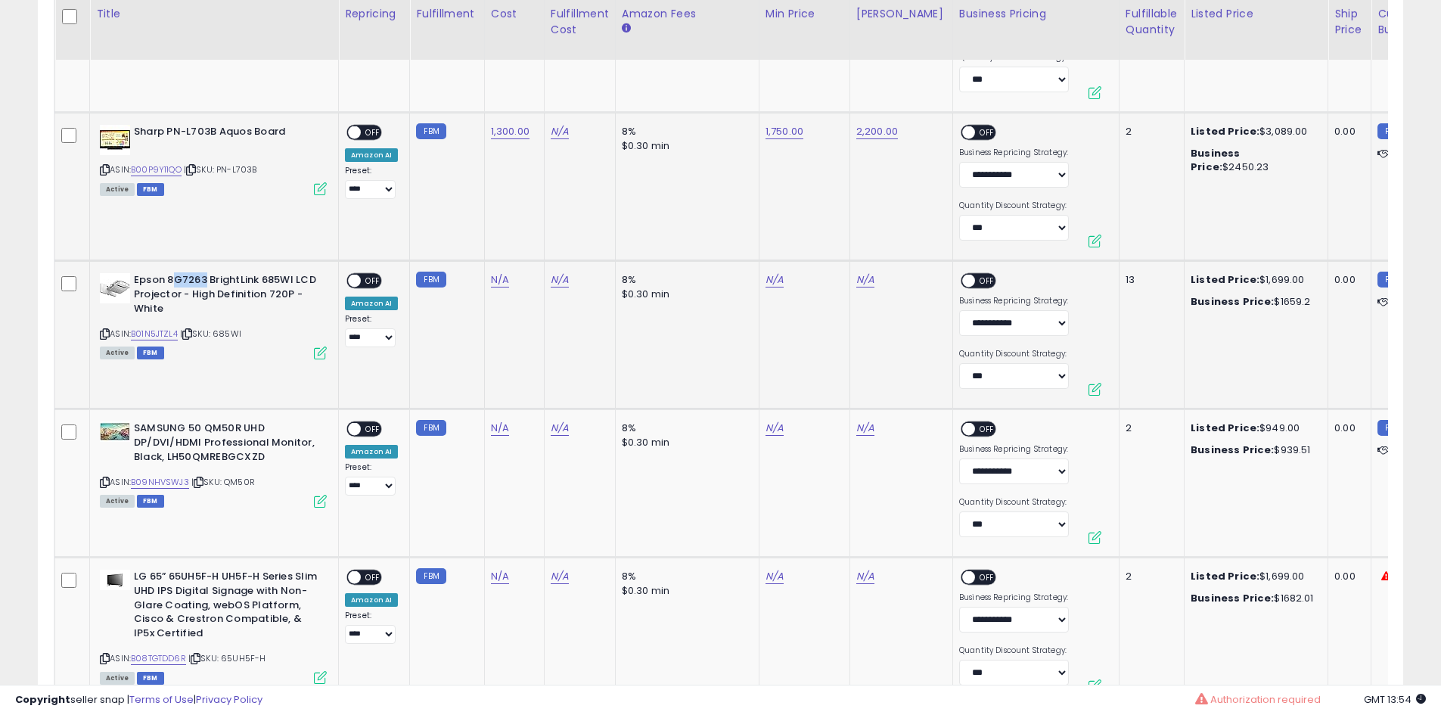
drag, startPoint x: 203, startPoint y: 275, endPoint x: 173, endPoint y: 279, distance: 30.5
click at [173, 279] on b "Epson 8G7263 BrightLink 685WI LCD Projector - High Definition 720P - White" at bounding box center [226, 296] width 184 height 46
drag, startPoint x: 248, startPoint y: 331, endPoint x: 221, endPoint y: 337, distance: 27.7
click at [221, 337] on div "ASIN: B01N5JTZL4 | SKU: 685WI Active FBM" at bounding box center [213, 315] width 227 height 84
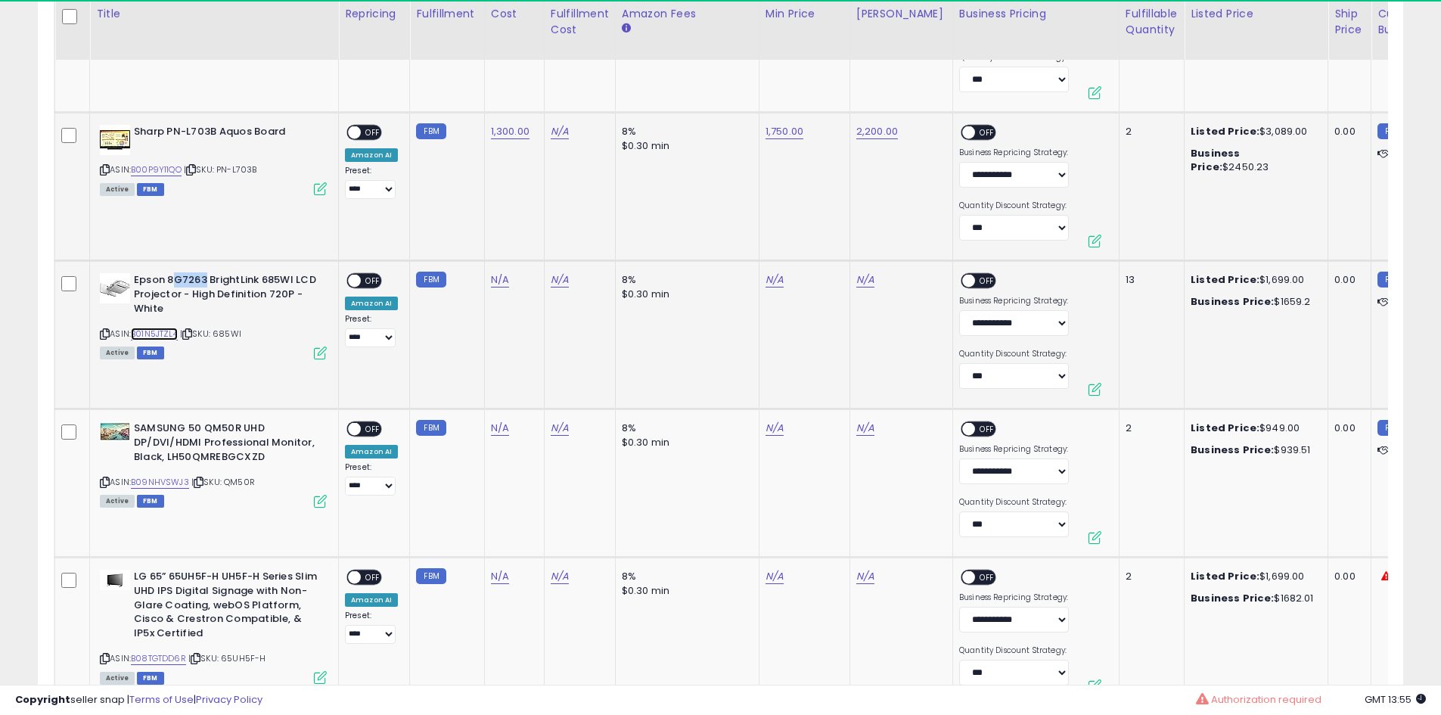
click at [168, 334] on link "B01N5JTZL4" at bounding box center [154, 334] width 47 height 13
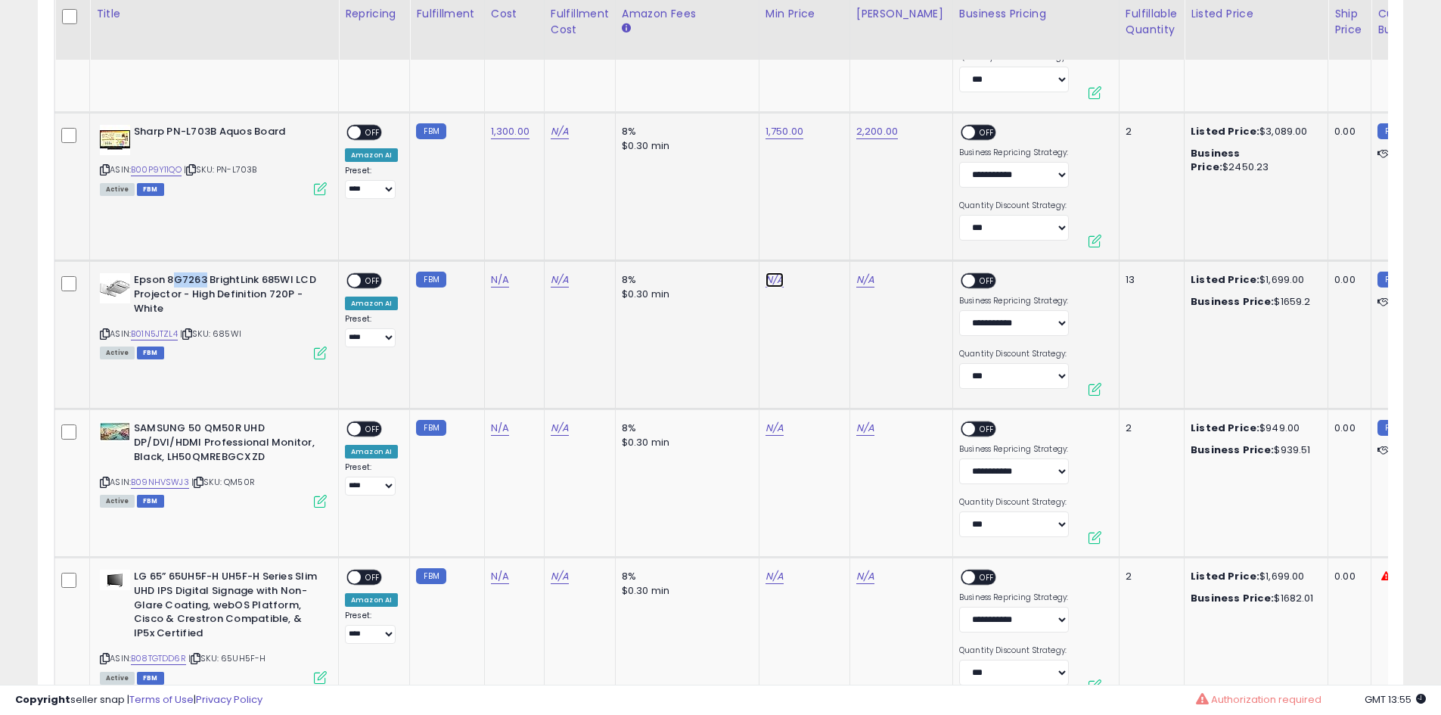
click at [766, 283] on link "N/A" at bounding box center [775, 279] width 18 height 15
type input "****"
click at [825, 234] on button "submit" at bounding box center [813, 241] width 26 height 23
click at [863, 281] on link "N/A" at bounding box center [865, 279] width 18 height 15
type input "****"
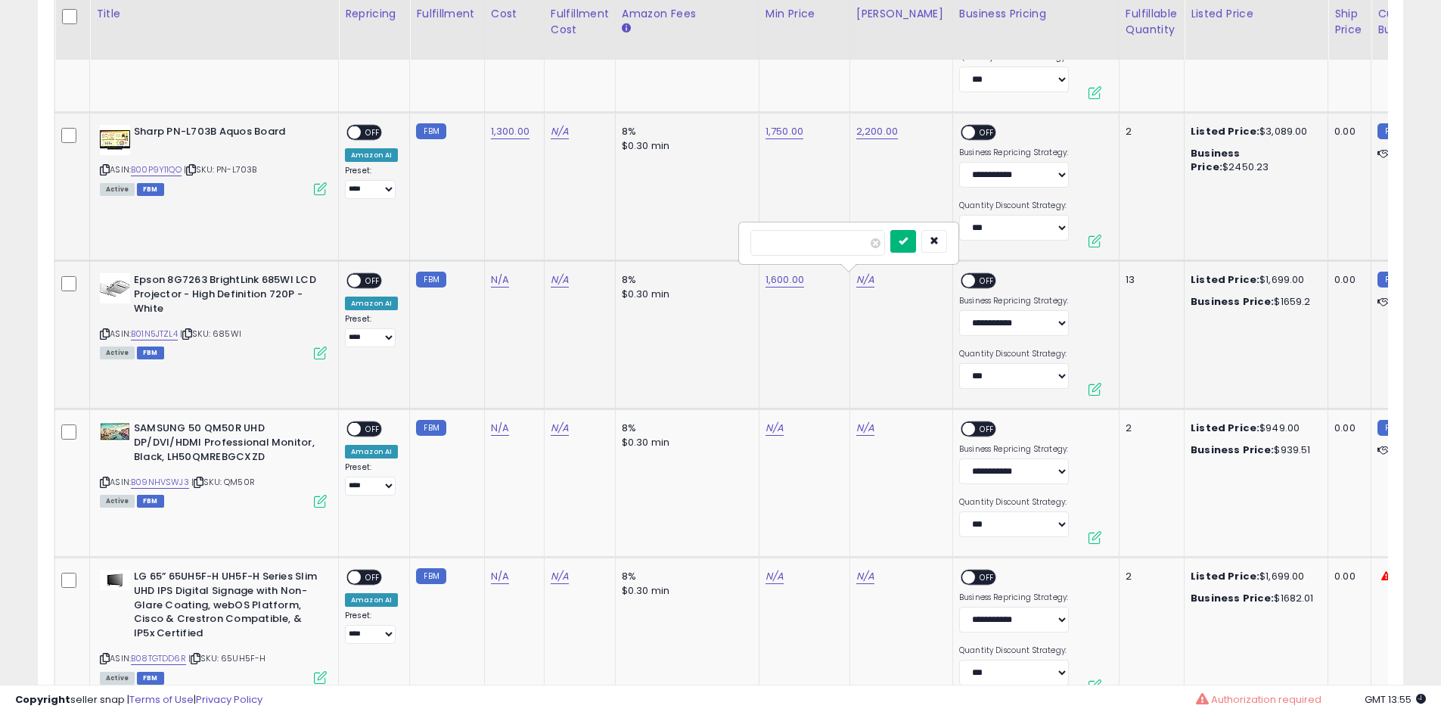
click at [915, 240] on button "submit" at bounding box center [903, 241] width 26 height 23
click at [356, 282] on span at bounding box center [354, 281] width 13 height 13
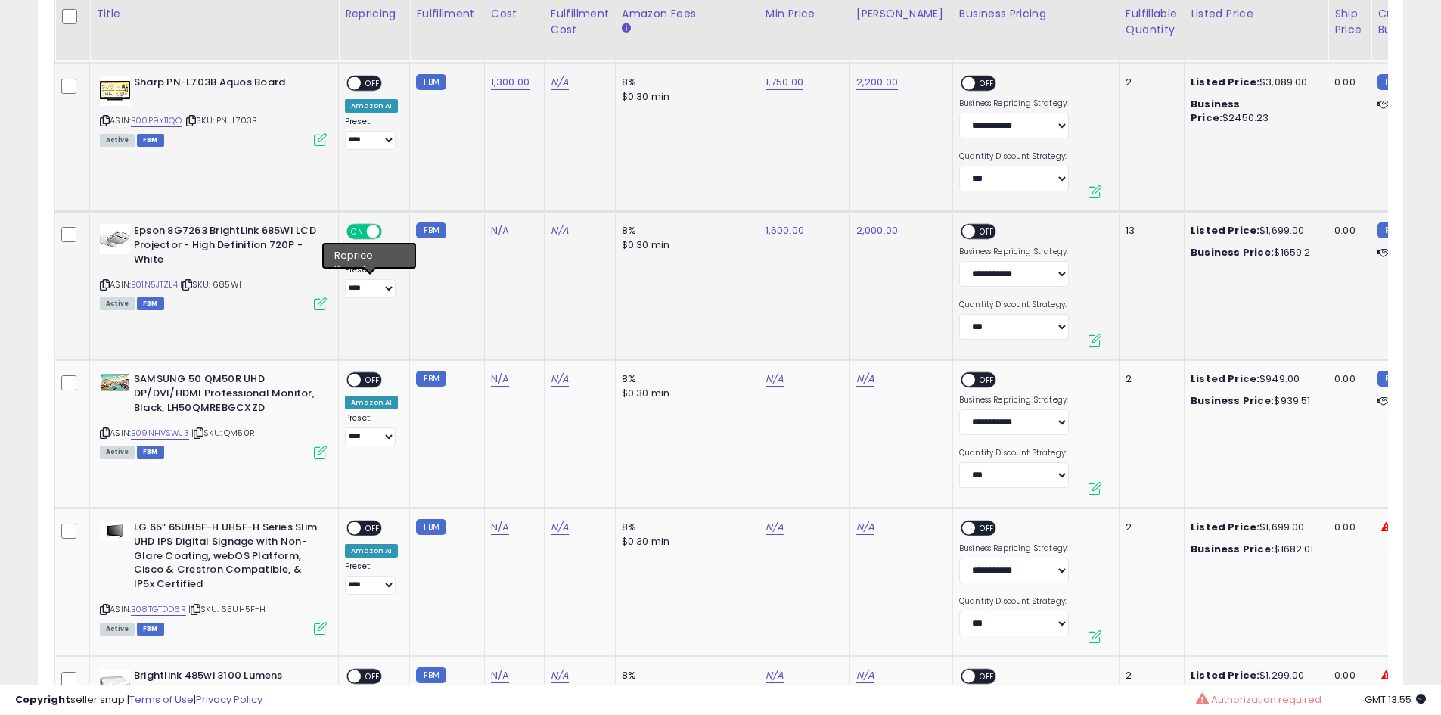
scroll to position [2345, 0]
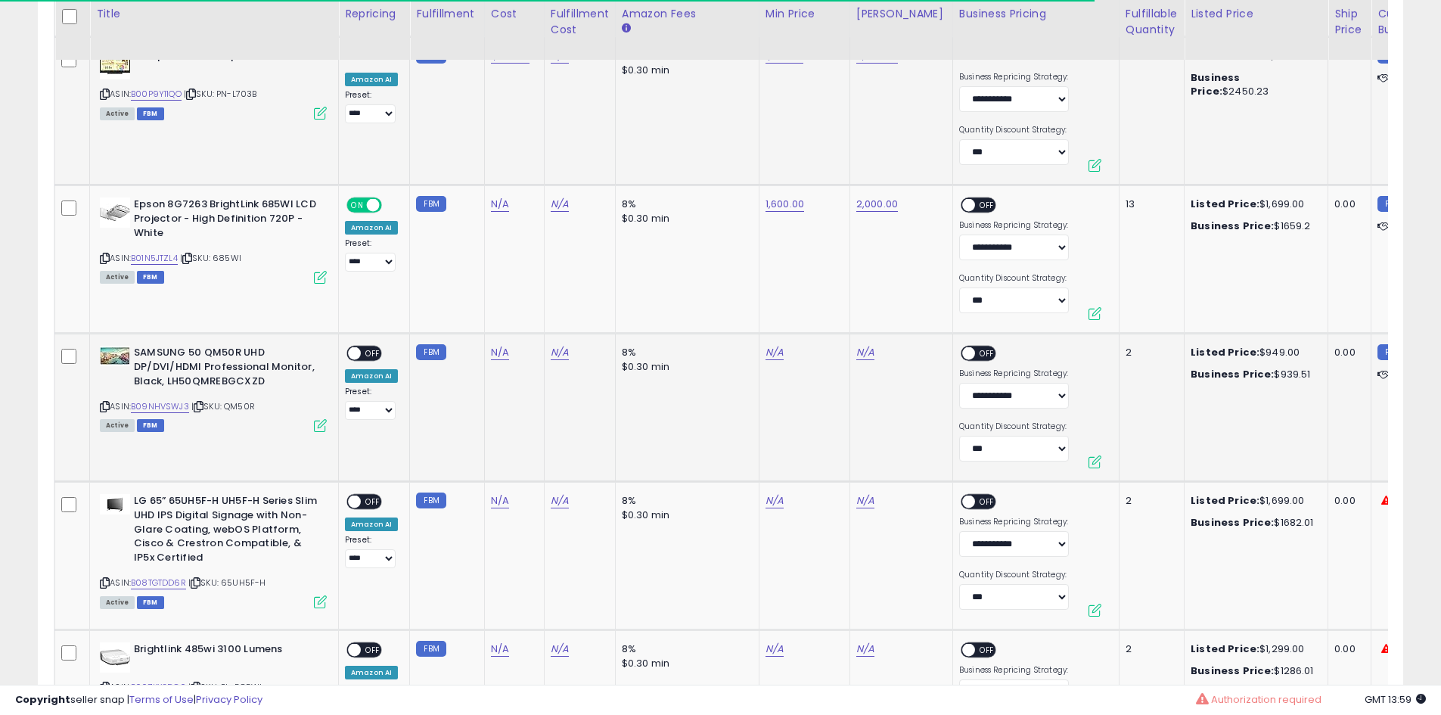
click at [244, 408] on span "| SKU: QM50R" at bounding box center [223, 406] width 64 height 12
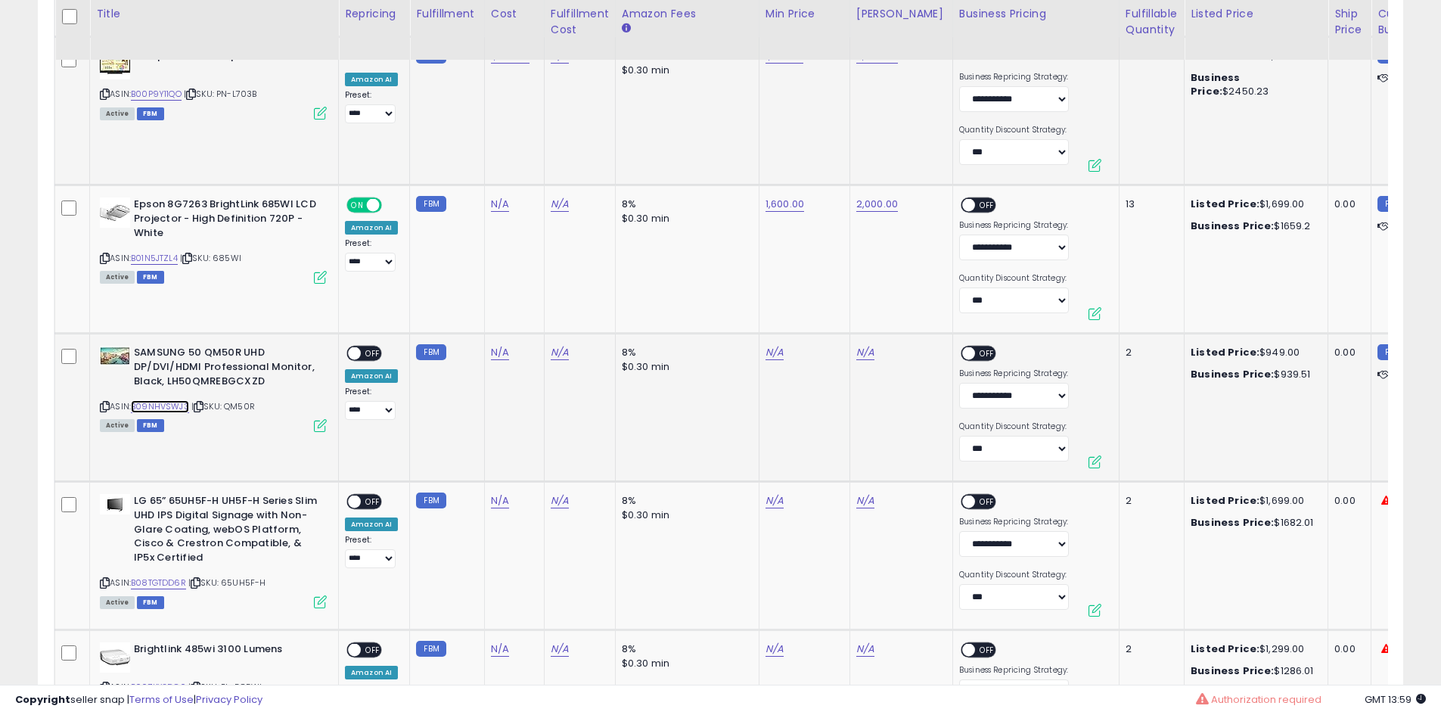
click at [177, 407] on link "B09NHVSWJ3" at bounding box center [160, 406] width 58 height 13
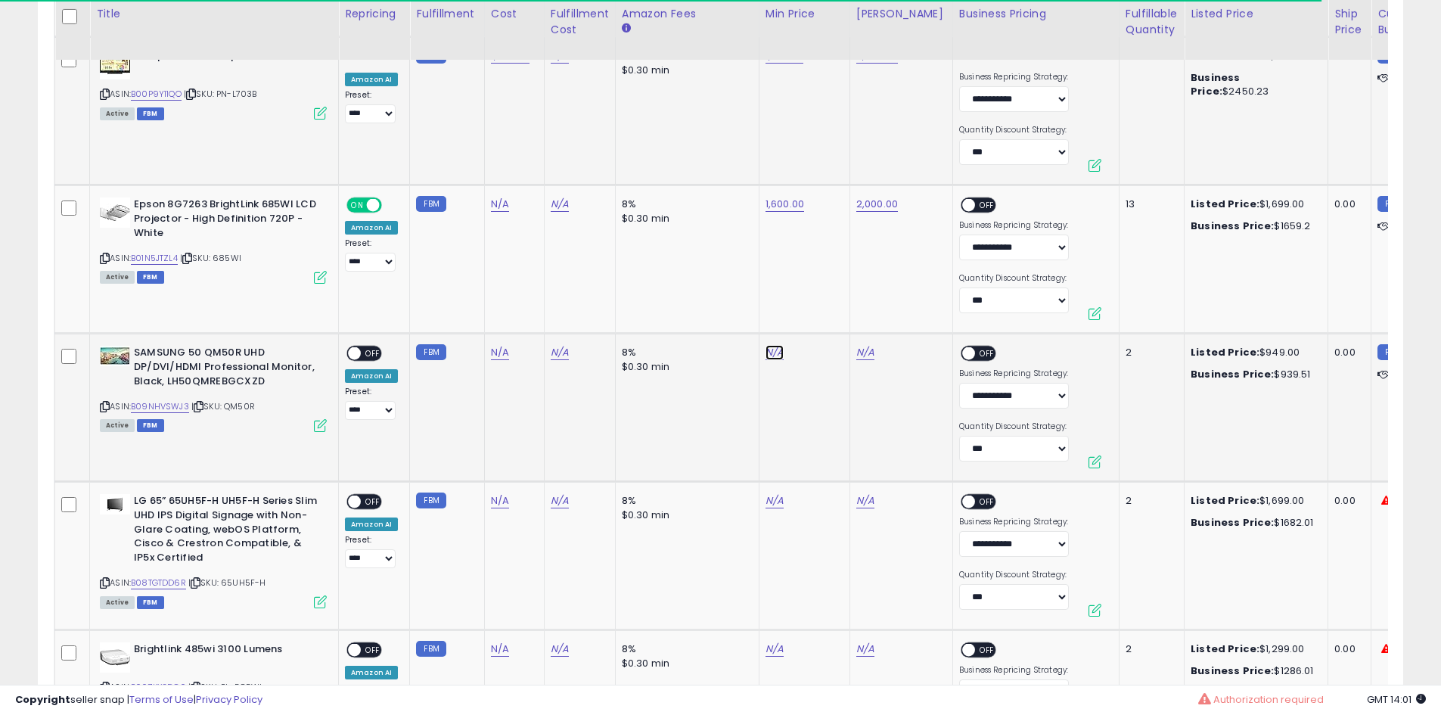
click at [767, 353] on link "N/A" at bounding box center [775, 352] width 18 height 15
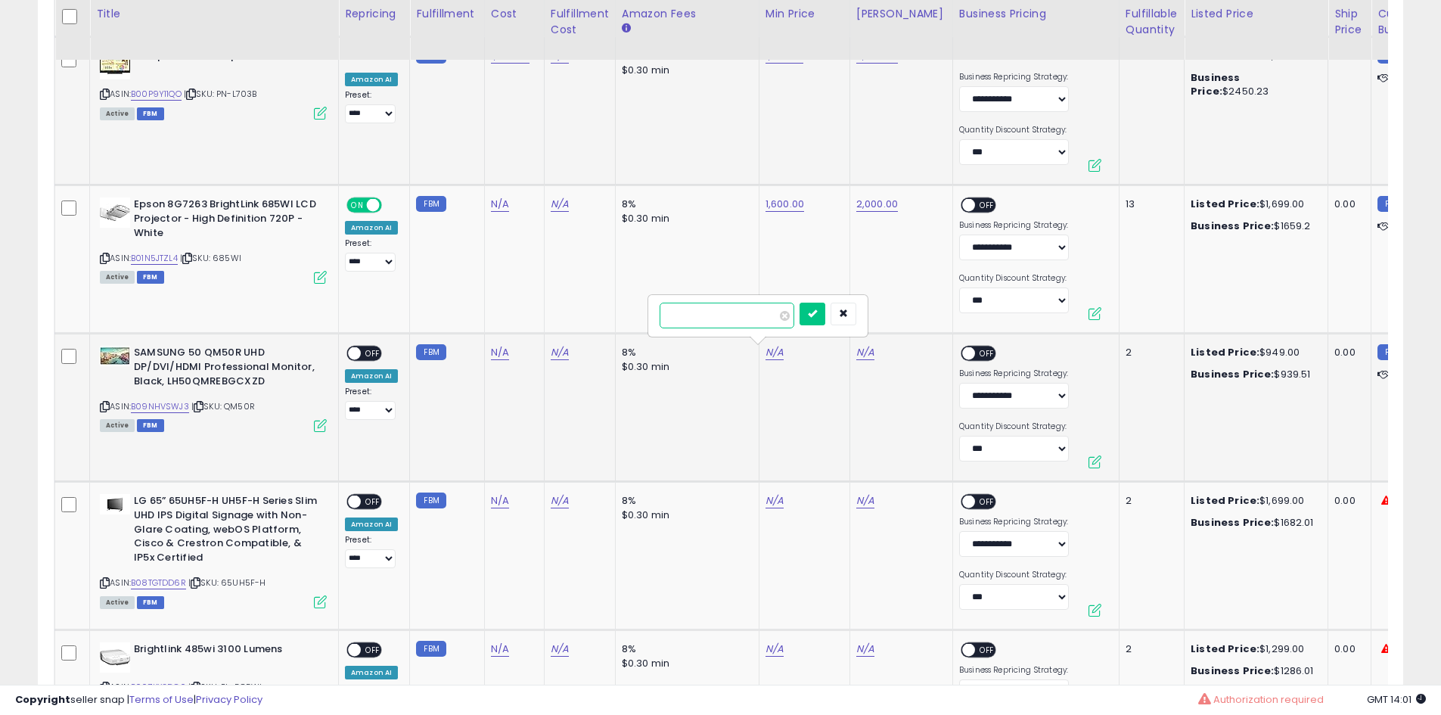
click at [740, 315] on input "number" at bounding box center [727, 316] width 135 height 26
type input "***"
click at [817, 310] on icon "submit" at bounding box center [812, 313] width 9 height 9
click at [865, 355] on link "N/A" at bounding box center [865, 352] width 18 height 15
type input "****"
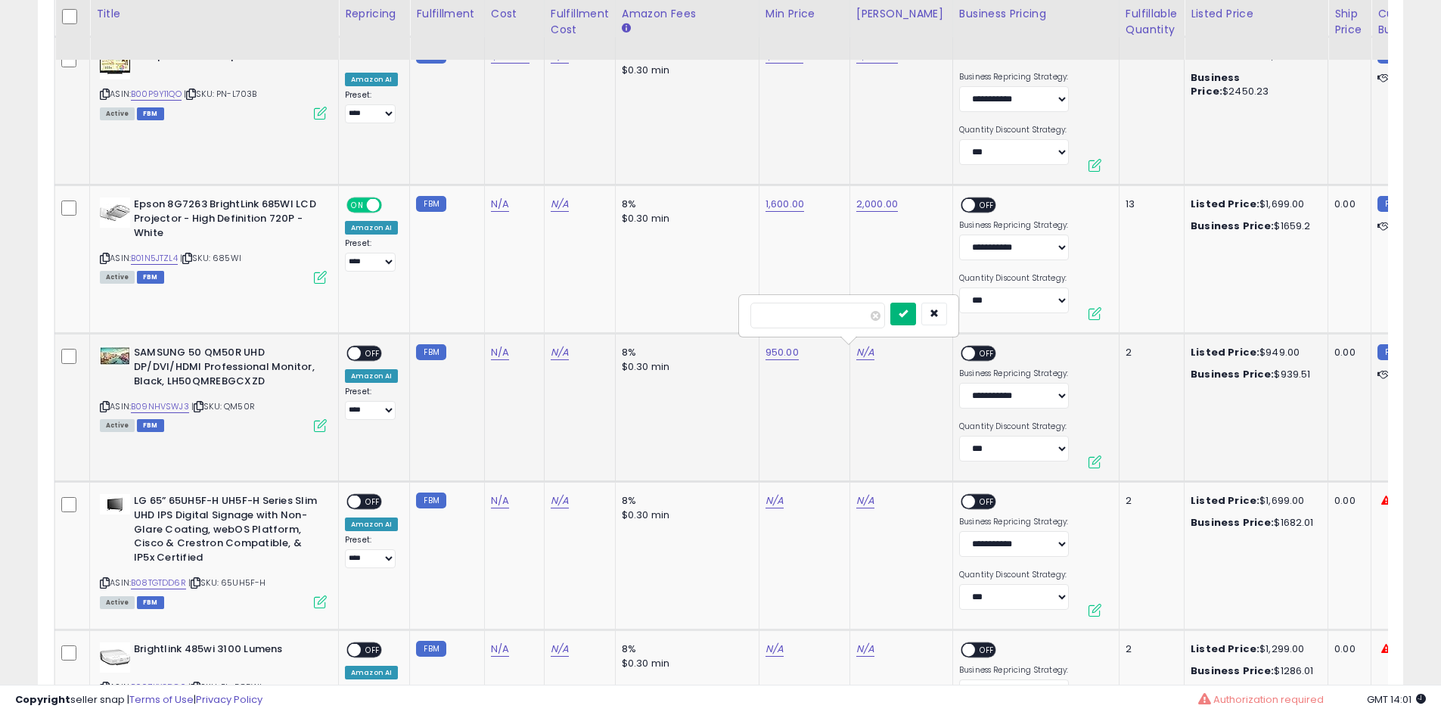
click at [908, 314] on icon "submit" at bounding box center [903, 313] width 9 height 9
click at [373, 347] on span "OFF" at bounding box center [373, 353] width 24 height 13
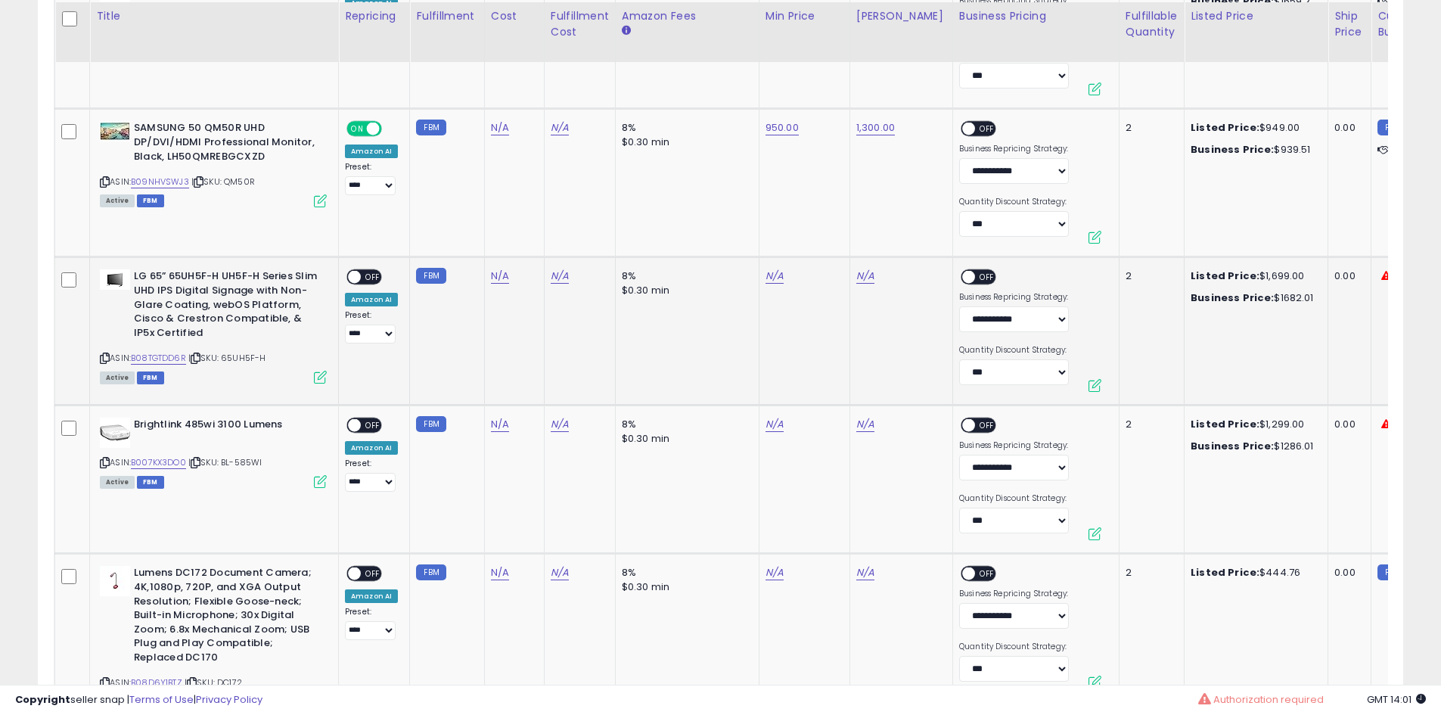
scroll to position [2572, 0]
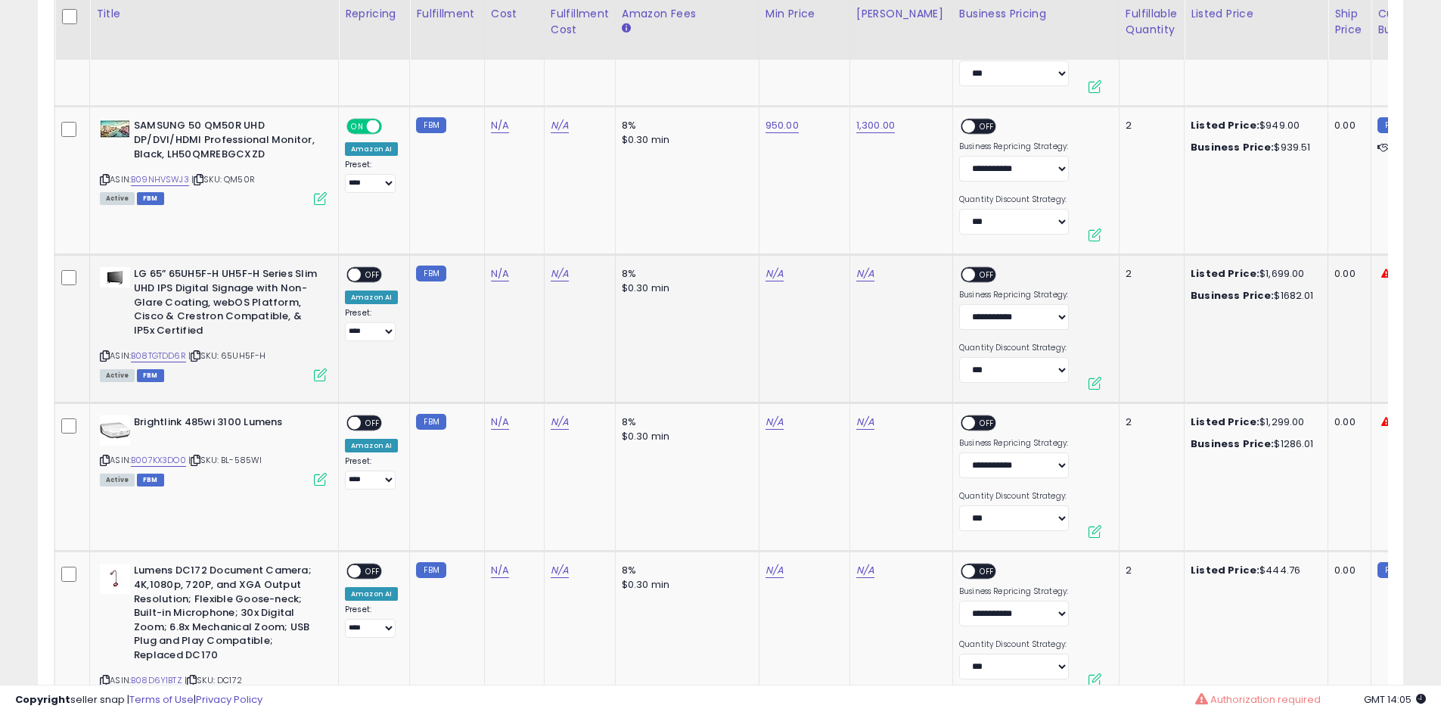
drag, startPoint x: 274, startPoint y: 358, endPoint x: 228, endPoint y: 357, distance: 46.1
click at [228, 357] on div "ASIN: B08TGTDD6R | SKU: 65UH5F-H Active FBM" at bounding box center [213, 323] width 227 height 112
click at [166, 358] on link "B08TGTDD6R" at bounding box center [158, 355] width 55 height 13
click at [766, 278] on link "N/A" at bounding box center [775, 273] width 18 height 15
type input "****"
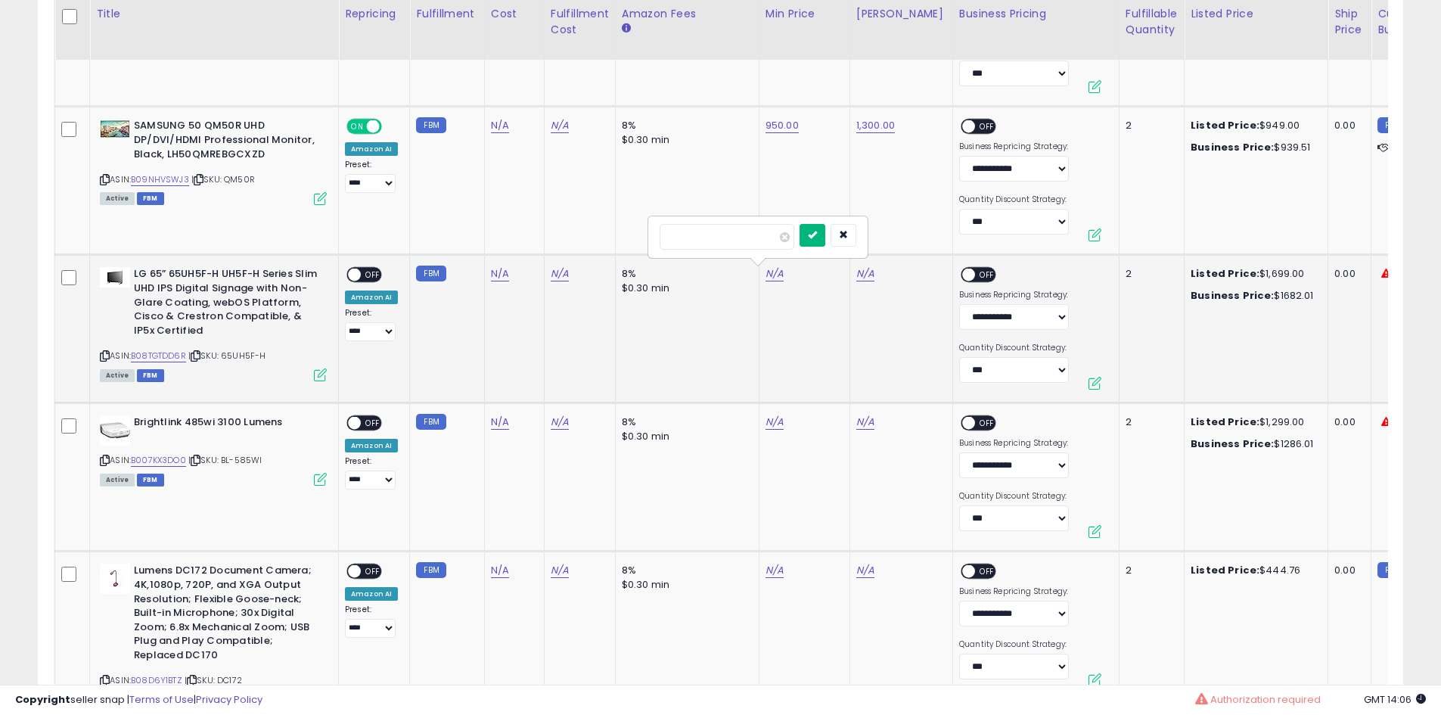
click at [817, 233] on icon "submit" at bounding box center [812, 234] width 9 height 9
click at [860, 270] on link "N/A" at bounding box center [865, 273] width 18 height 15
type input "****"
click at [908, 235] on icon "submit" at bounding box center [903, 234] width 9 height 9
click at [370, 271] on span "OFF" at bounding box center [373, 275] width 24 height 13
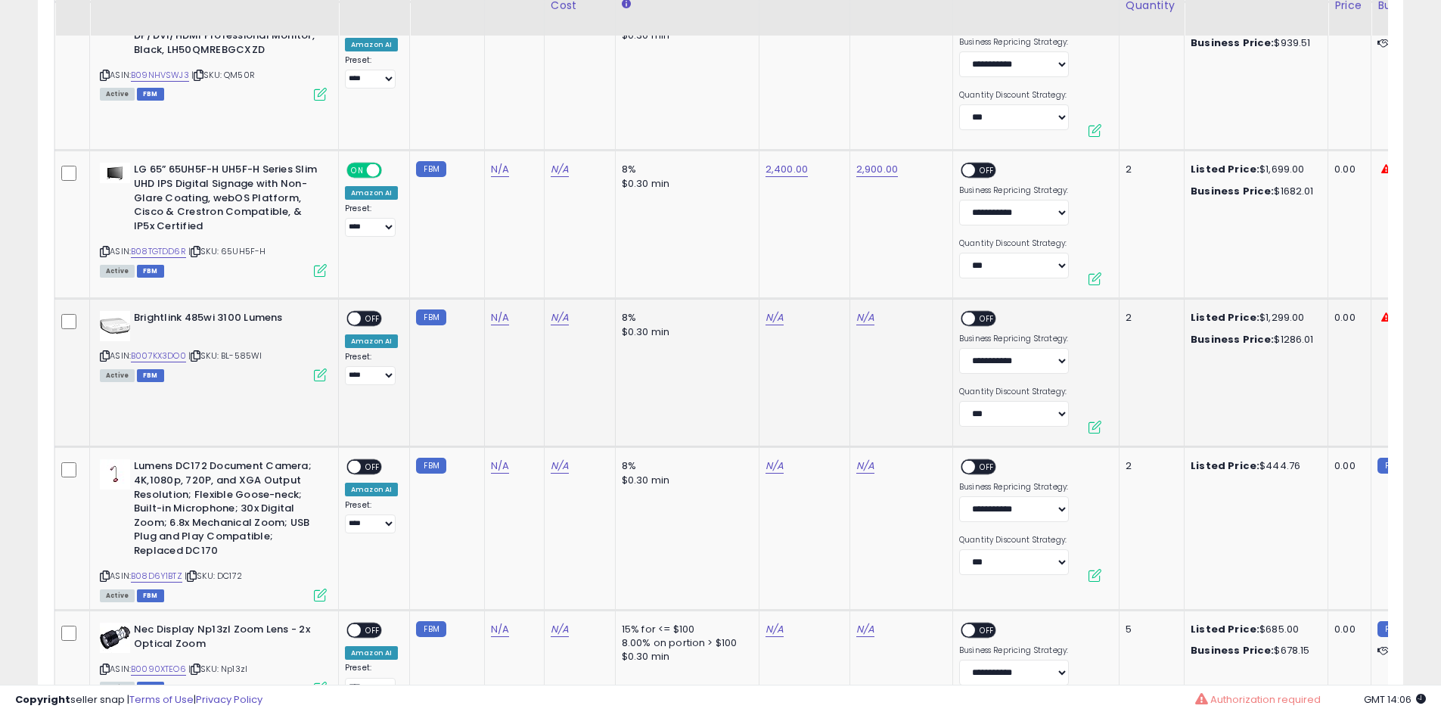
scroll to position [2723, 0]
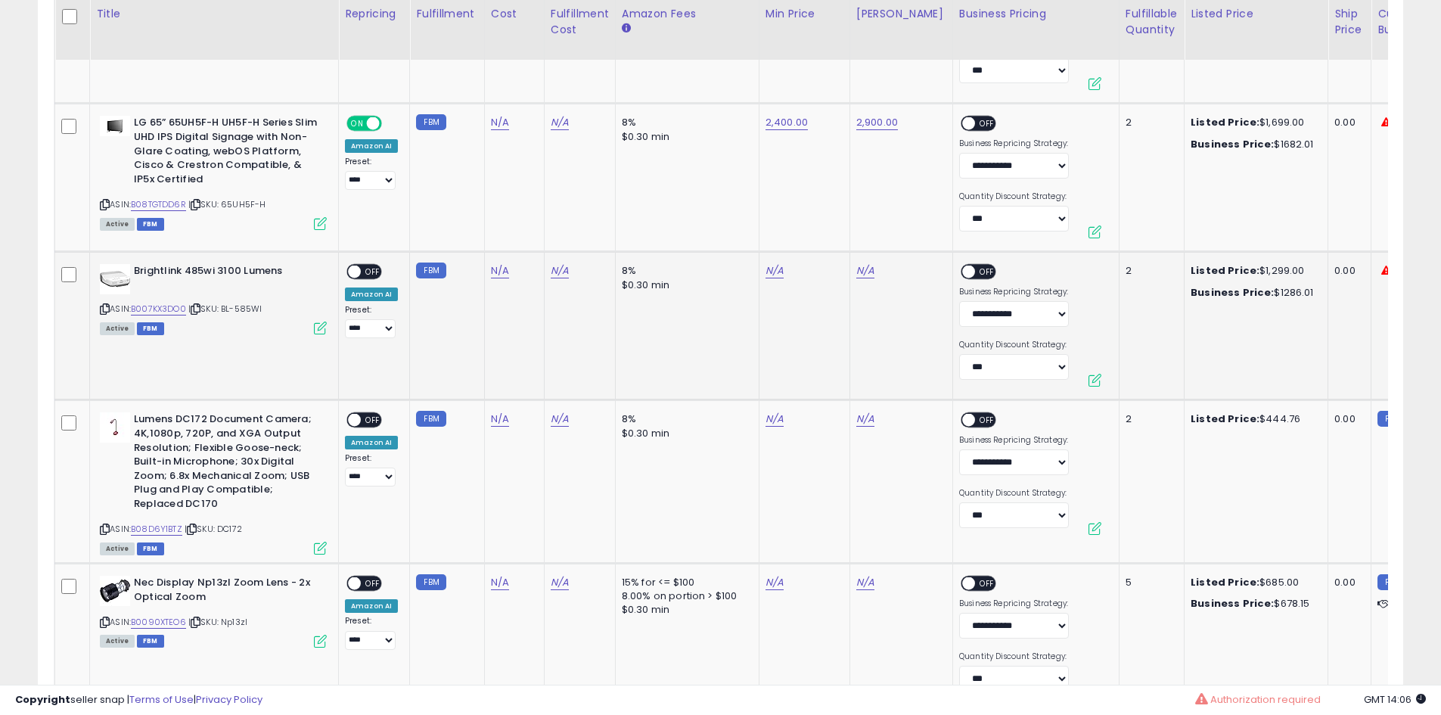
drag, startPoint x: 281, startPoint y: 307, endPoint x: 242, endPoint y: 312, distance: 38.9
click at [242, 312] on div "ASIN: B007KX3DO0 | SKU: BL-585WI Active FBM" at bounding box center [213, 298] width 227 height 69
click at [178, 309] on link "B007KX3DO0" at bounding box center [158, 309] width 55 height 13
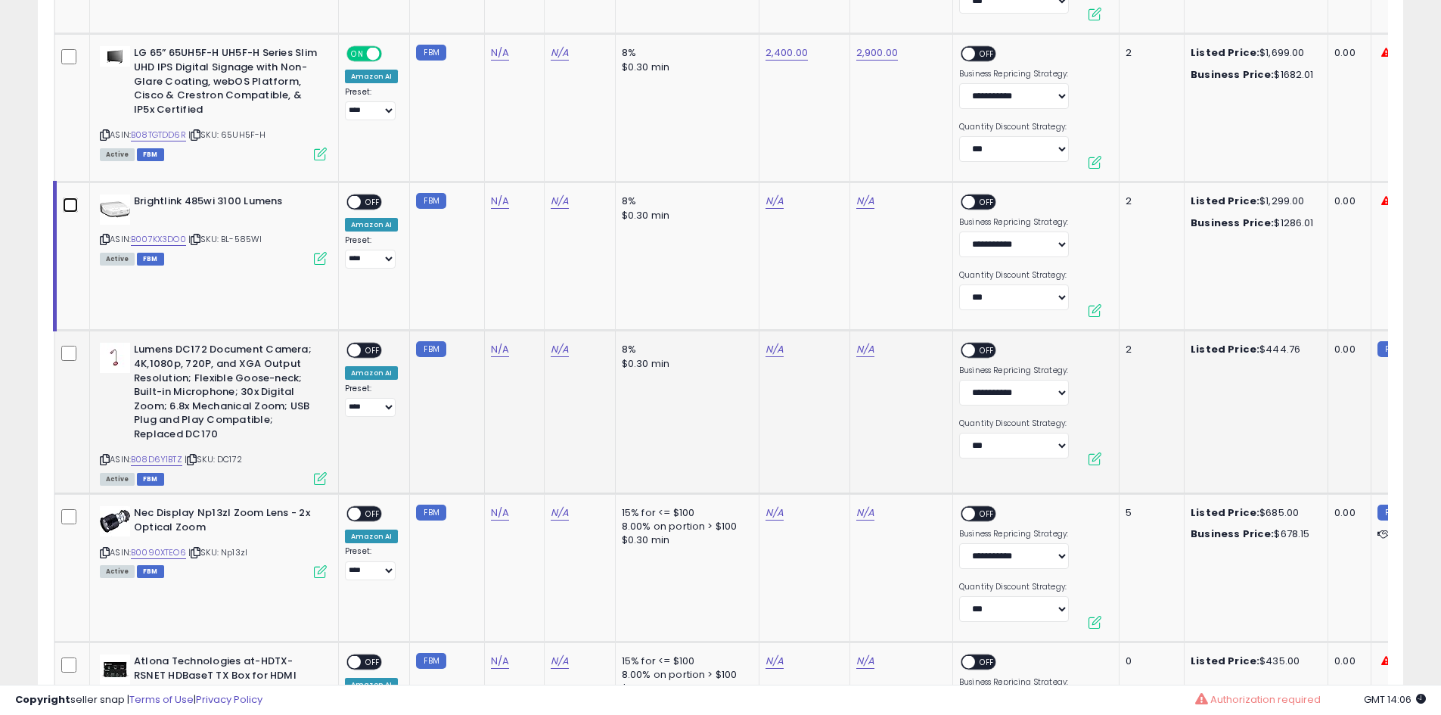
scroll to position [2875, 0]
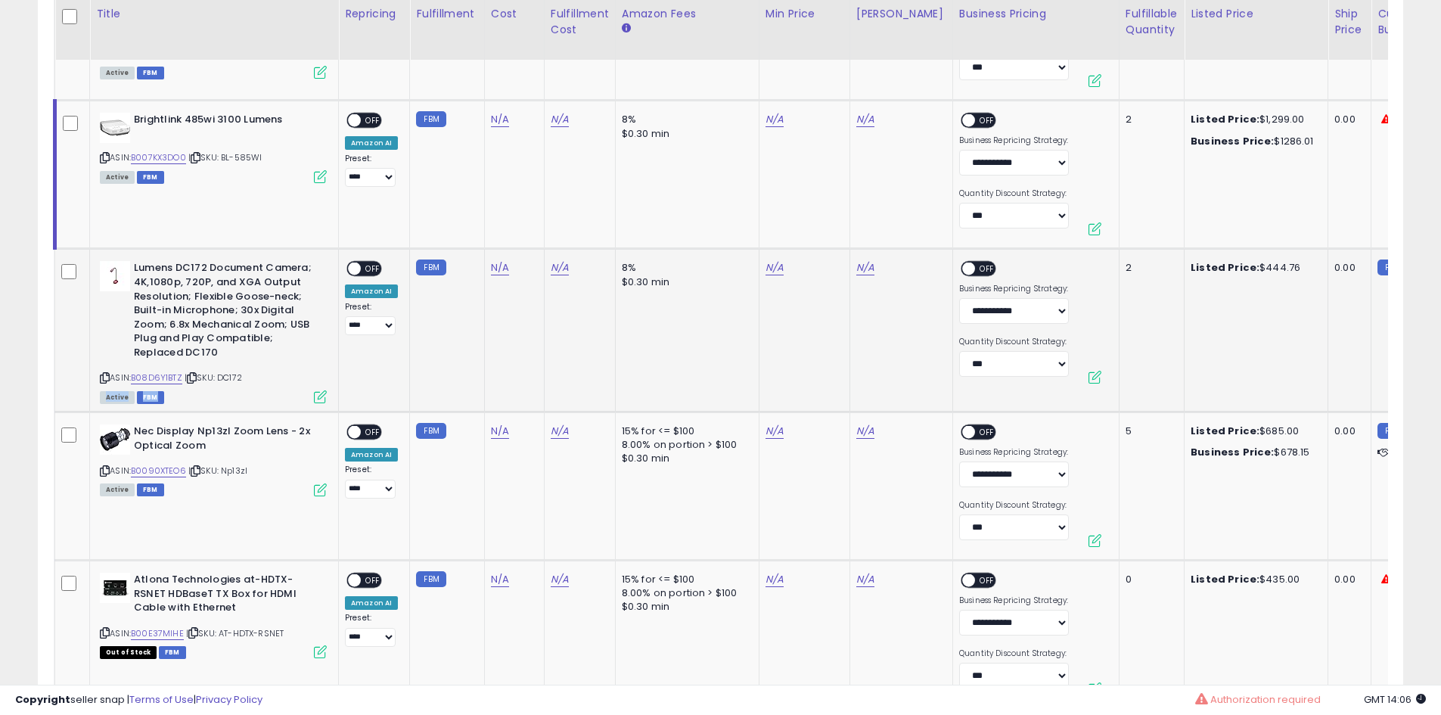
drag, startPoint x: 249, startPoint y: 380, endPoint x: 218, endPoint y: 388, distance: 31.9
click at [218, 388] on div "ASIN: B08D6Y1BTZ | SKU: DC172 Active FBM" at bounding box center [213, 331] width 227 height 141
click at [172, 380] on link "B08D6Y1BTZ" at bounding box center [156, 377] width 51 height 13
click at [160, 382] on link "B08D6Y1BTZ" at bounding box center [156, 377] width 51 height 13
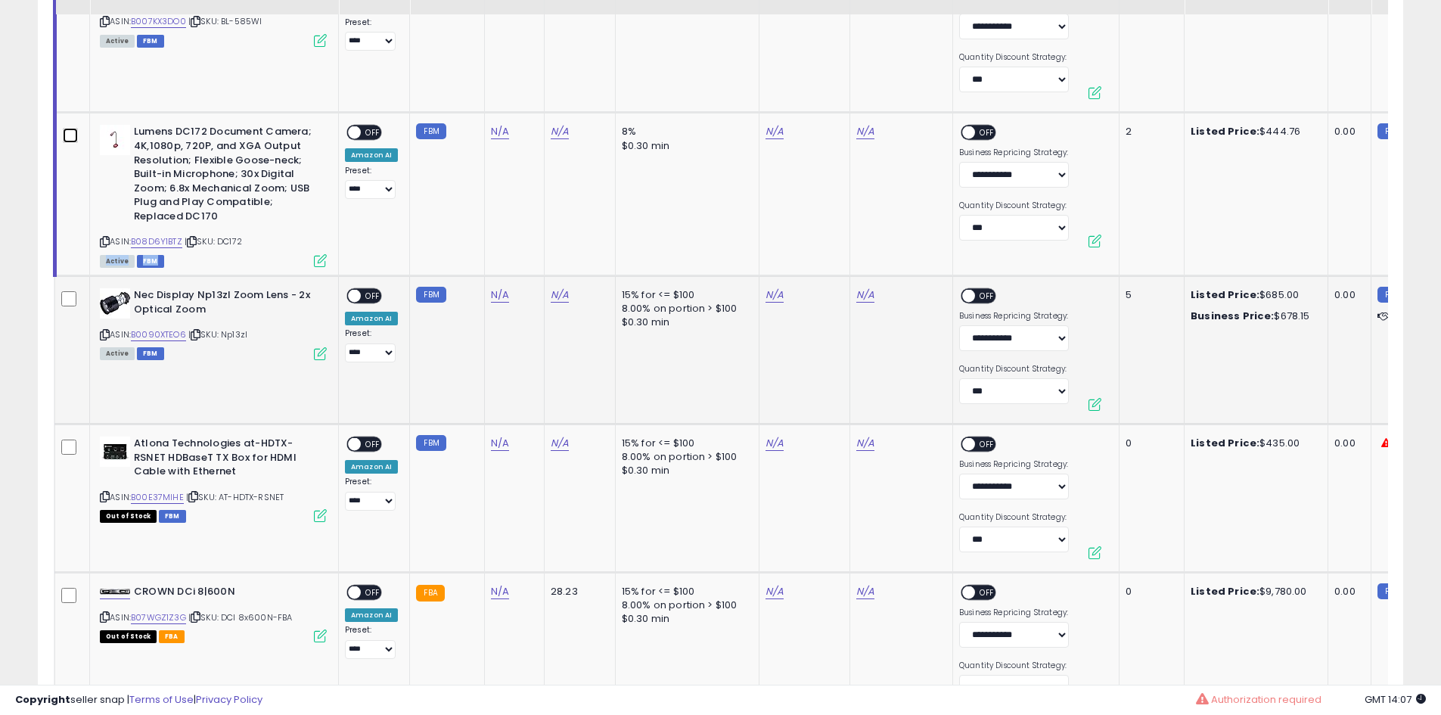
scroll to position [3026, 0]
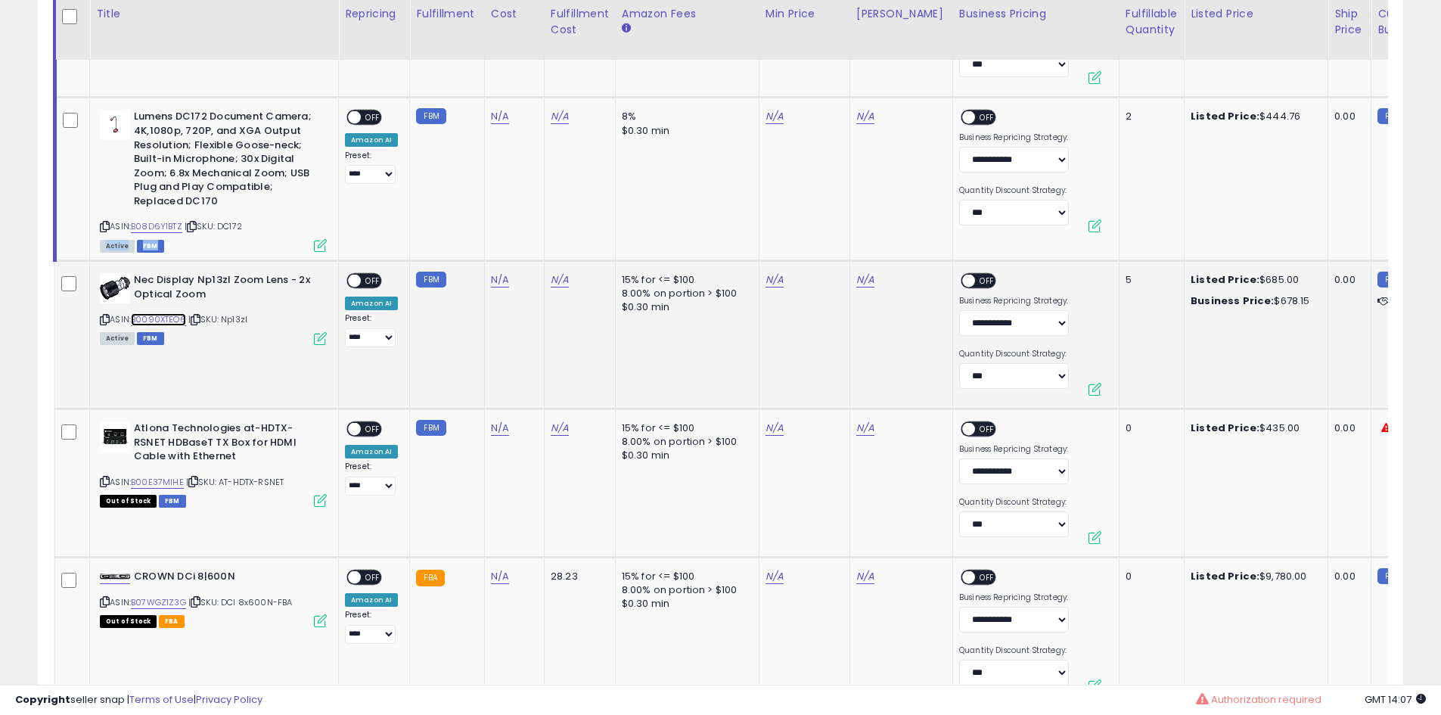
click at [172, 315] on link "B0090XTEO6" at bounding box center [158, 319] width 55 height 13
drag, startPoint x: 256, startPoint y: 318, endPoint x: 225, endPoint y: 320, distance: 31.1
click at [225, 320] on div "ASIN: B0090XTEO6 | SKU: Np13zl Active FBM" at bounding box center [213, 308] width 227 height 70
click at [766, 279] on link "N/A" at bounding box center [775, 279] width 18 height 15
click at [160, 324] on link "B0090XTEO6" at bounding box center [158, 319] width 55 height 13
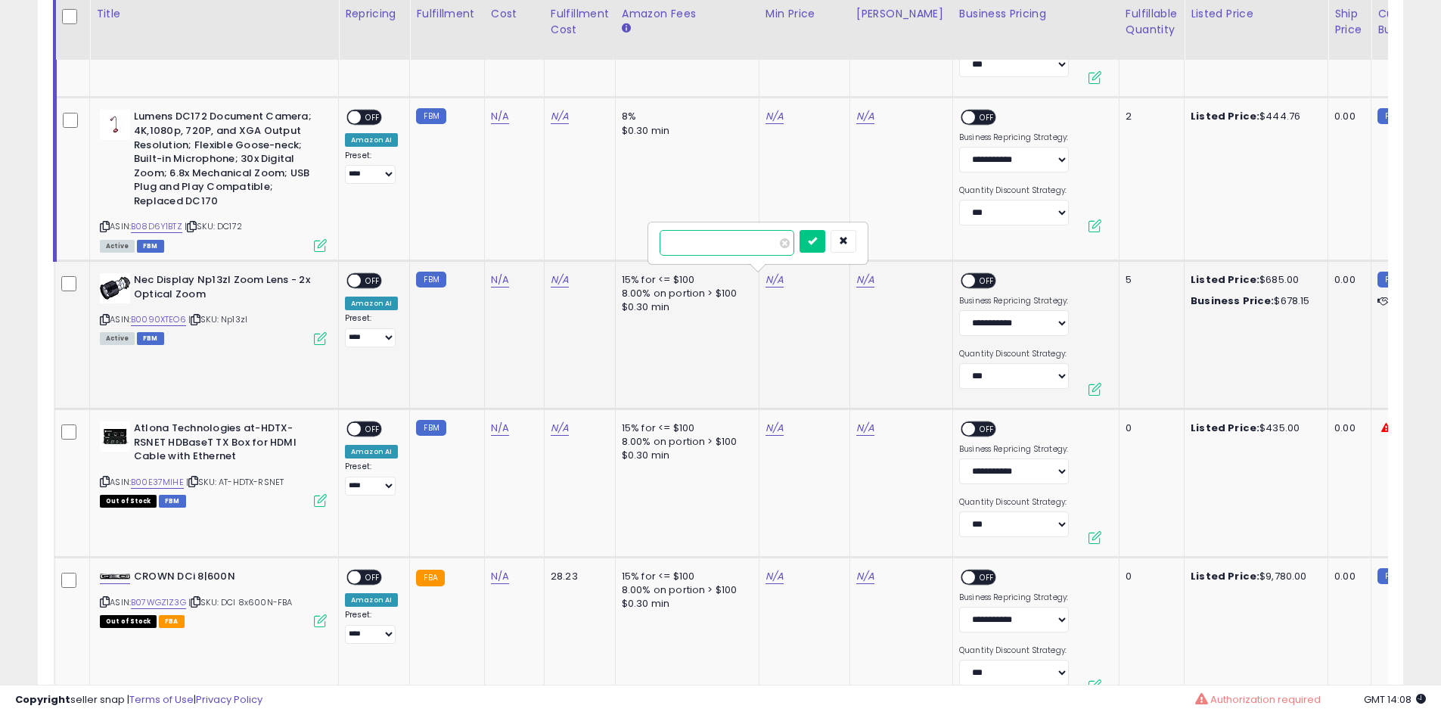
click at [718, 246] on input "number" at bounding box center [727, 243] width 135 height 26
type input "***"
click at [825, 237] on button "submit" at bounding box center [813, 241] width 26 height 23
click at [860, 275] on link "N/A" at bounding box center [865, 279] width 18 height 15
type input "*"
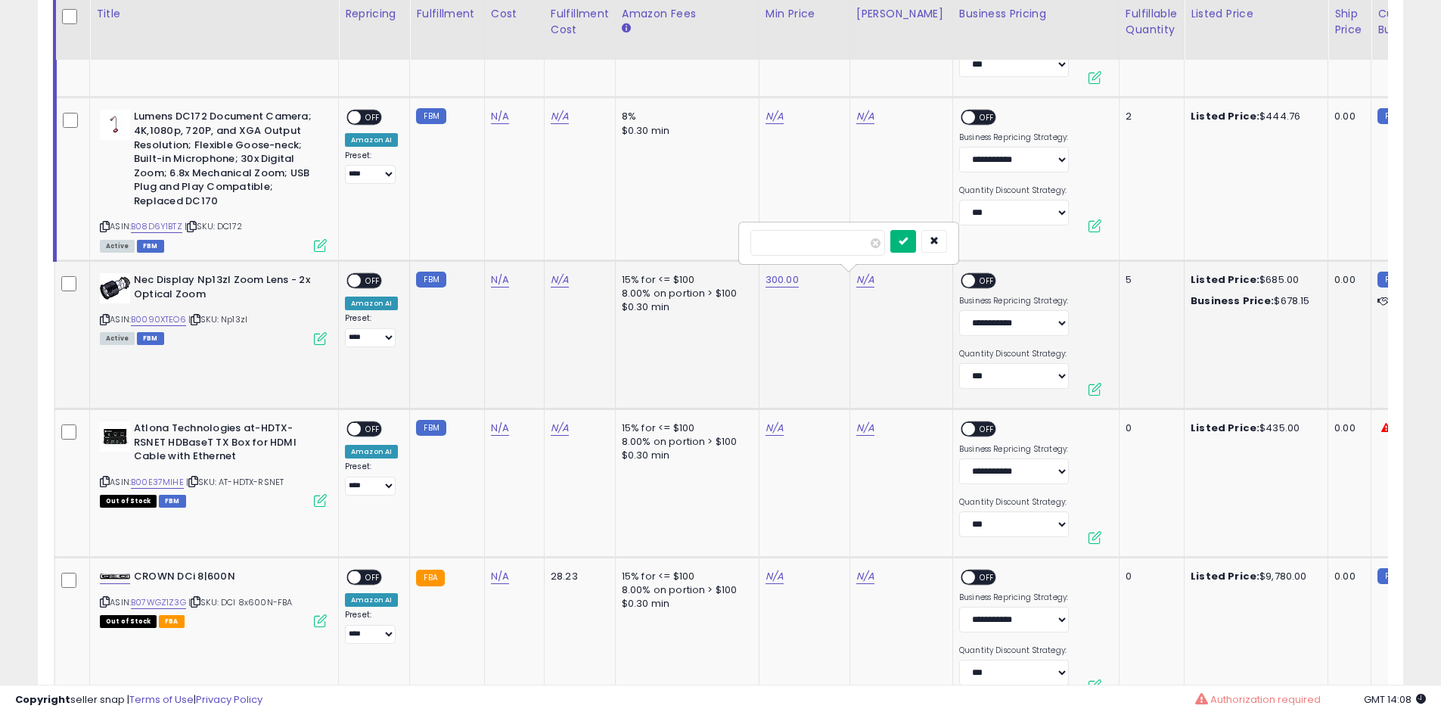
type input "***"
click at [916, 242] on button "submit" at bounding box center [903, 241] width 26 height 23
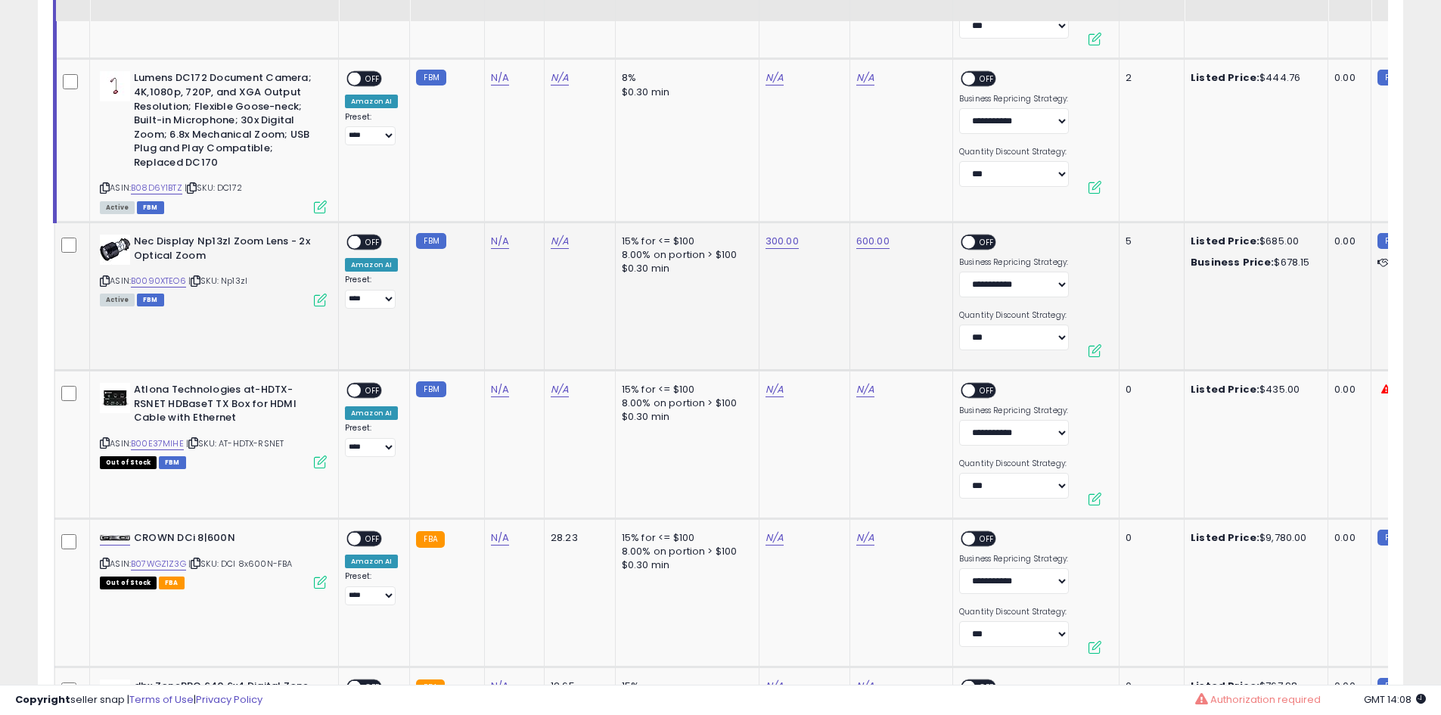
scroll to position [3101, 0]
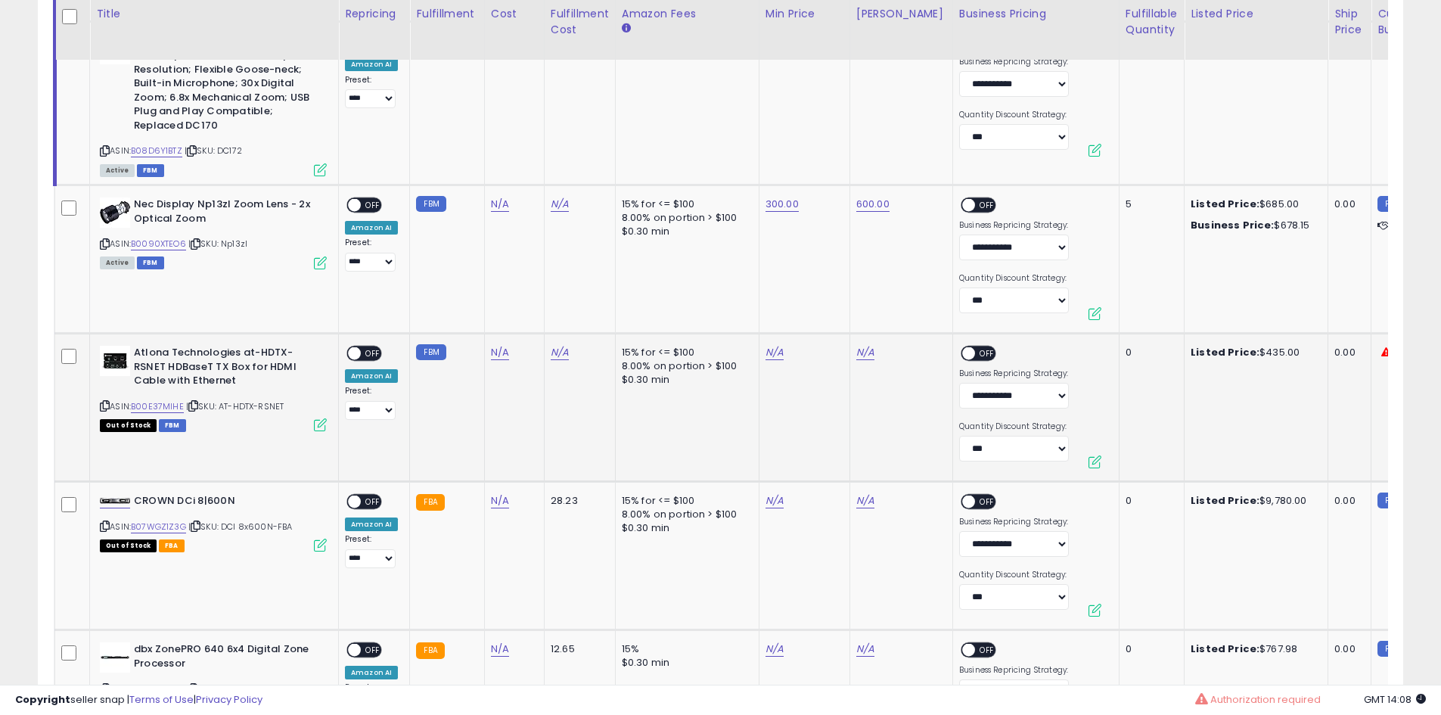
drag, startPoint x: 283, startPoint y: 405, endPoint x: 222, endPoint y: 408, distance: 60.6
click at [222, 408] on div "ASIN: B00E37MIHE | SKU: AT-HDTX-RSNET Out of Stock FBM" at bounding box center [213, 388] width 227 height 84
click at [164, 400] on link "B00E37MIHE" at bounding box center [157, 406] width 53 height 13
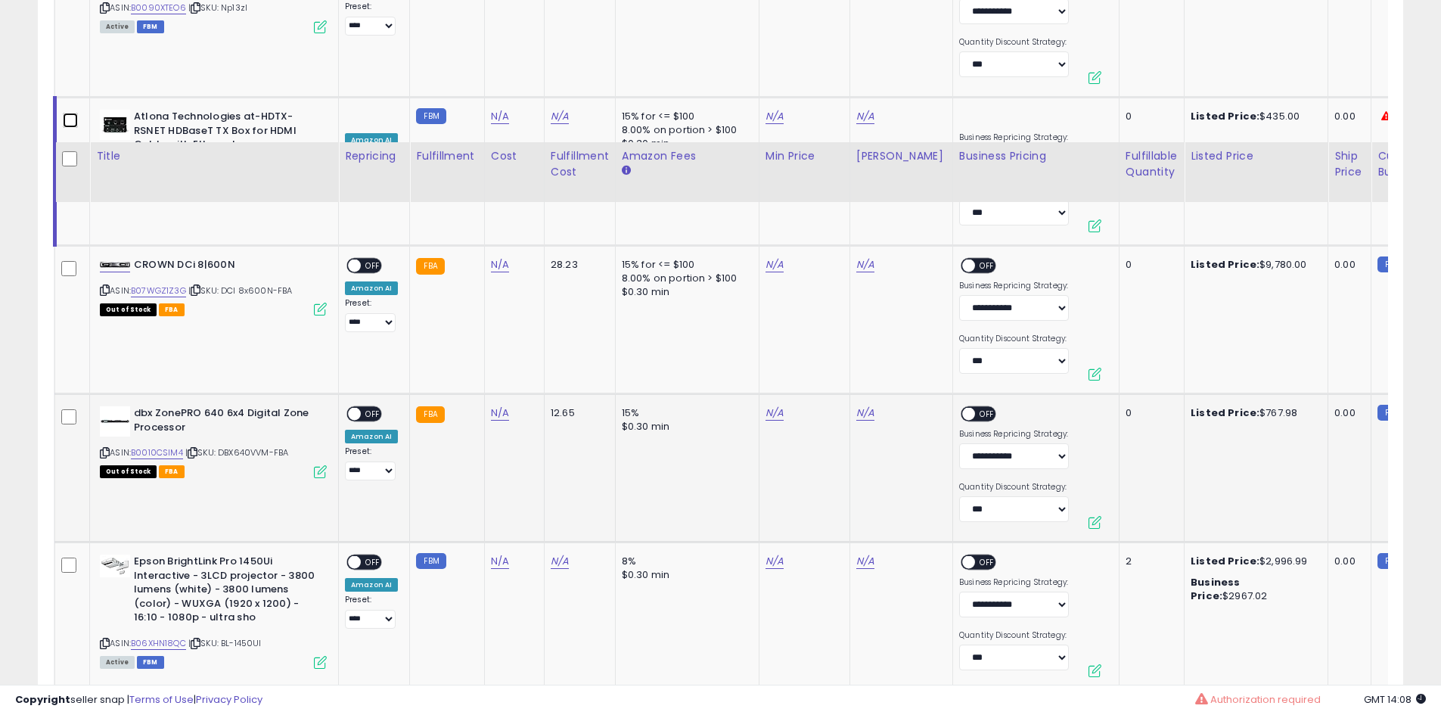
scroll to position [3480, 0]
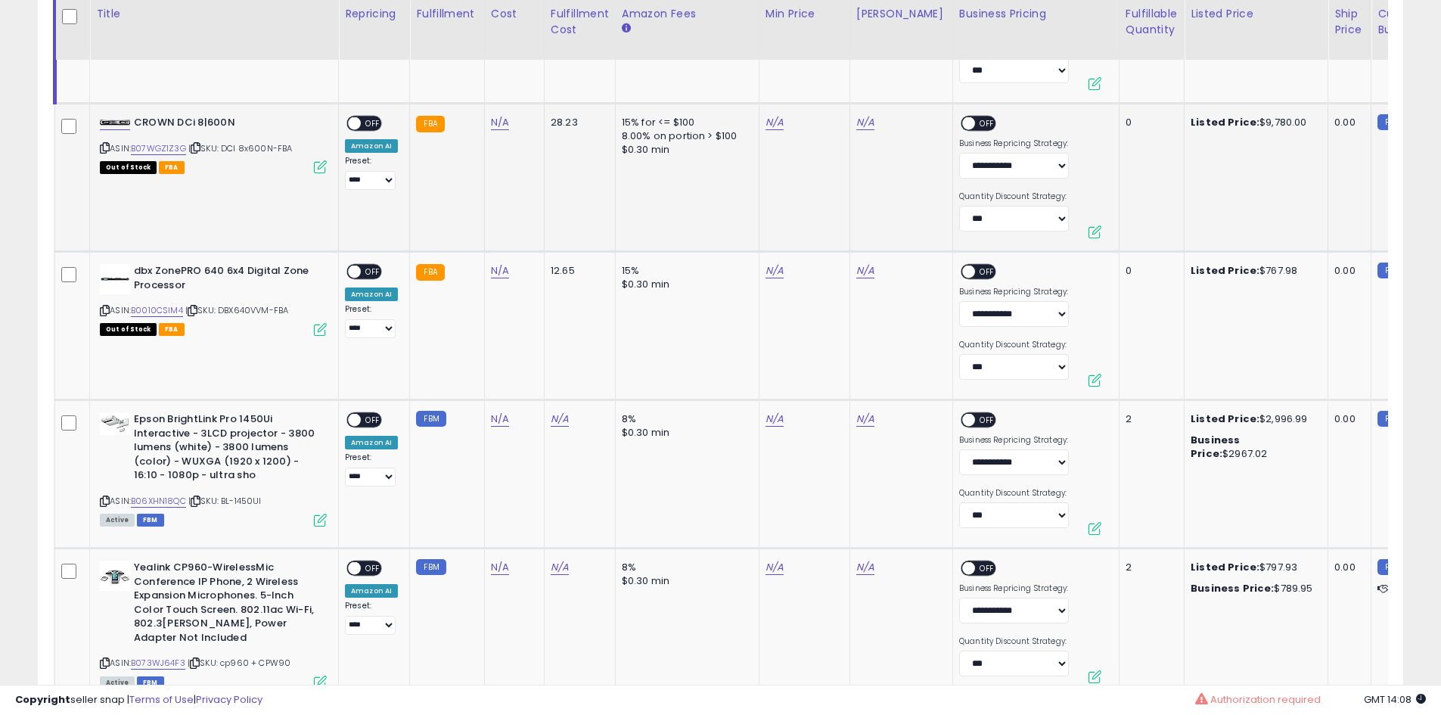
click at [174, 141] on div "ASIN: B07WGZ1Z3G | SKU: DCI 8x600N-FBA Out of Stock FBA" at bounding box center [213, 144] width 227 height 56
click at [172, 145] on link "B07WGZ1Z3G" at bounding box center [158, 148] width 55 height 13
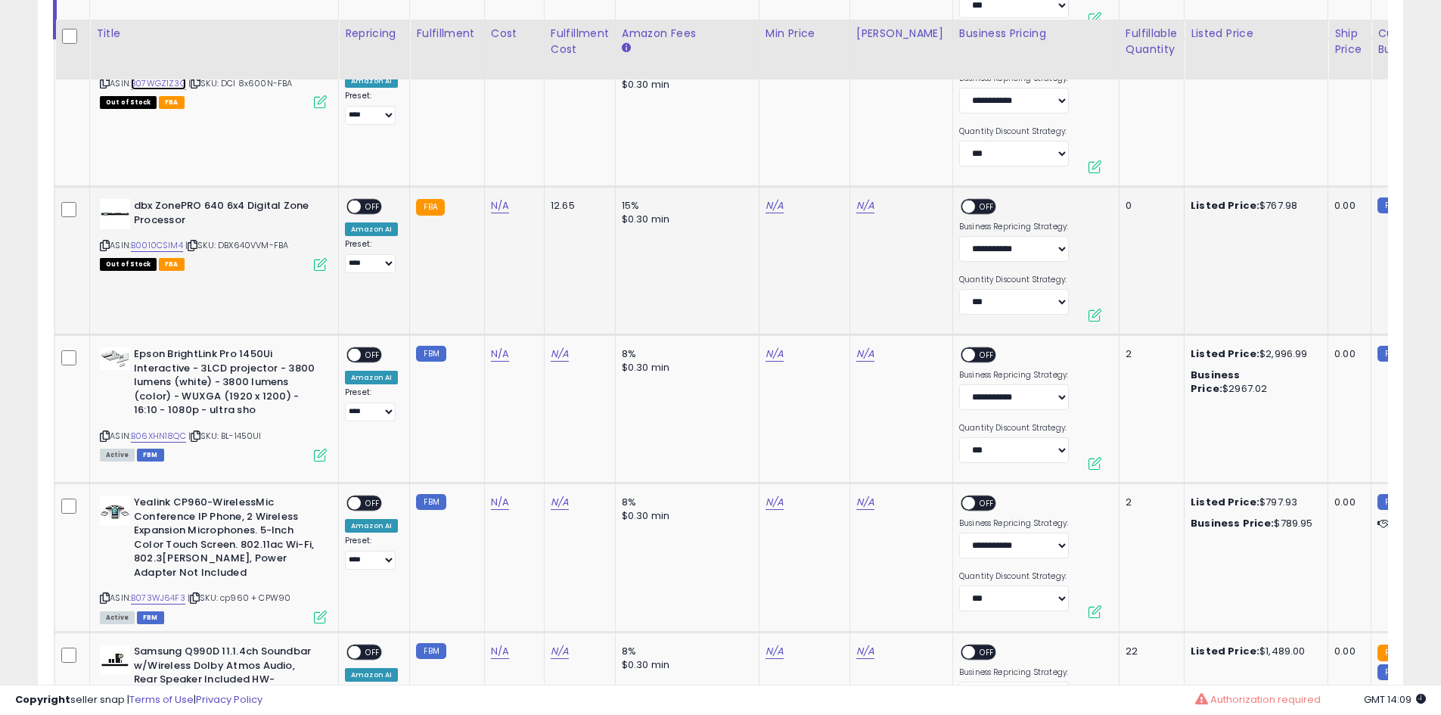
scroll to position [3631, 0]
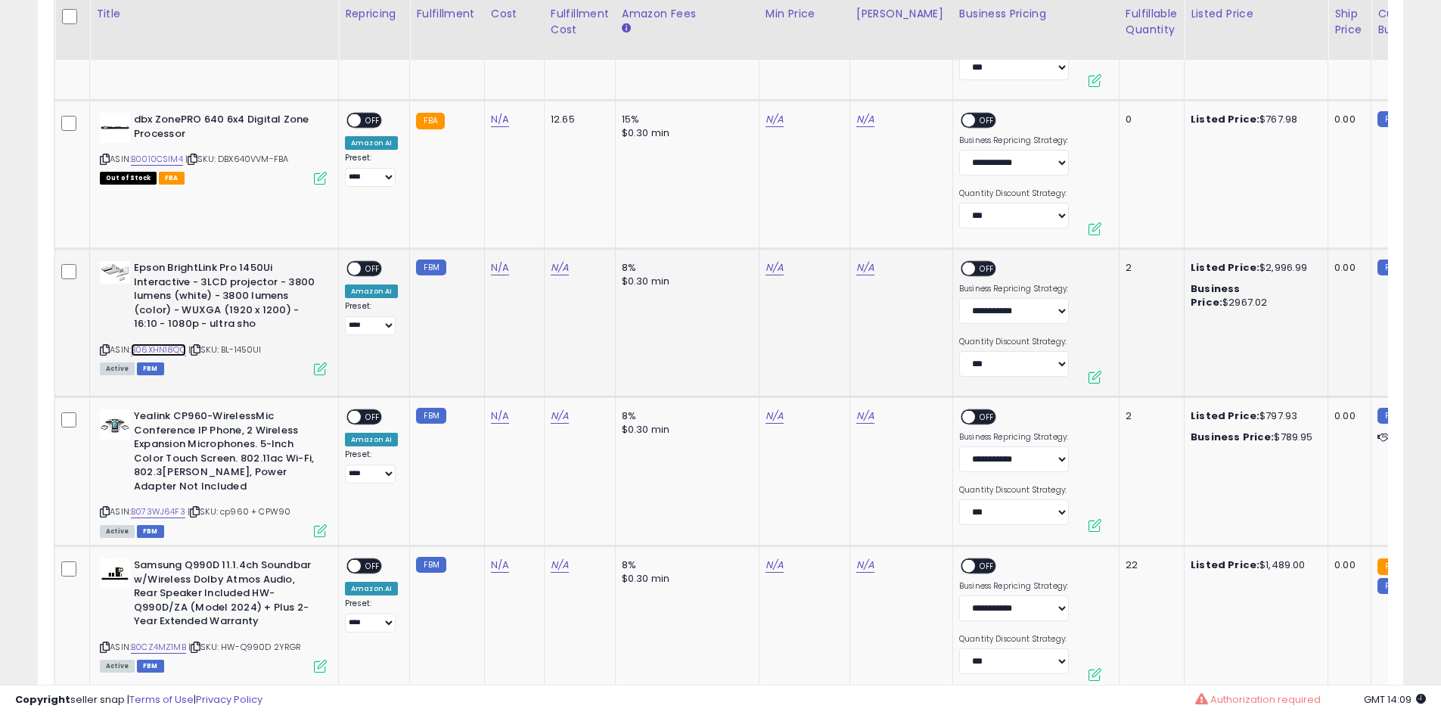
click at [178, 346] on link "B06XHN18QC" at bounding box center [158, 349] width 55 height 13
click at [268, 350] on div "ASIN: B06XHN18QC | SKU: BL-1450UI Active FBM" at bounding box center [213, 317] width 227 height 112
drag, startPoint x: 267, startPoint y: 349, endPoint x: 253, endPoint y: 349, distance: 14.4
click at [253, 349] on div "ASIN: B06XHN18QC | SKU: BL-1450UI Active FBM" at bounding box center [213, 317] width 227 height 112
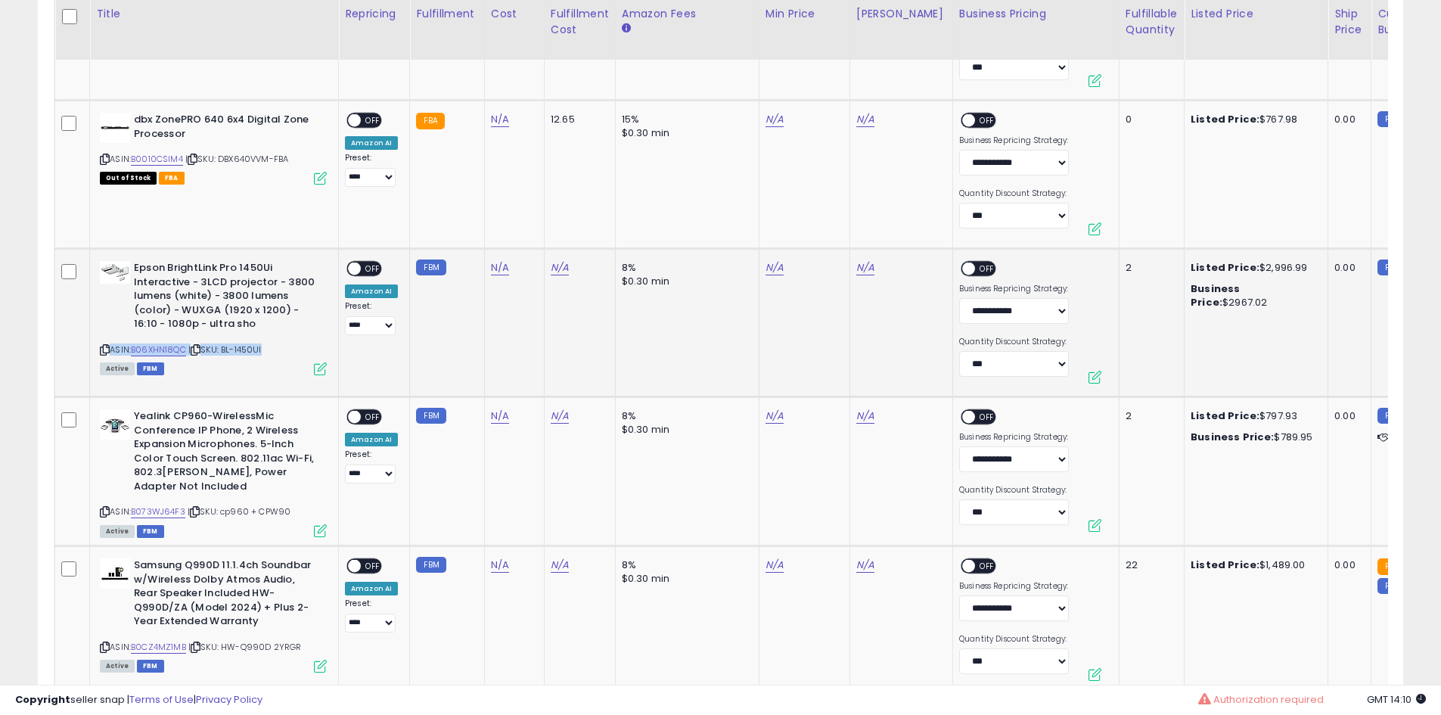
click at [262, 349] on span "| SKU: BL-1450UI" at bounding box center [224, 349] width 73 height 12
drag, startPoint x: 240, startPoint y: 347, endPoint x: 270, endPoint y: 349, distance: 30.3
click at [270, 349] on div "ASIN: B06XHN18QC | SKU: BL-1450UI Active FBM" at bounding box center [213, 317] width 227 height 112
click at [175, 354] on link "B06XHN18QC" at bounding box center [158, 349] width 55 height 13
click at [771, 259] on td "N/A" at bounding box center [804, 323] width 91 height 148
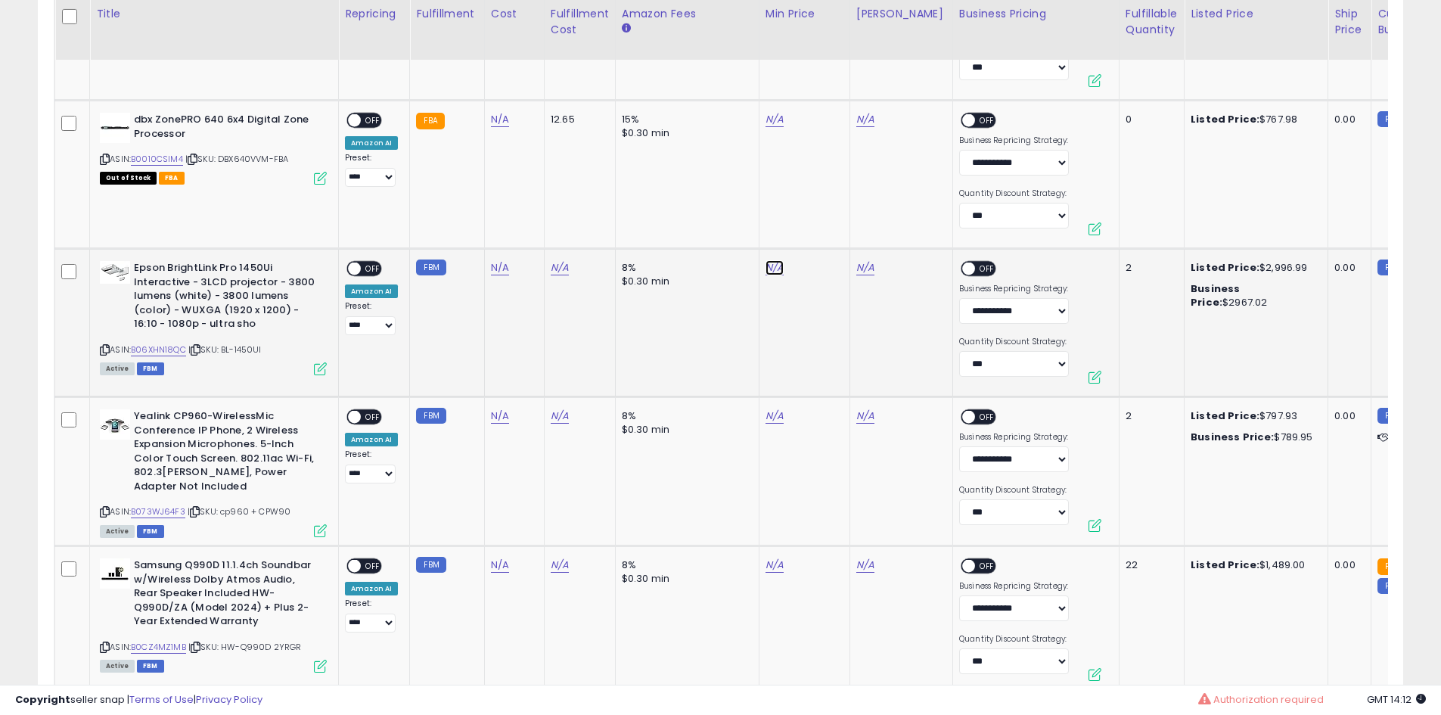
click at [770, 266] on link "N/A" at bounding box center [775, 267] width 18 height 15
type input "****"
click at [817, 225] on icon "submit" at bounding box center [812, 228] width 9 height 9
click at [862, 274] on link "N/A" at bounding box center [865, 267] width 18 height 15
type input "****"
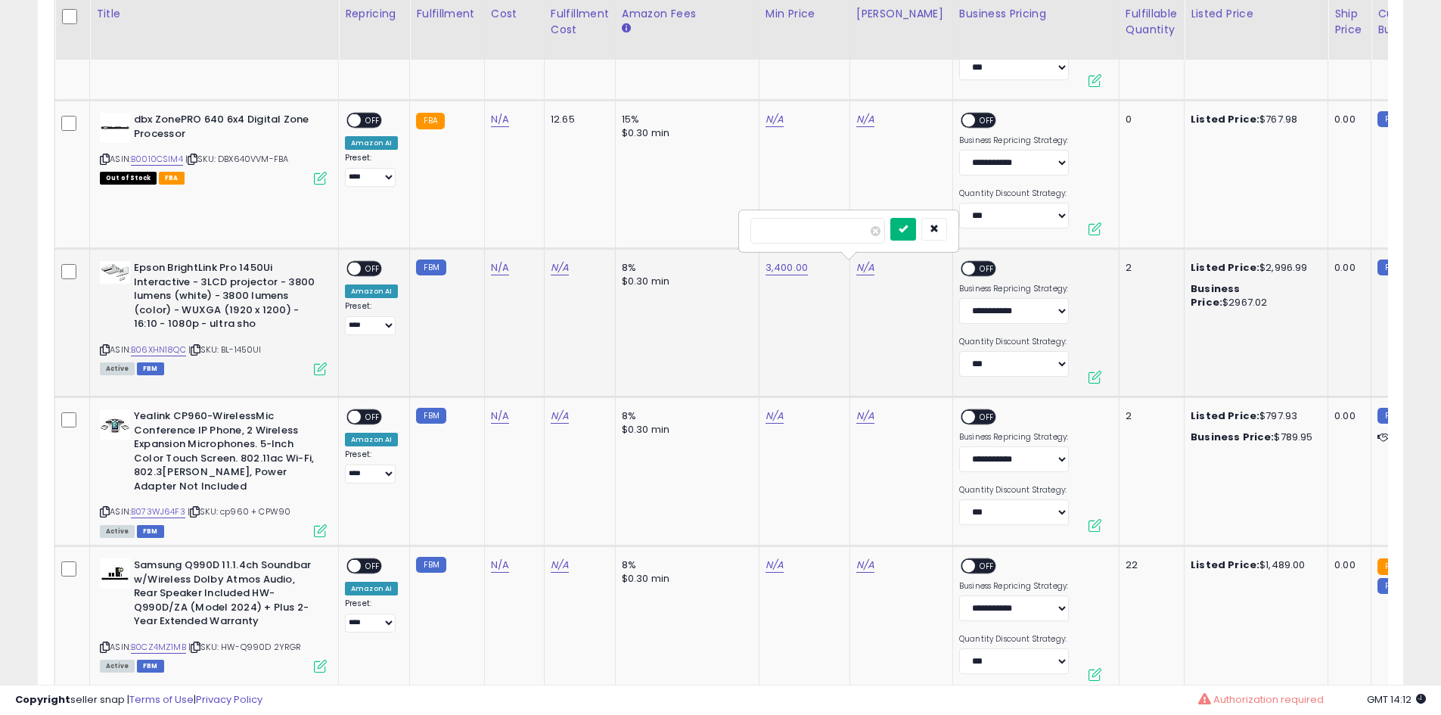
click at [908, 225] on icon "submit" at bounding box center [903, 228] width 9 height 9
click at [365, 273] on span "OFF" at bounding box center [373, 268] width 24 height 13
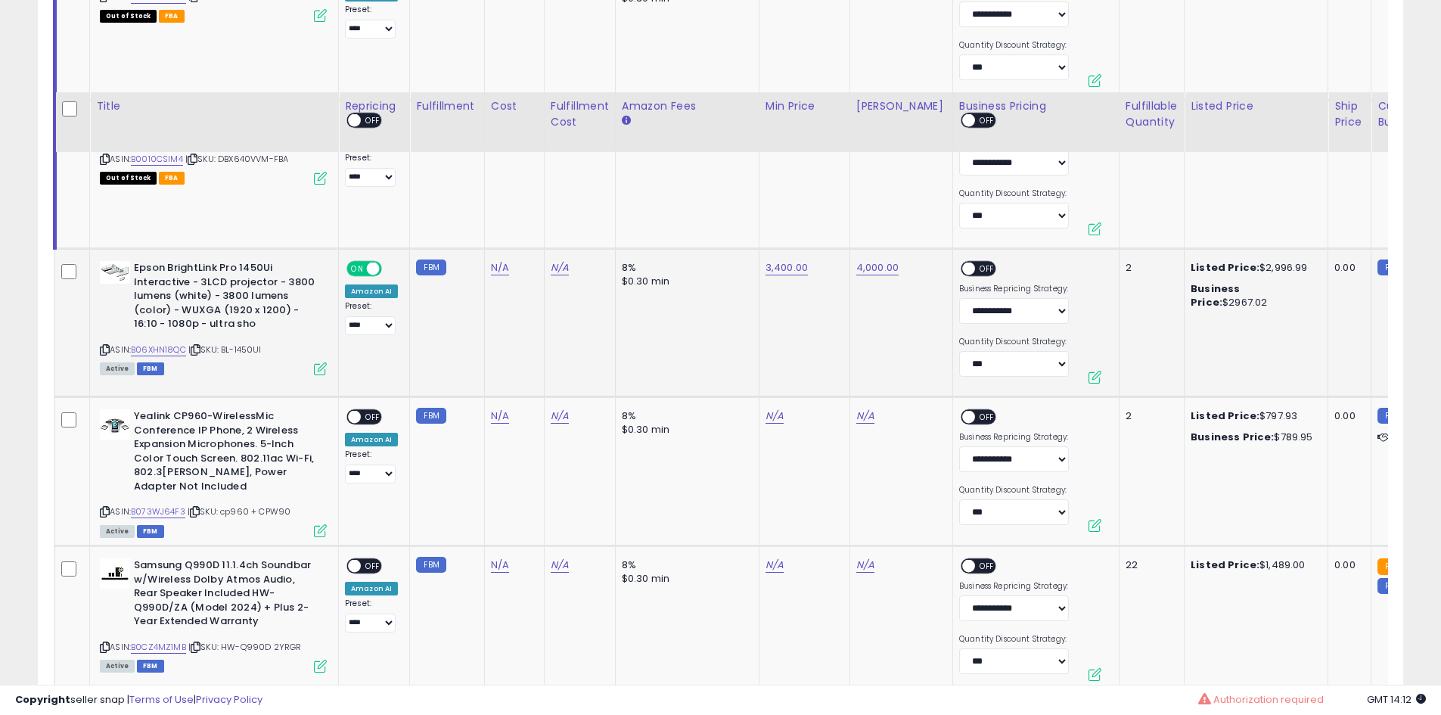
scroll to position [3858, 0]
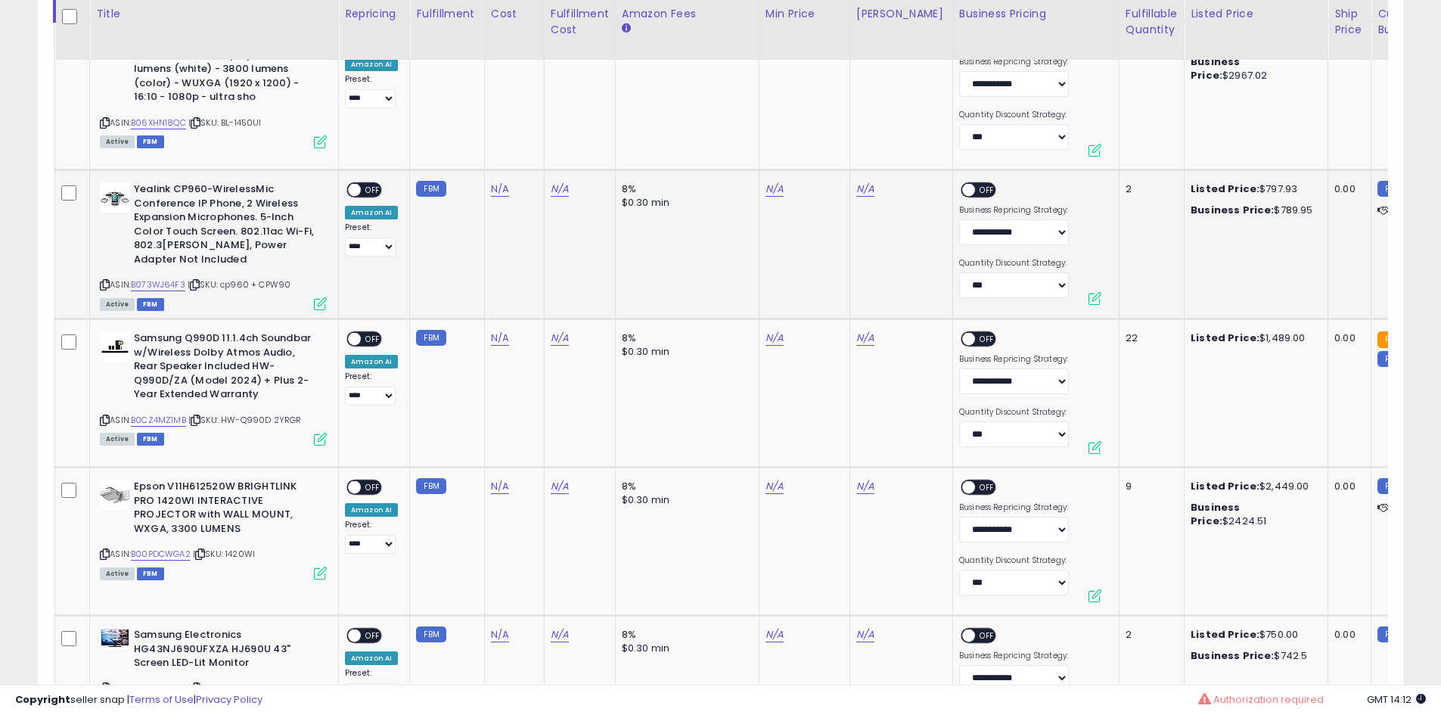
drag, startPoint x: 294, startPoint y: 283, endPoint x: 226, endPoint y: 288, distance: 67.5
click at [226, 288] on div "ASIN: B073WJ64F3 | SKU: cp960 + CPW90 Active FBM" at bounding box center [213, 245] width 227 height 126
click at [185, 281] on link "B073WJ64F3" at bounding box center [158, 284] width 54 height 13
click at [282, 269] on b "Yealink CP960-WirelessMic Conference IP Phone, 2 Wireless Expansion Microphones…" at bounding box center [226, 226] width 184 height 88
drag, startPoint x: 296, startPoint y: 278, endPoint x: 227, endPoint y: 285, distance: 69.2
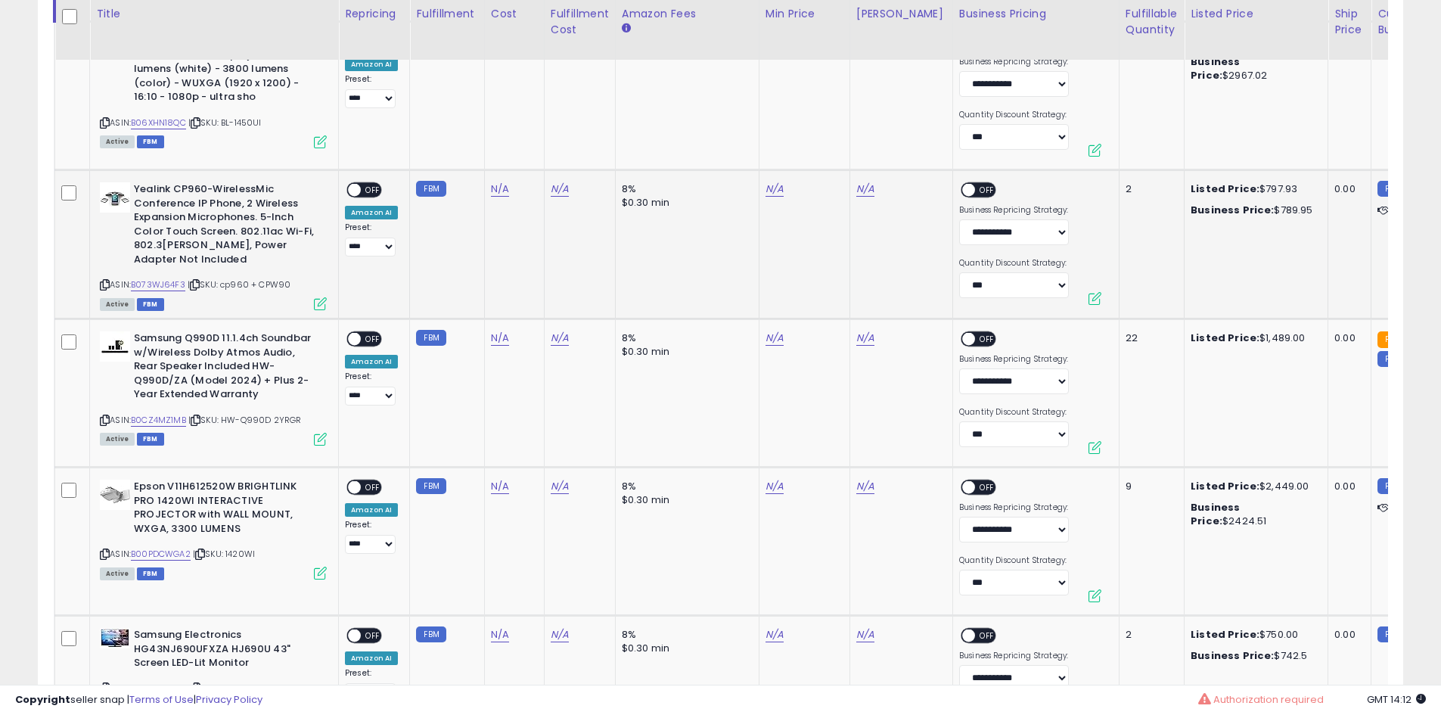
click at [227, 285] on div "ASIN: B073WJ64F3 | SKU: cp960 + CPW90 Active FBM" at bounding box center [213, 245] width 227 height 126
click at [149, 282] on link "B073WJ64F3" at bounding box center [158, 284] width 54 height 13
click at [766, 191] on link "N/A" at bounding box center [775, 189] width 18 height 15
type input "***"
click at [818, 152] on div "***" at bounding box center [758, 152] width 197 height 26
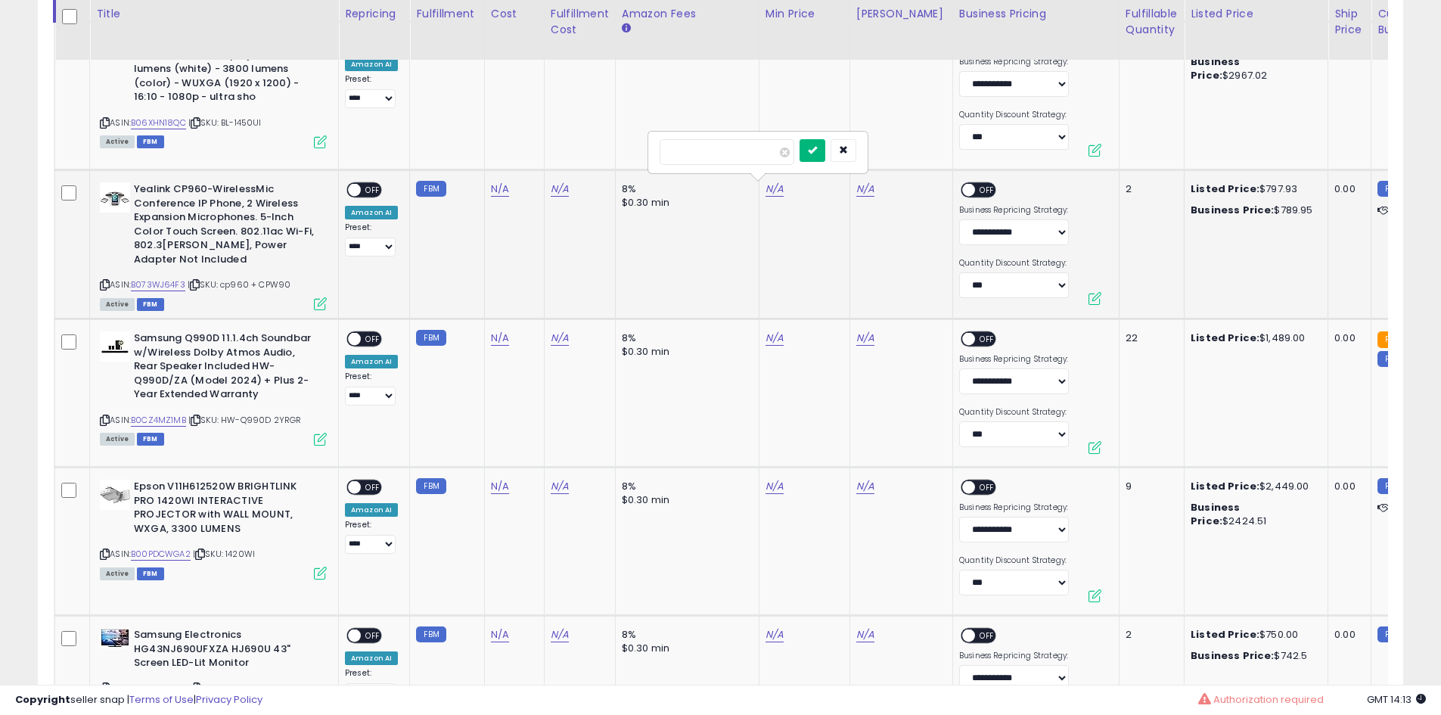
click at [817, 152] on icon "submit" at bounding box center [812, 149] width 9 height 9
click at [864, 186] on link "N/A" at bounding box center [865, 189] width 18 height 15
type input "***"
click at [916, 143] on button "submit" at bounding box center [903, 150] width 26 height 23
click at [362, 192] on span "OFF" at bounding box center [373, 190] width 24 height 13
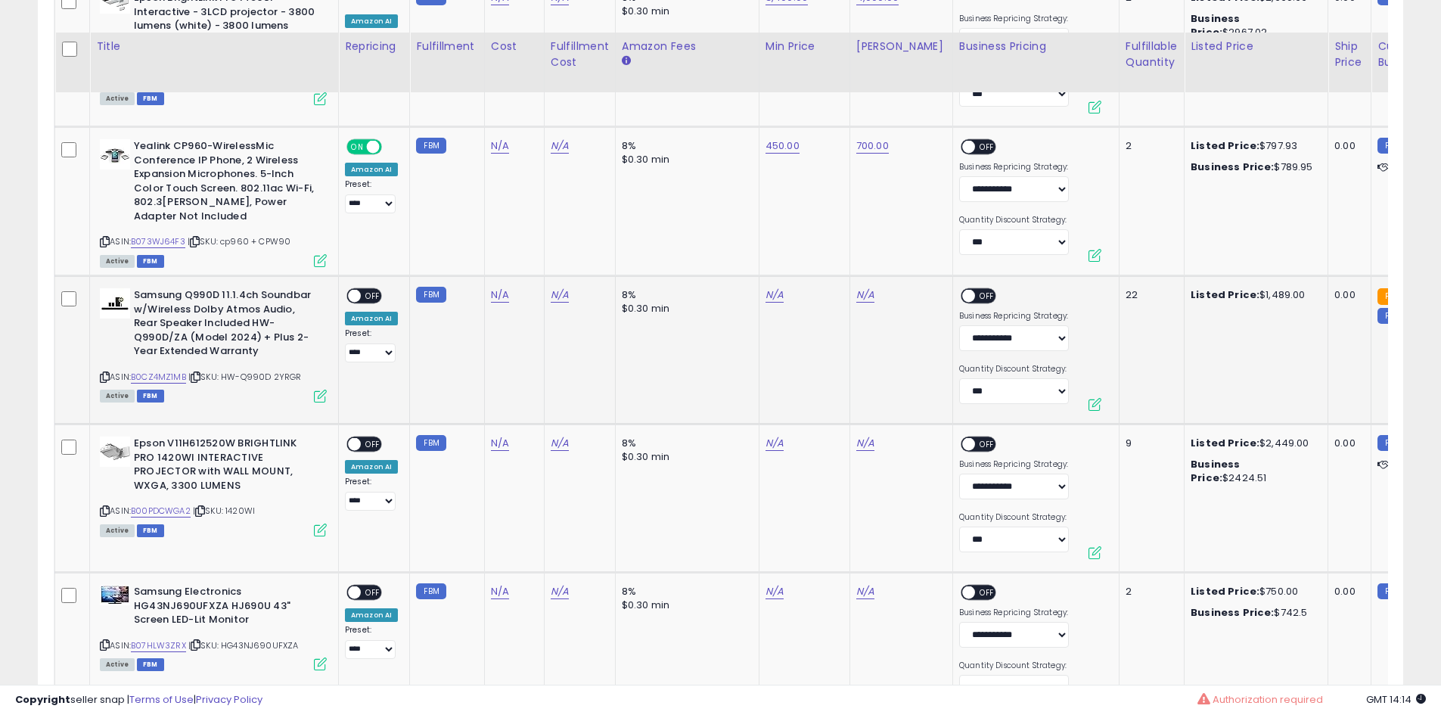
scroll to position [3934, 0]
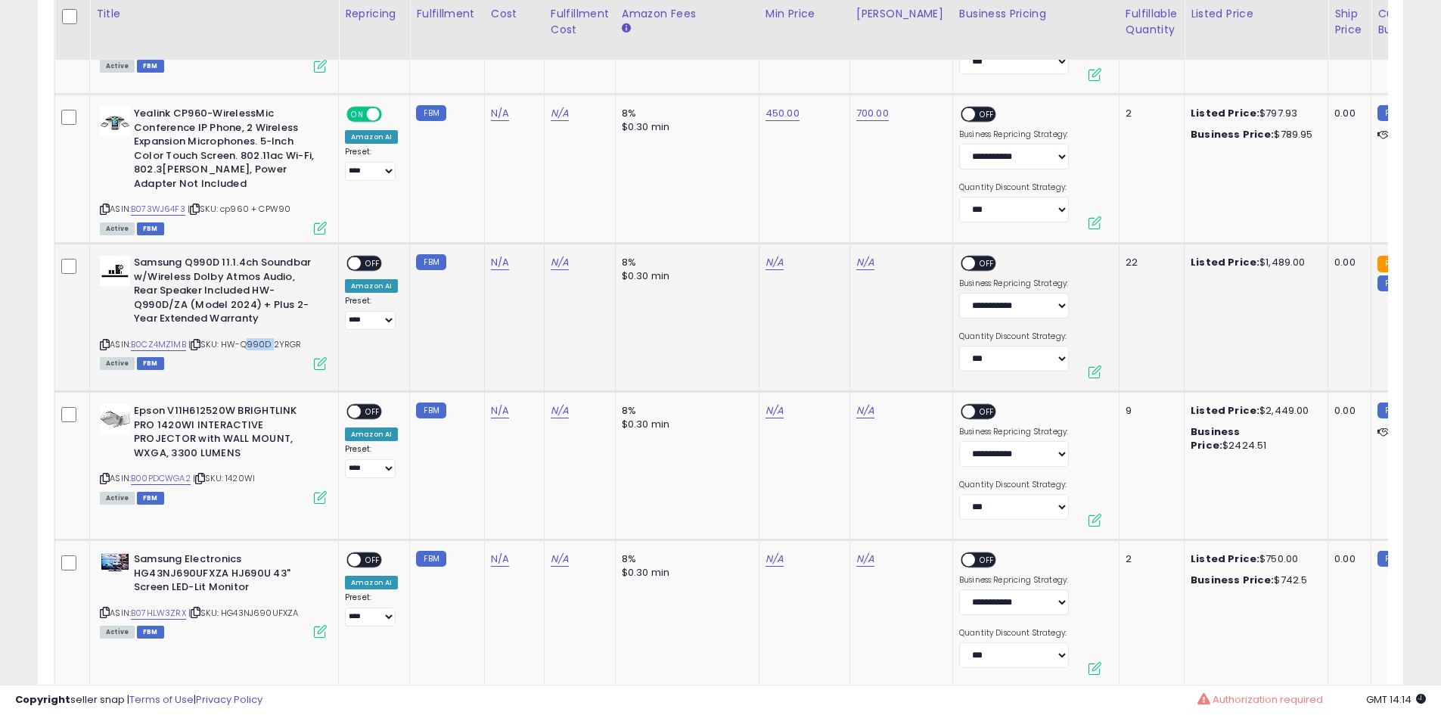
drag, startPoint x: 272, startPoint y: 342, endPoint x: 247, endPoint y: 343, distance: 24.3
click at [247, 343] on span "| SKU: HW-Q990D 2YRGR" at bounding box center [244, 344] width 113 height 12
click at [169, 347] on link "B0CZ4MZ1MB" at bounding box center [158, 344] width 55 height 13
click at [766, 266] on link "N/A" at bounding box center [775, 262] width 18 height 15
type input "****"
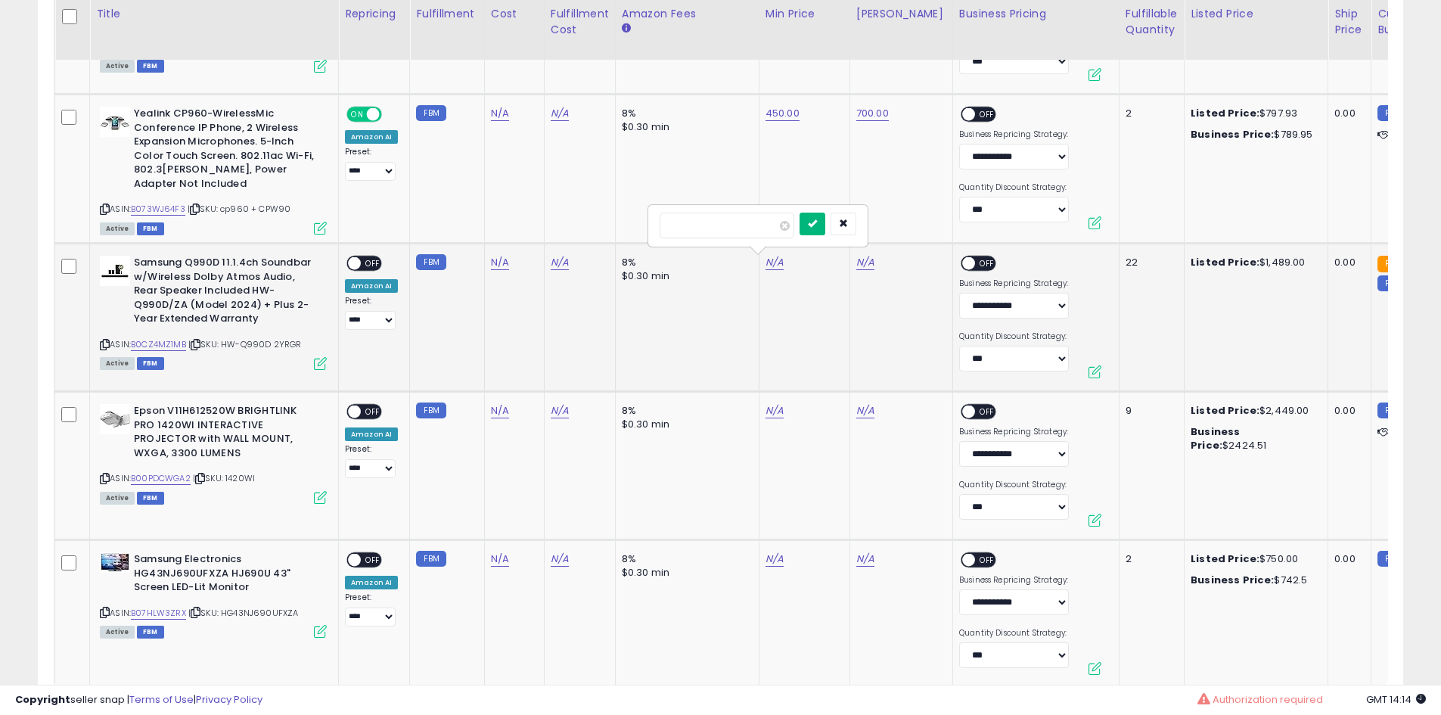
click at [825, 227] on button "submit" at bounding box center [813, 224] width 26 height 23
click at [867, 263] on link "N/A" at bounding box center [865, 262] width 18 height 15
type input "****"
click at [908, 228] on icon "submit" at bounding box center [903, 223] width 9 height 9
click at [357, 261] on span at bounding box center [354, 263] width 13 height 13
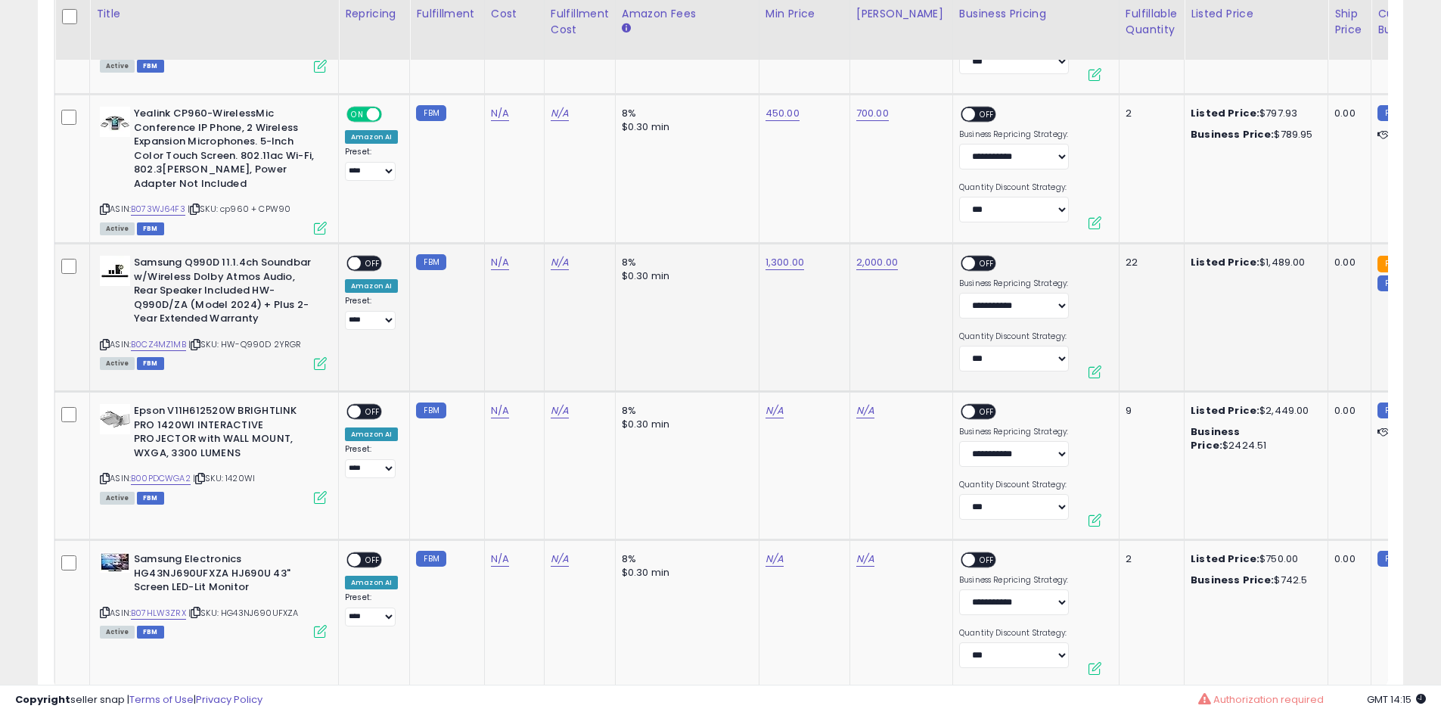
click at [365, 253] on td "**********" at bounding box center [374, 318] width 71 height 148
click at [365, 254] on td "**********" at bounding box center [374, 318] width 71 height 148
click at [363, 259] on span "OFF" at bounding box center [373, 263] width 24 height 13
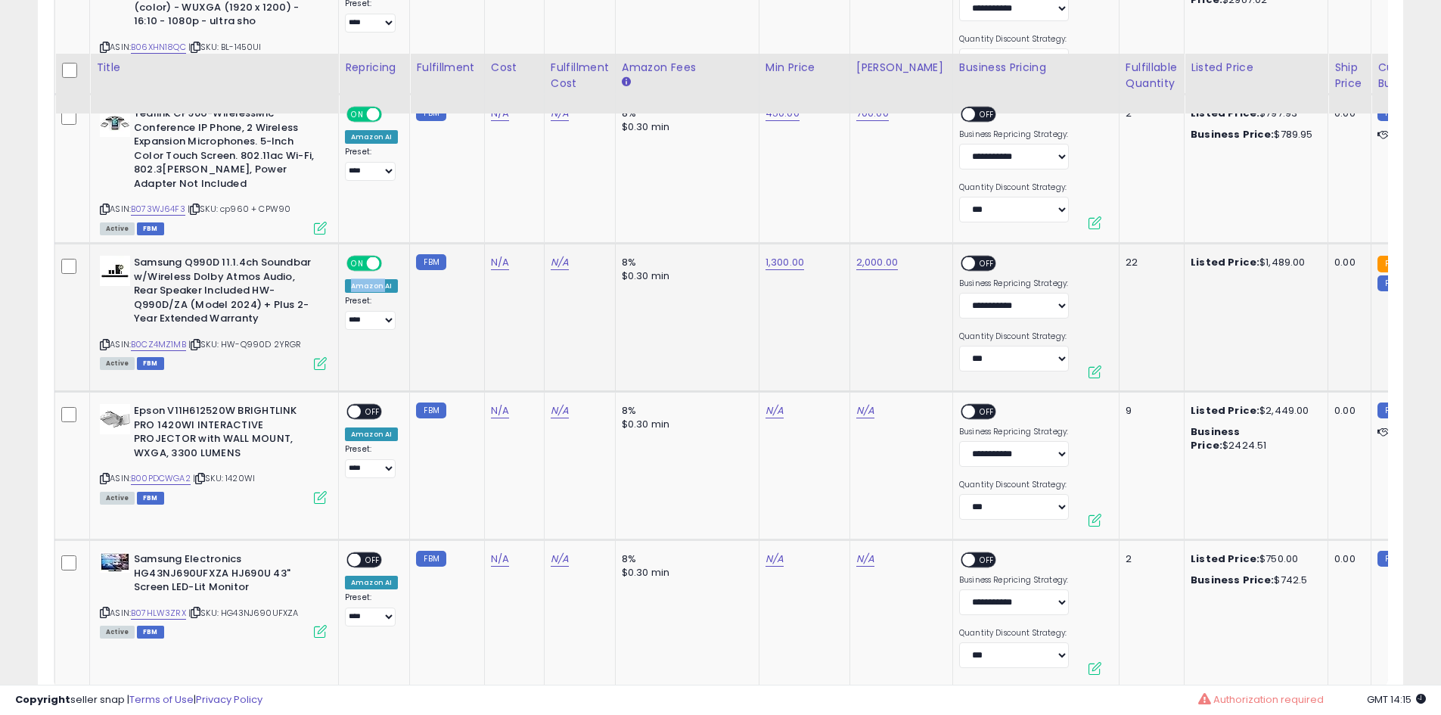
scroll to position [4051, 0]
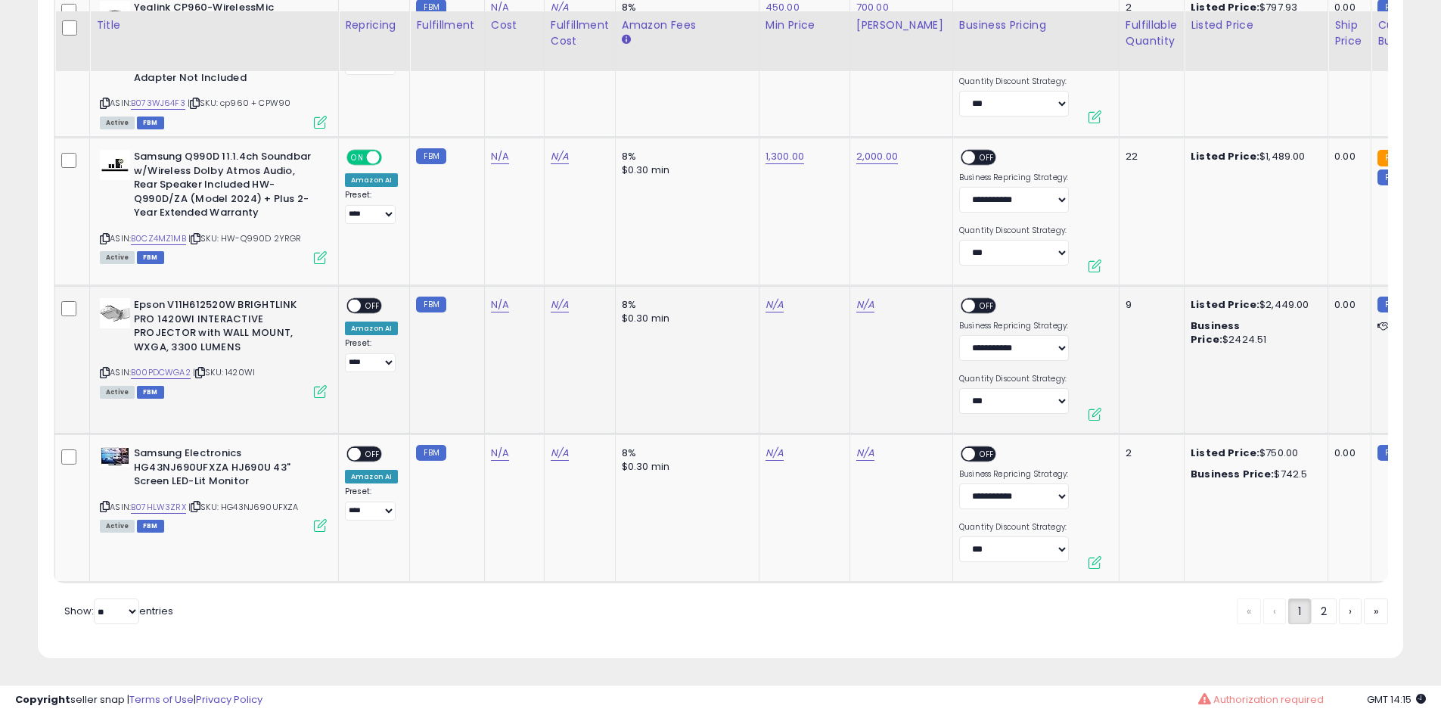
click at [243, 366] on span "| SKU: 1420WI" at bounding box center [224, 372] width 62 height 12
click at [175, 366] on link "B00PDCWGA2" at bounding box center [161, 372] width 60 height 13
click at [775, 297] on link "N/A" at bounding box center [775, 304] width 18 height 15
type input "****"
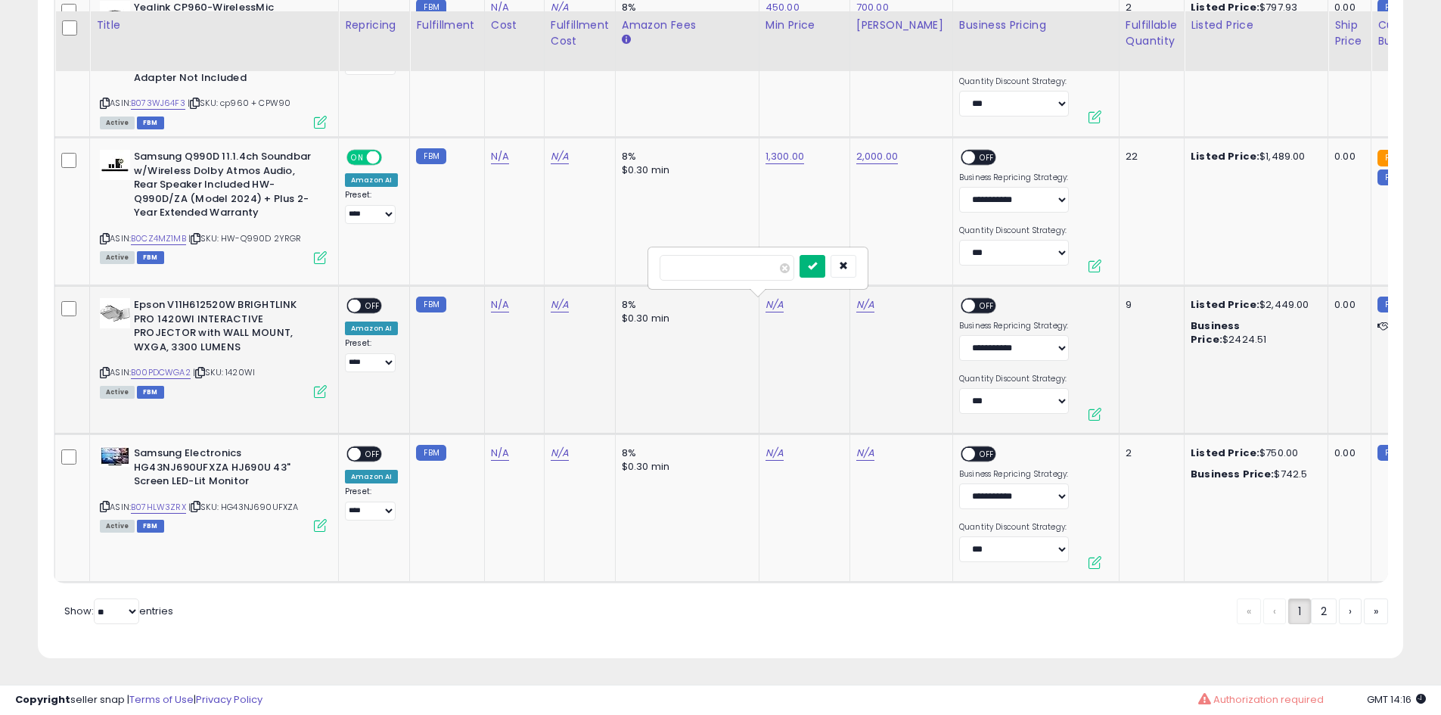
click at [825, 257] on button "submit" at bounding box center [813, 266] width 26 height 23
click at [856, 297] on link "N/A" at bounding box center [865, 304] width 18 height 15
type input "****"
click at [916, 259] on button "submit" at bounding box center [903, 266] width 26 height 23
click at [178, 366] on link "B00PDCWGA2" at bounding box center [161, 372] width 60 height 13
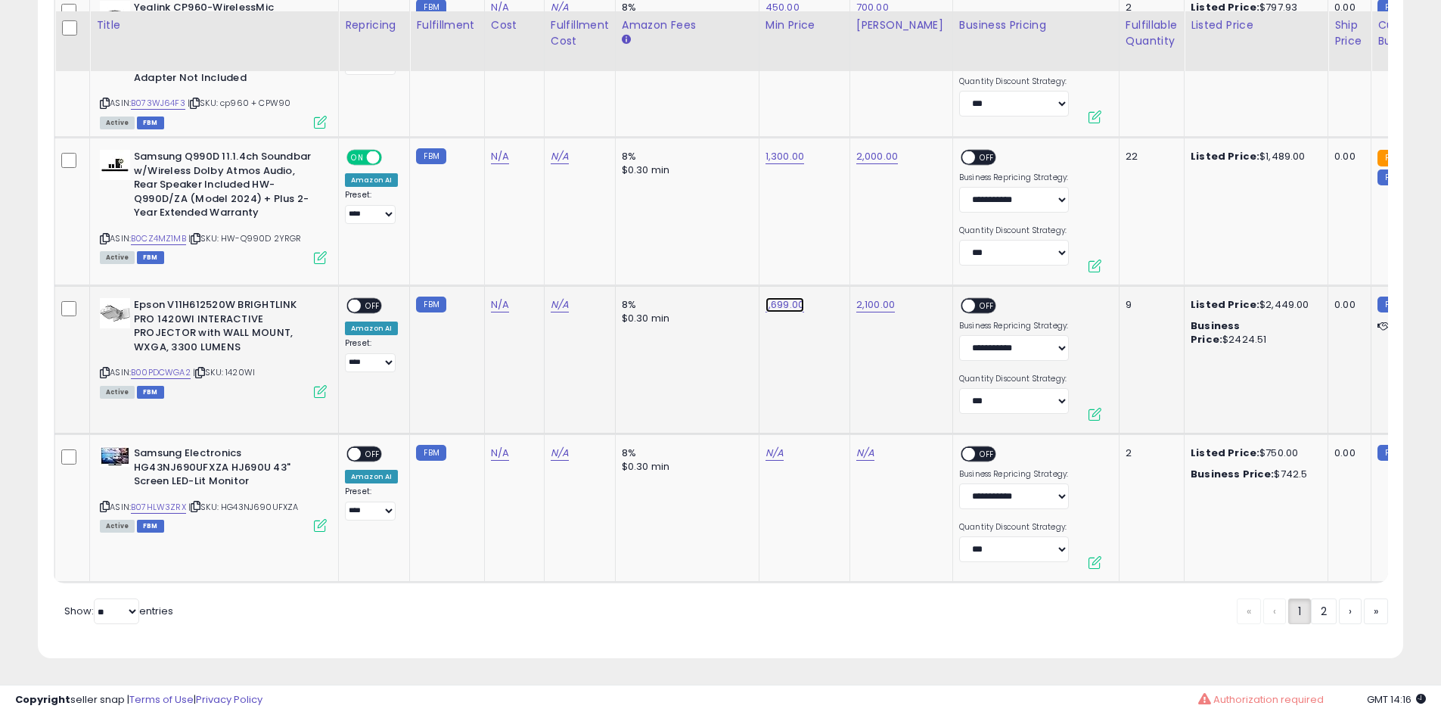
click at [784, 297] on link "1,699.00" at bounding box center [785, 304] width 39 height 15
type input "****"
click at [828, 261] on icon "submit" at bounding box center [822, 265] width 9 height 9
click at [386, 298] on div "**********" at bounding box center [371, 335] width 53 height 74
click at [371, 300] on span "OFF" at bounding box center [373, 306] width 24 height 13
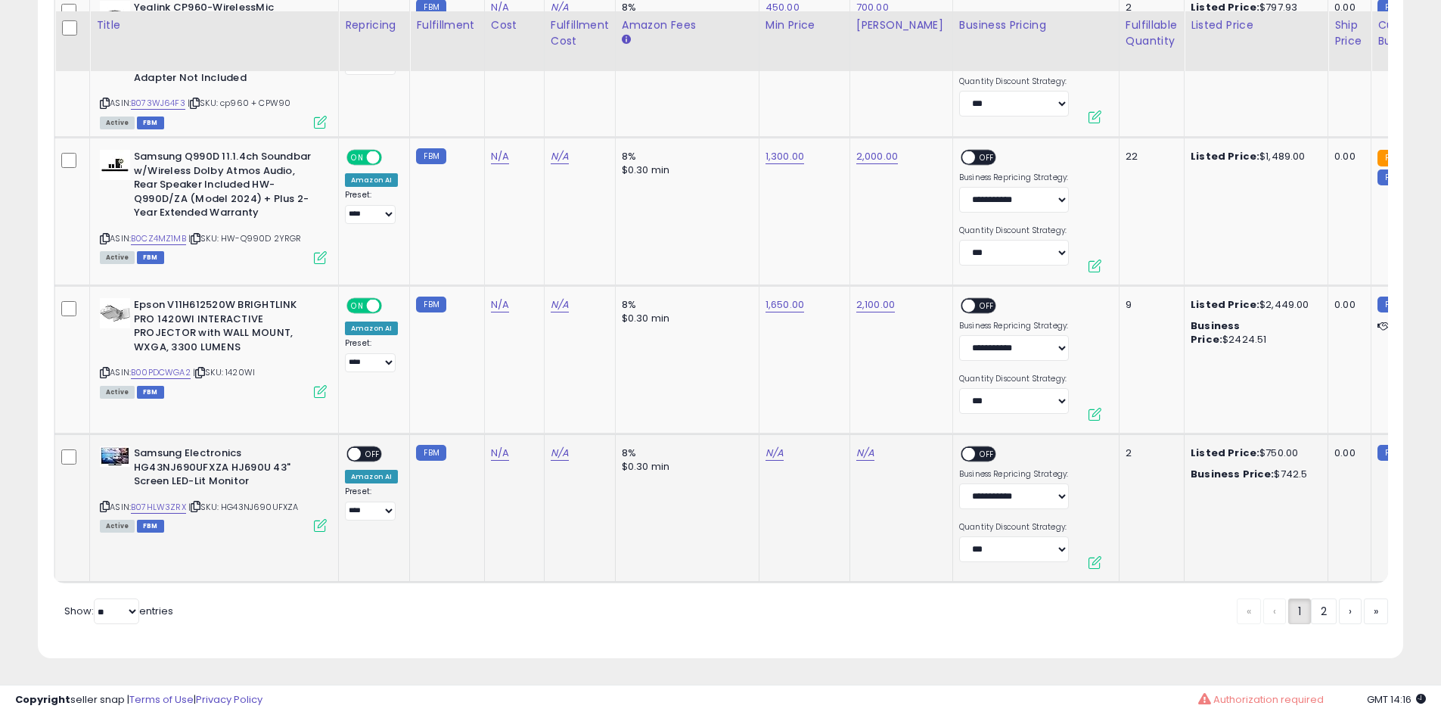
drag, startPoint x: 304, startPoint y: 498, endPoint x: 228, endPoint y: 499, distance: 76.4
click at [228, 499] on div "ASIN: B07HLW3ZRX | SKU: HG43NJ690UFXZA Active FBM" at bounding box center [213, 488] width 227 height 84
click at [180, 501] on link "B07HLW3ZRX" at bounding box center [158, 507] width 55 height 13
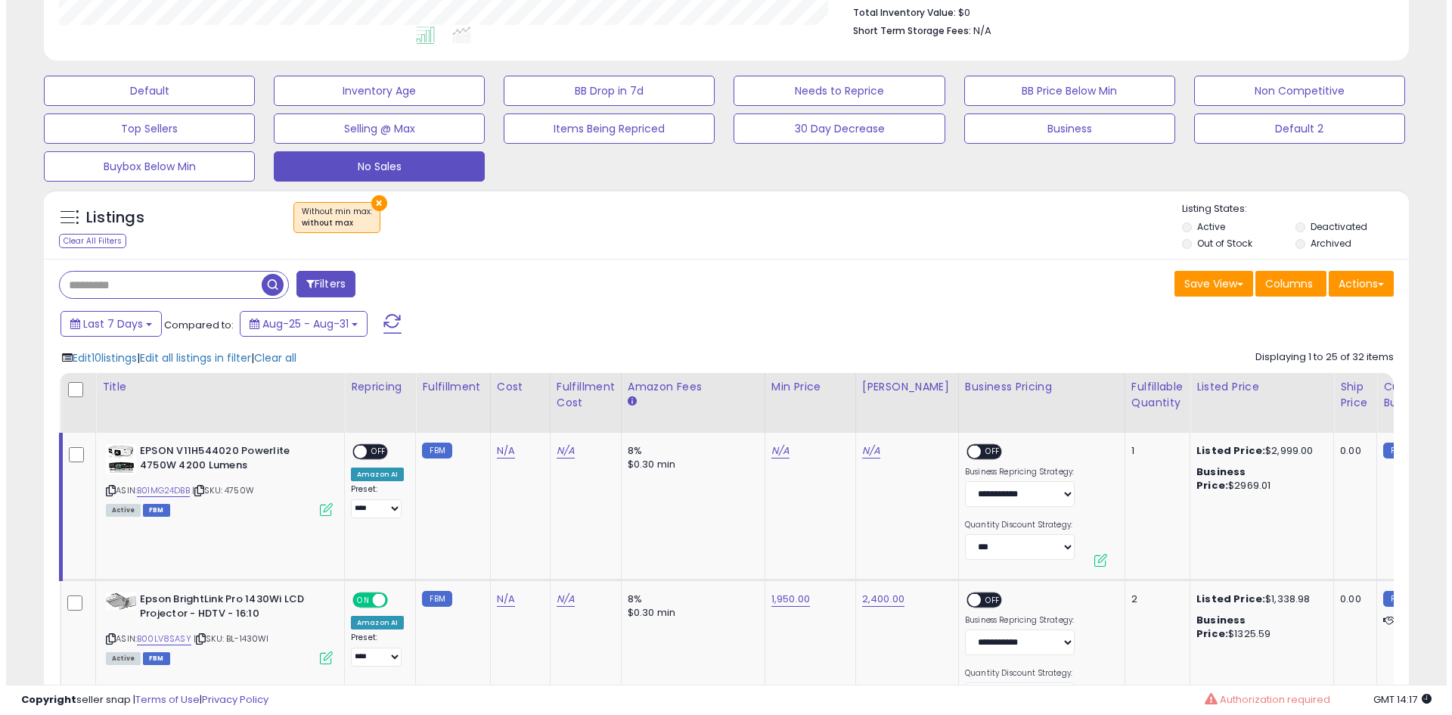
scroll to position [454, 0]
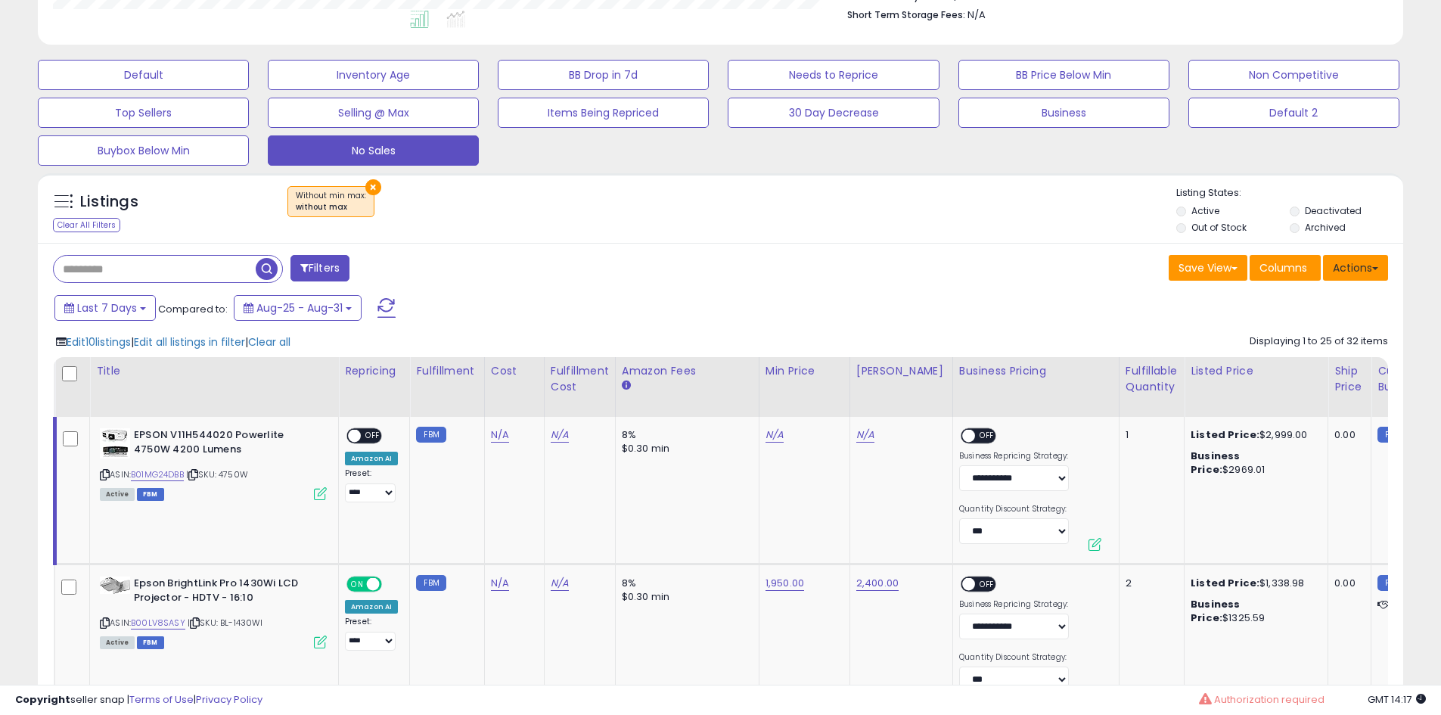
click at [1349, 271] on button "Actions" at bounding box center [1355, 268] width 65 height 26
click at [1349, 270] on button "Actions" at bounding box center [1355, 268] width 65 height 26
click at [113, 346] on span "Edit 10 listings" at bounding box center [99, 341] width 64 height 15
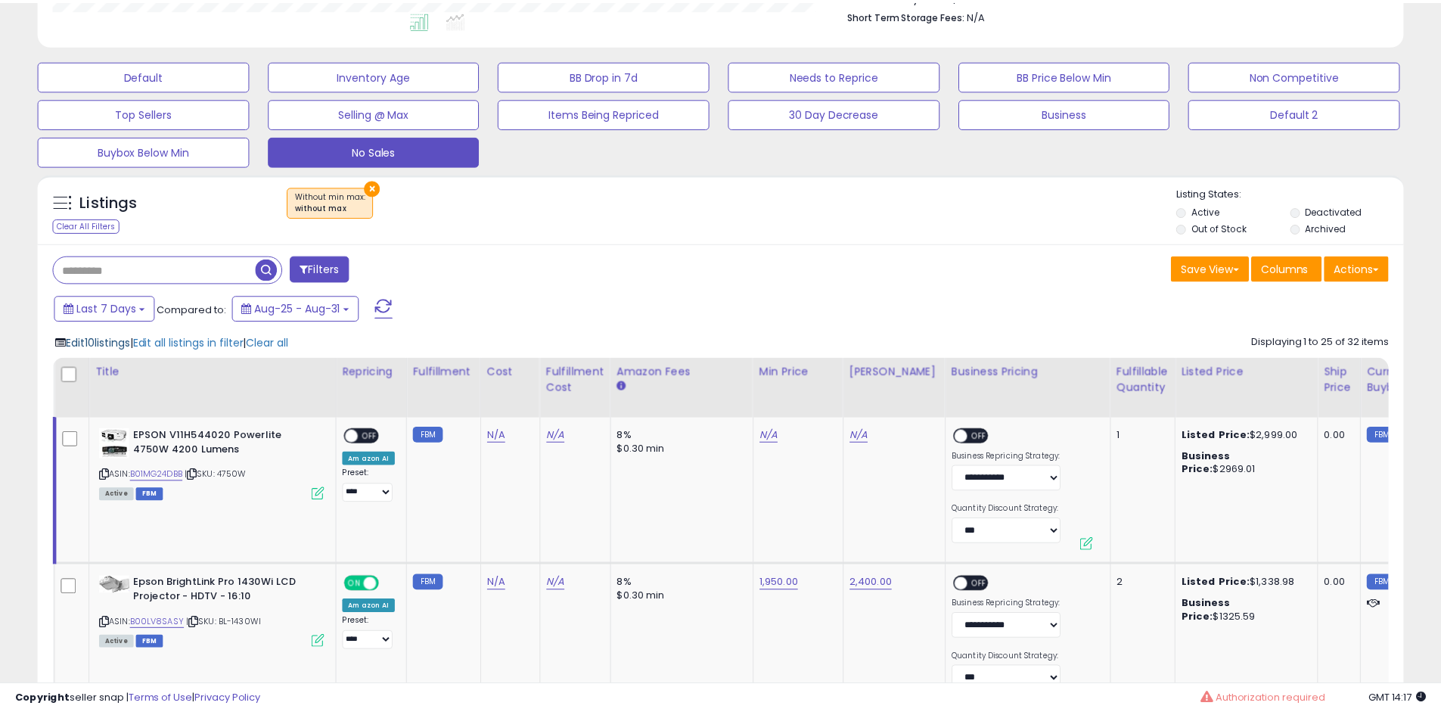
scroll to position [310, 799]
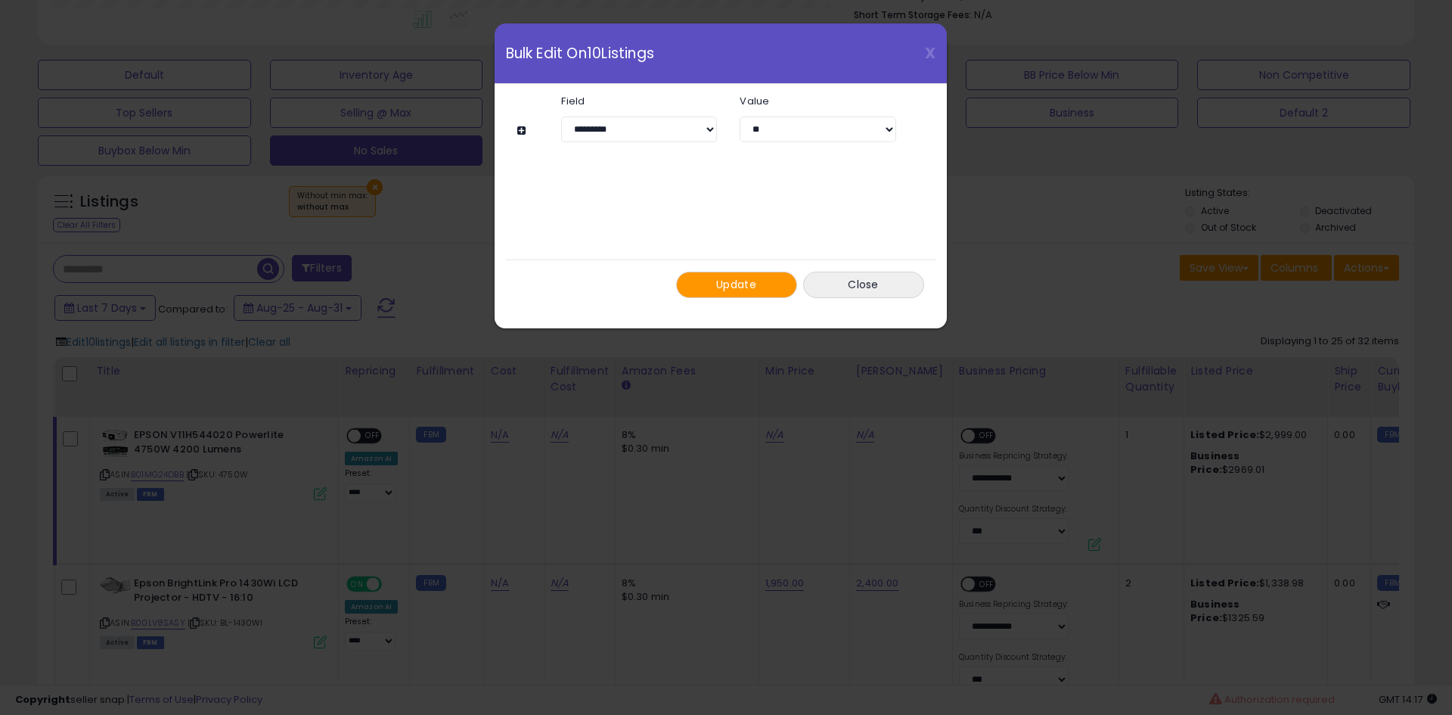
click at [649, 142] on div "**********" at bounding box center [720, 126] width 407 height 85
click at [649, 138] on select "**********" at bounding box center [639, 129] width 156 height 26
click at [787, 123] on select "** ***" at bounding box center [818, 129] width 156 height 26
click at [922, 47] on div "X Close Bulk Edit On 10 Listings" at bounding box center [721, 53] width 452 height 61
click at [929, 50] on span "X" at bounding box center [930, 52] width 11 height 21
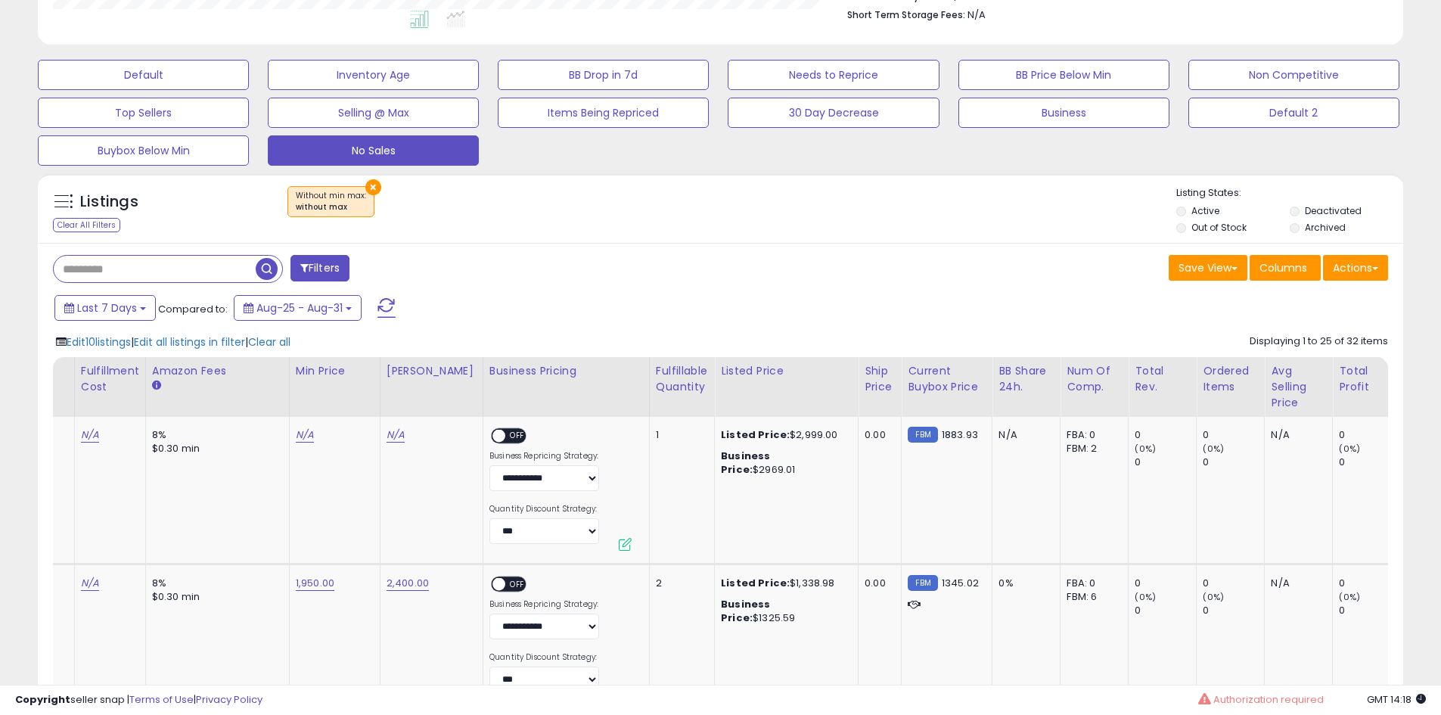
scroll to position [0, 0]
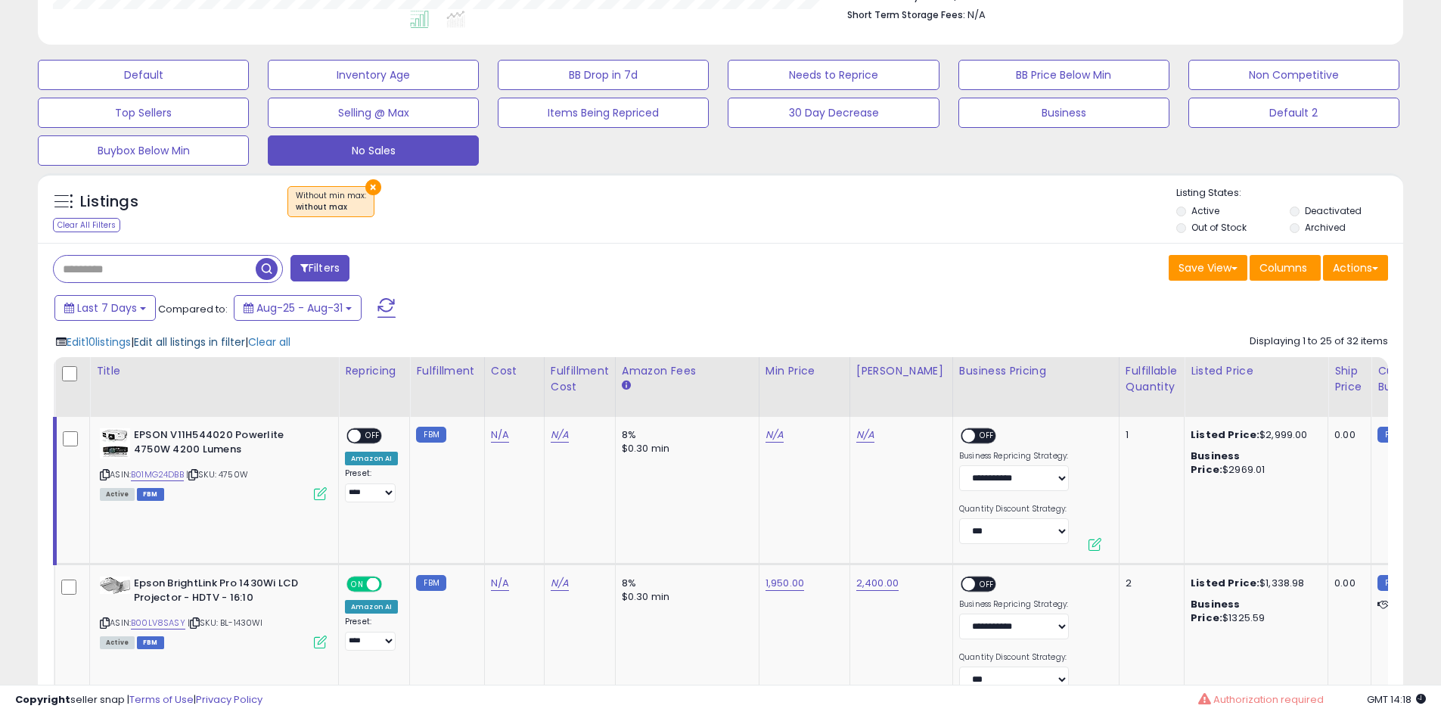
click at [228, 347] on span "Edit all listings in filter" at bounding box center [189, 341] width 111 height 15
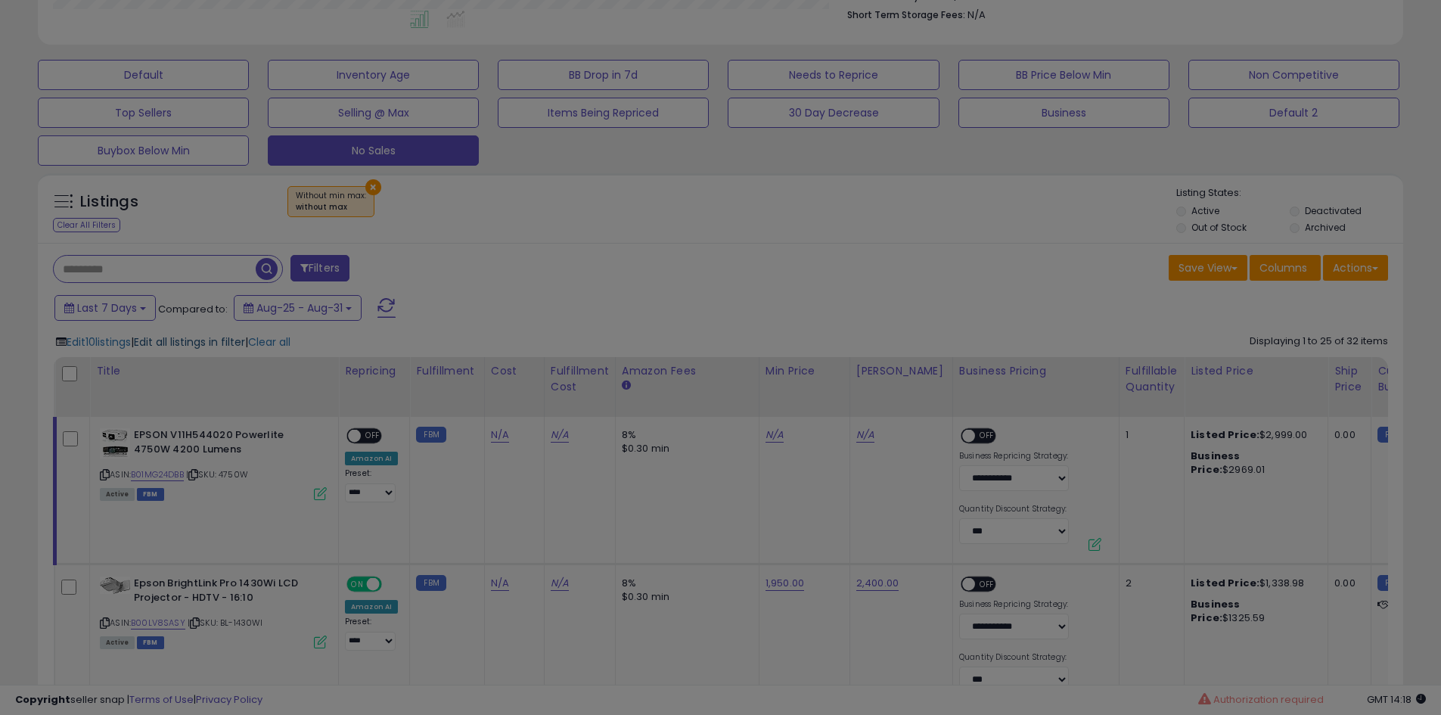
scroll to position [310, 799]
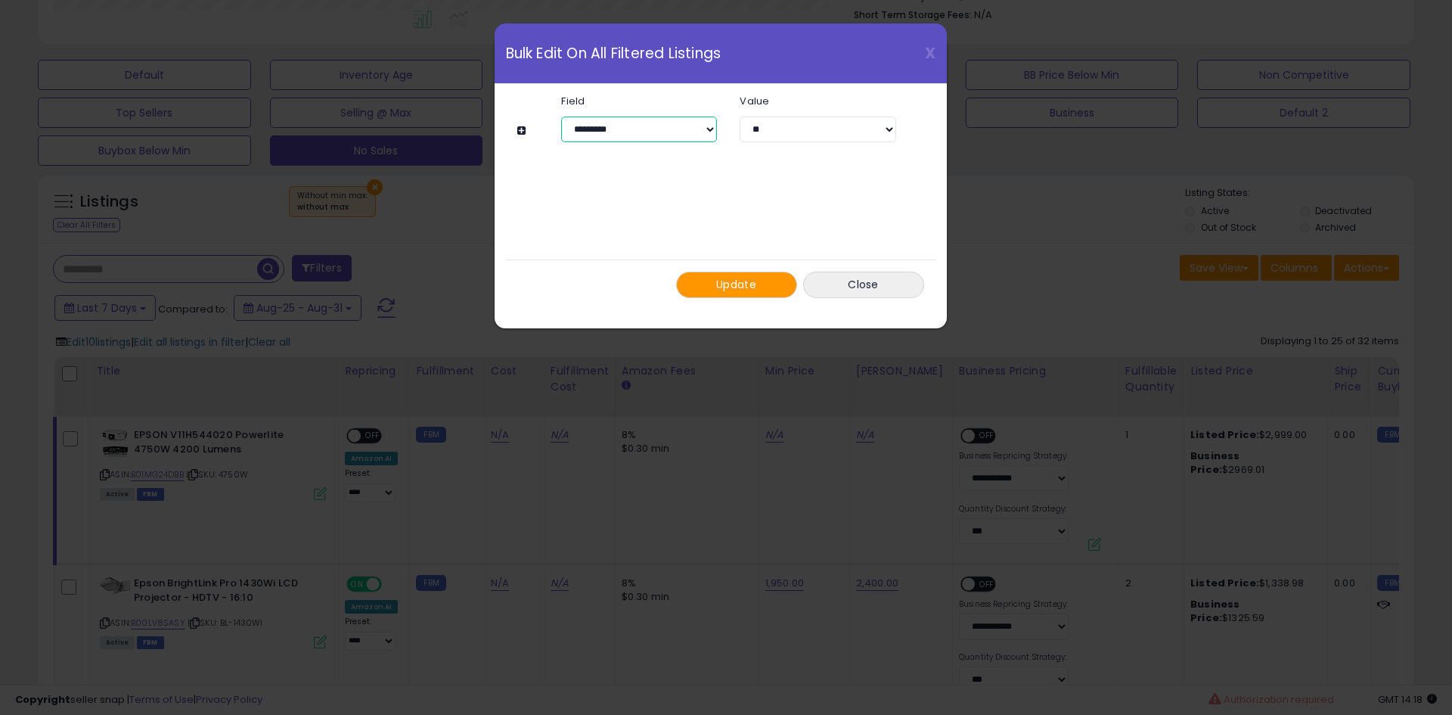
click at [706, 123] on select "**********" at bounding box center [639, 129] width 156 height 26
select select "**********"
click at [561, 116] on select "**********" at bounding box center [639, 129] width 156 height 26
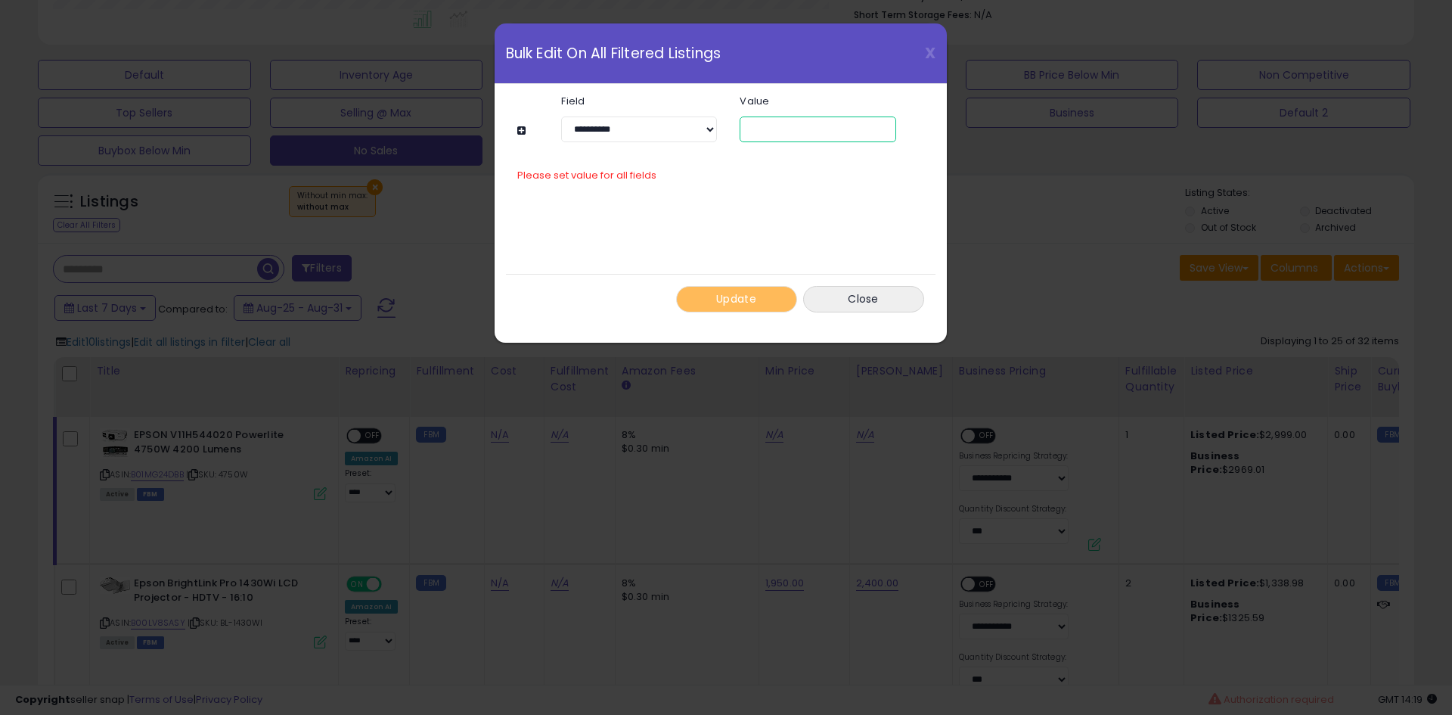
click at [814, 128] on input "text" at bounding box center [818, 129] width 156 height 26
click at [926, 54] on span "X" at bounding box center [930, 52] width 11 height 21
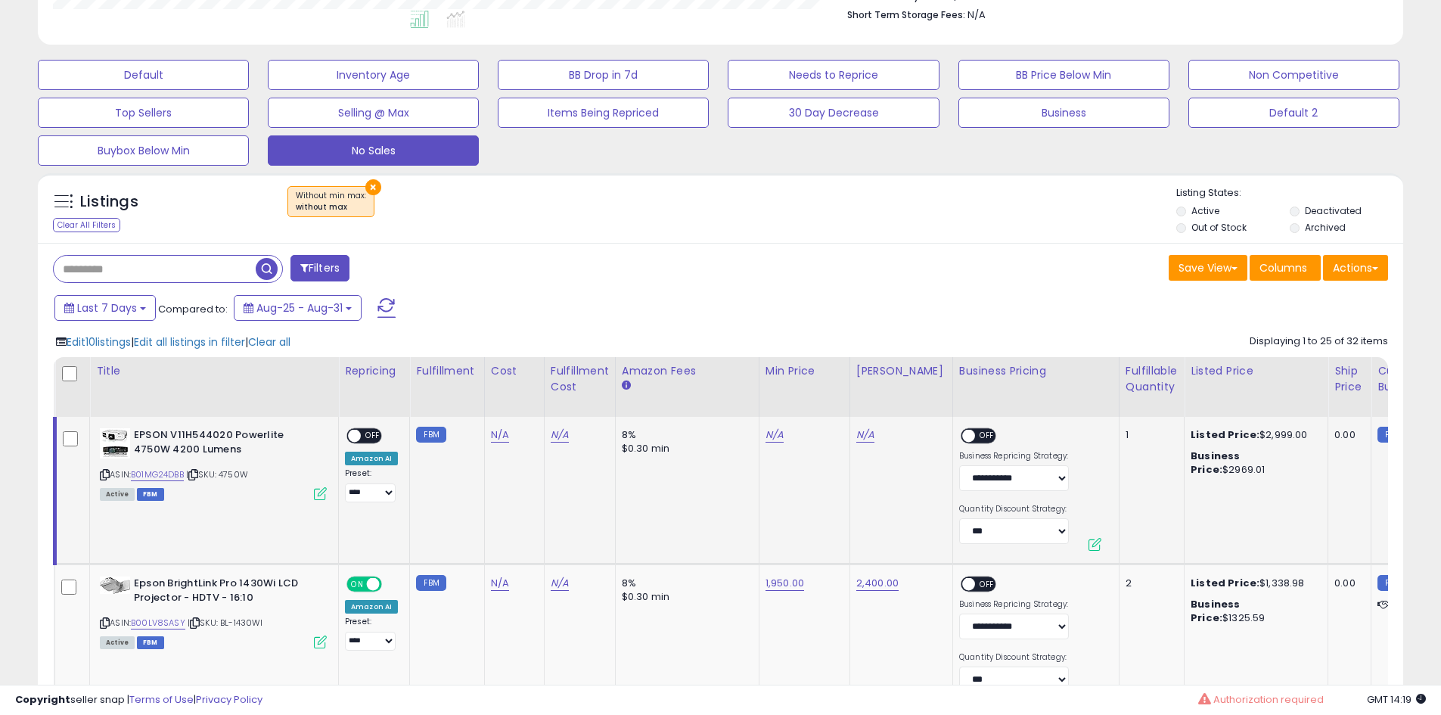
scroll to position [756139, 755658]
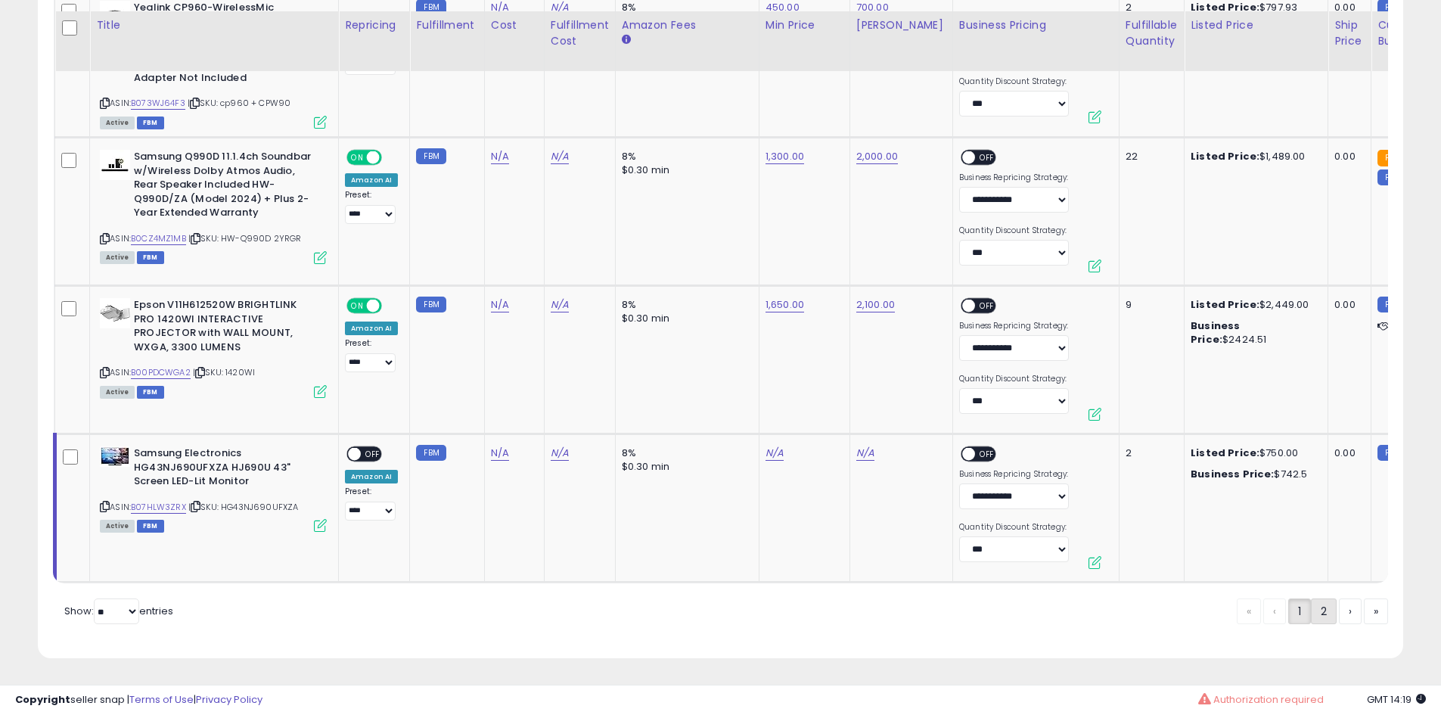
click at [1322, 610] on link "2" at bounding box center [1324, 611] width 26 height 26
